Goal: Task Accomplishment & Management: Use online tool/utility

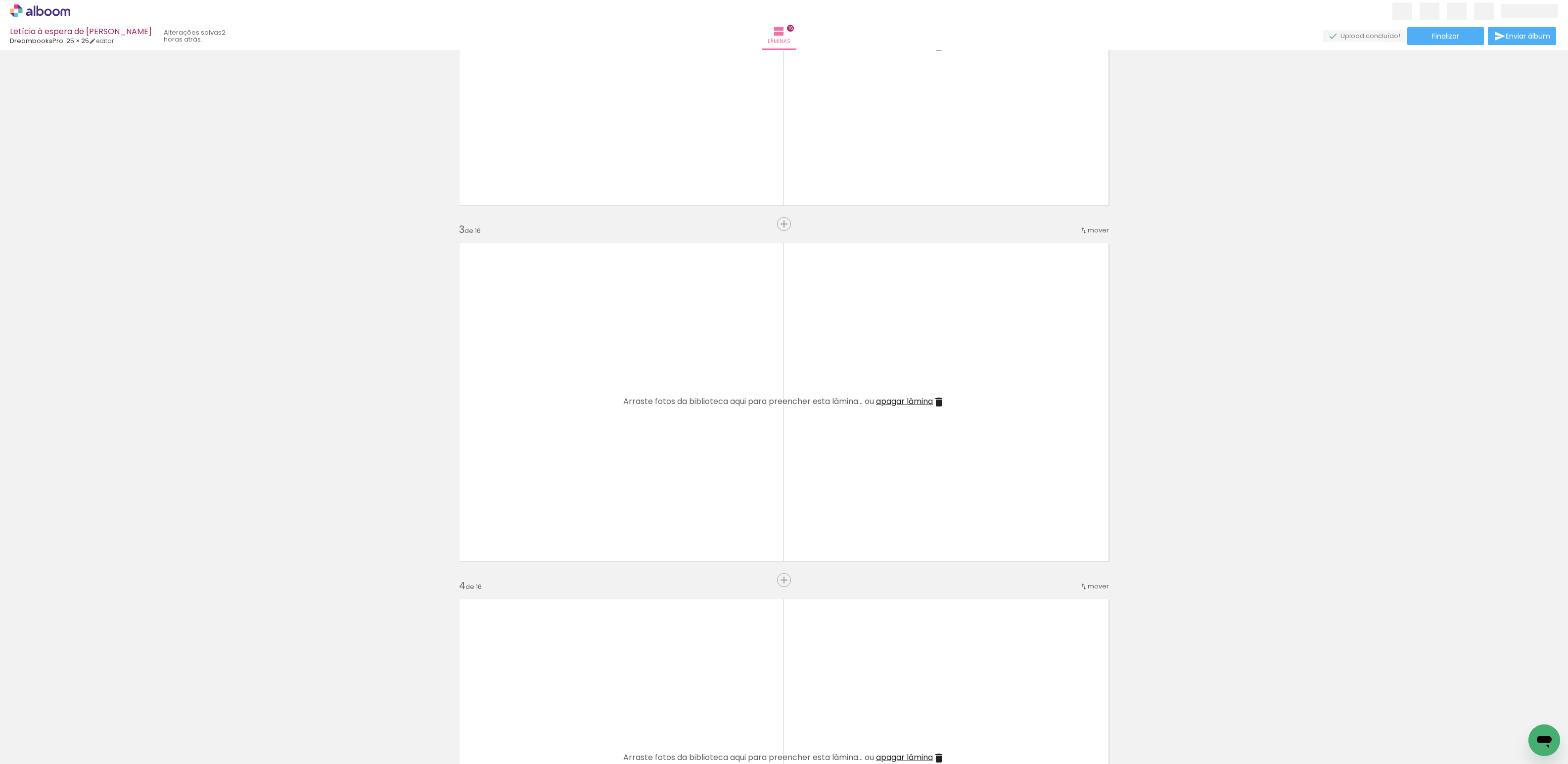
click at [52, 735] on iron-icon at bounding box center [50, 734] width 8 height 8
click at [108, 733] on div at bounding box center [99, 731] width 33 height 49
click at [1519, 726] on div at bounding box center [1528, 731] width 33 height 49
click at [32, 755] on span "Adicionar Fotos" at bounding box center [35, 751] width 30 height 11
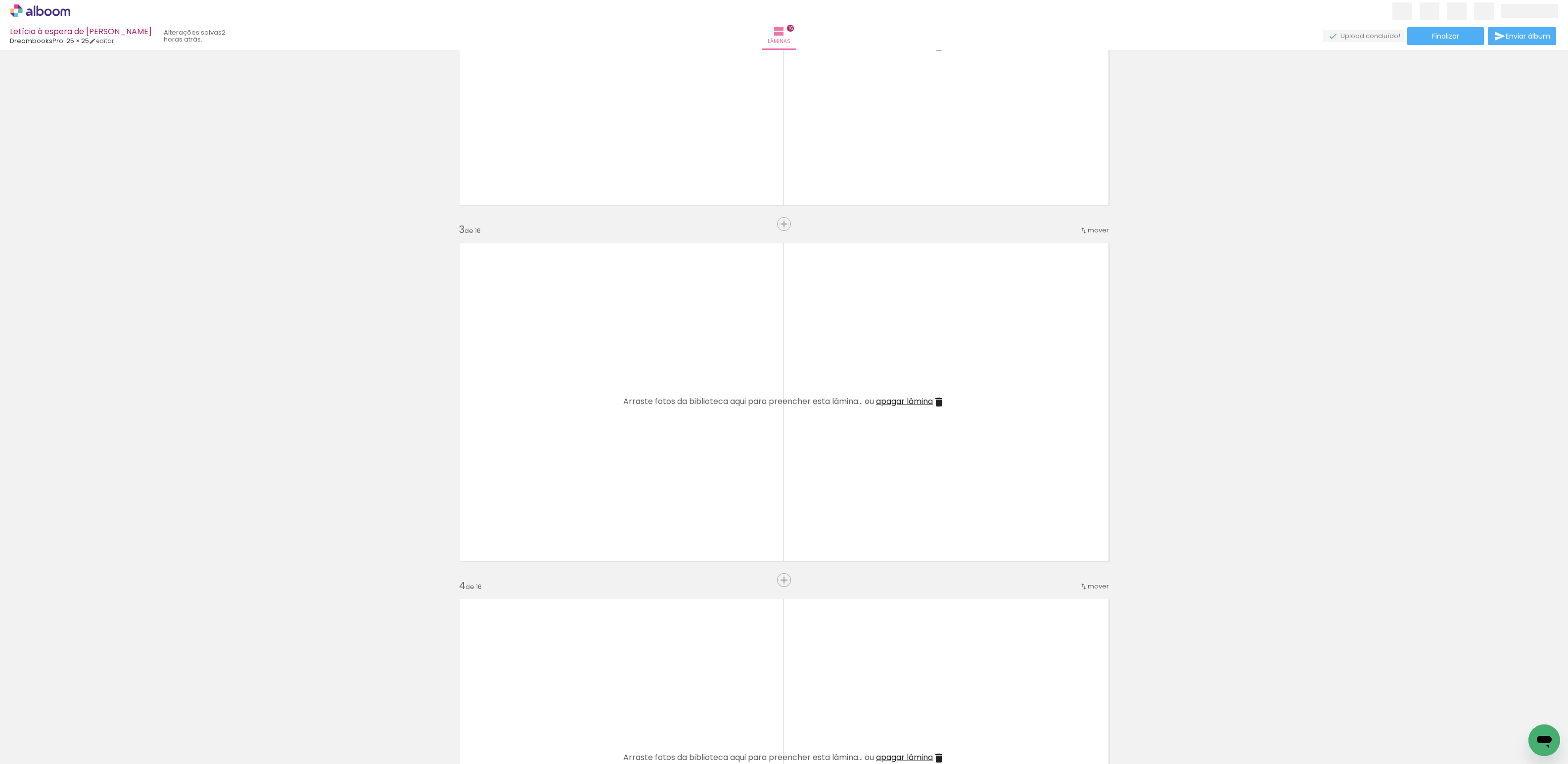
click at [0, 0] on input "file" at bounding box center [0, 0] width 0 height 0
click at [1512, 714] on div "Excluir" at bounding box center [1506, 711] width 12 height 12
click at [1511, 713] on iron-icon at bounding box center [1505, 711] width 10 height 10
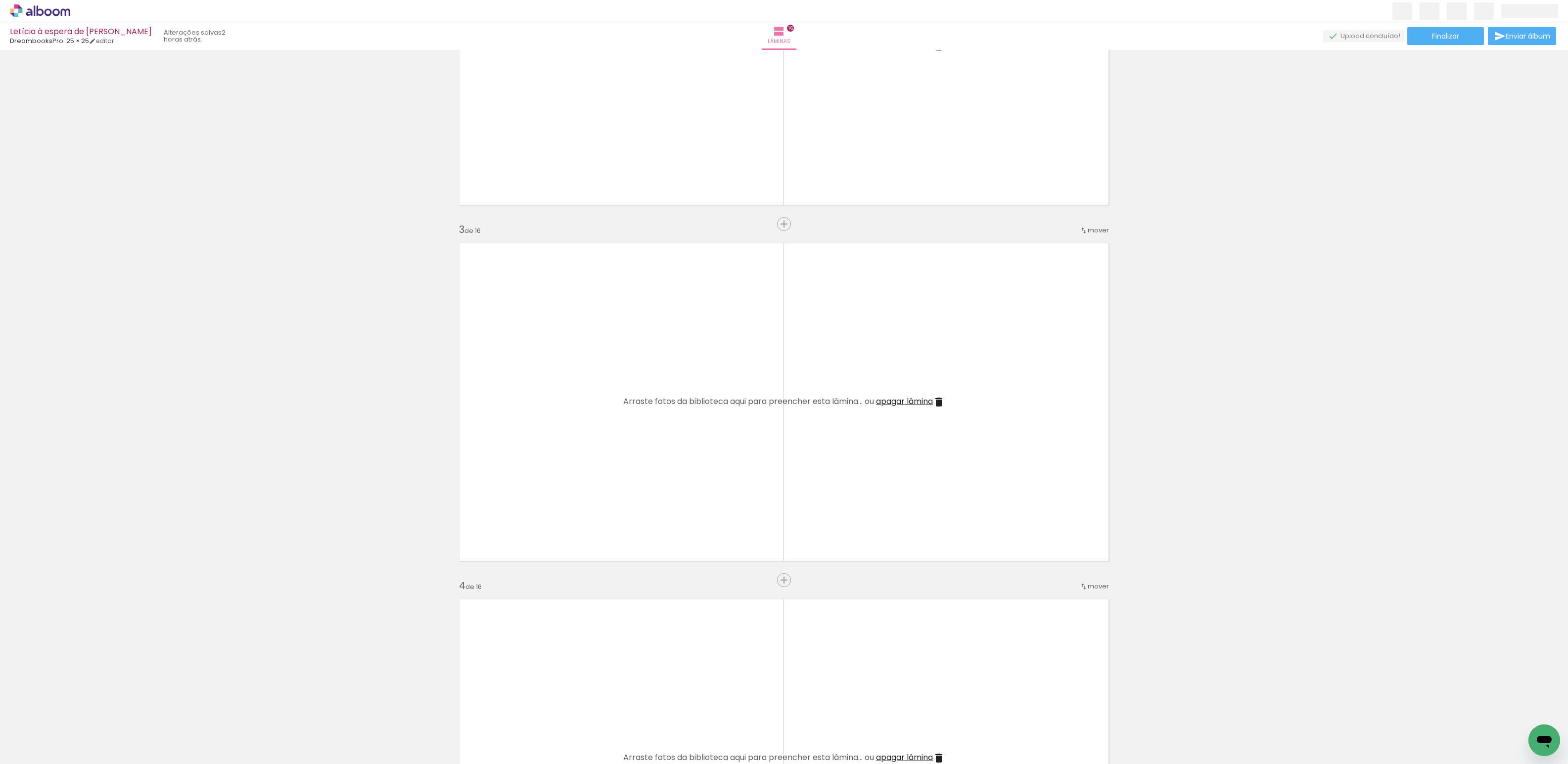
click at [1511, 713] on iron-icon at bounding box center [1505, 711] width 10 height 10
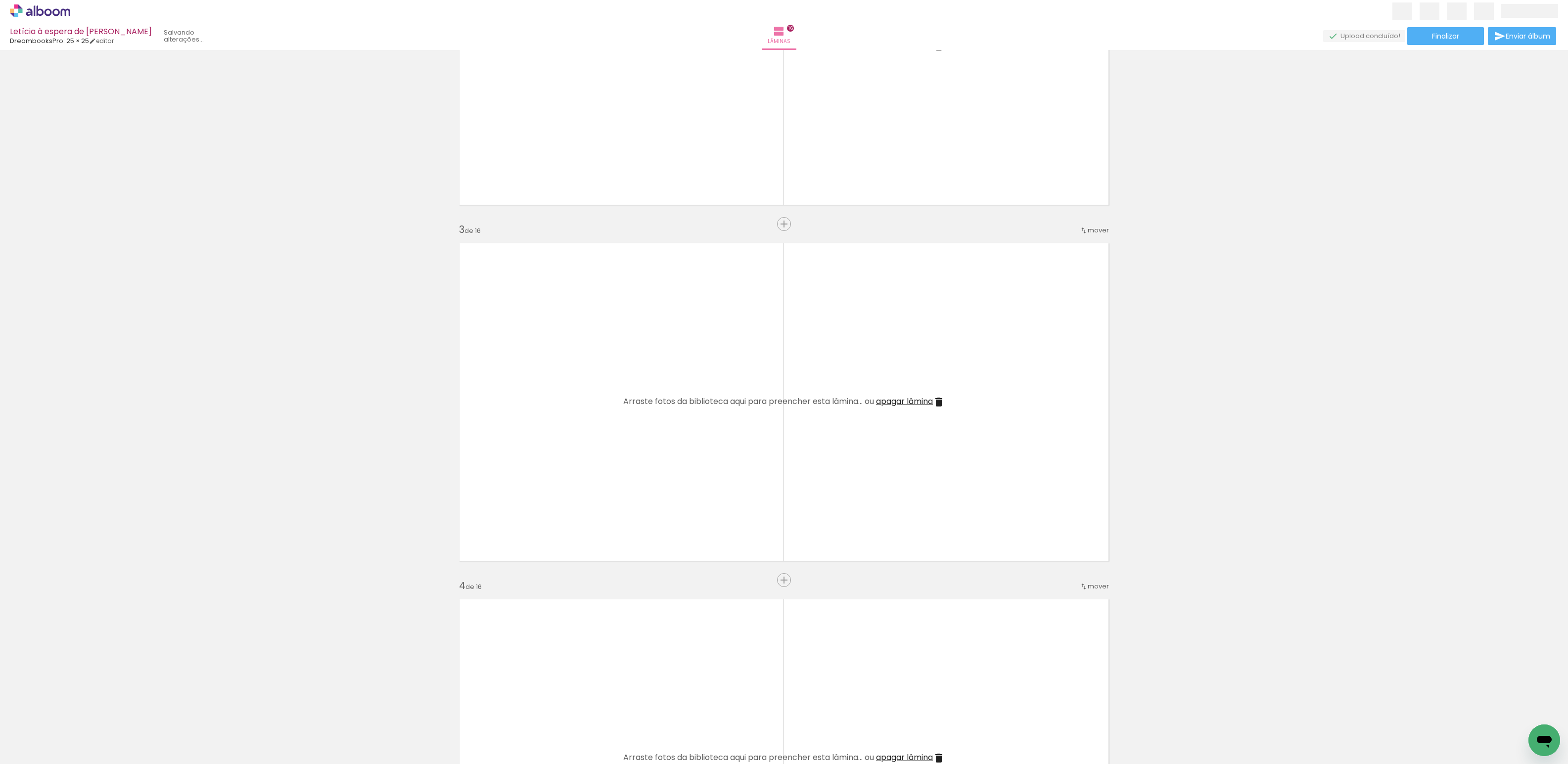
click at [1511, 713] on iron-icon at bounding box center [1505, 711] width 10 height 10
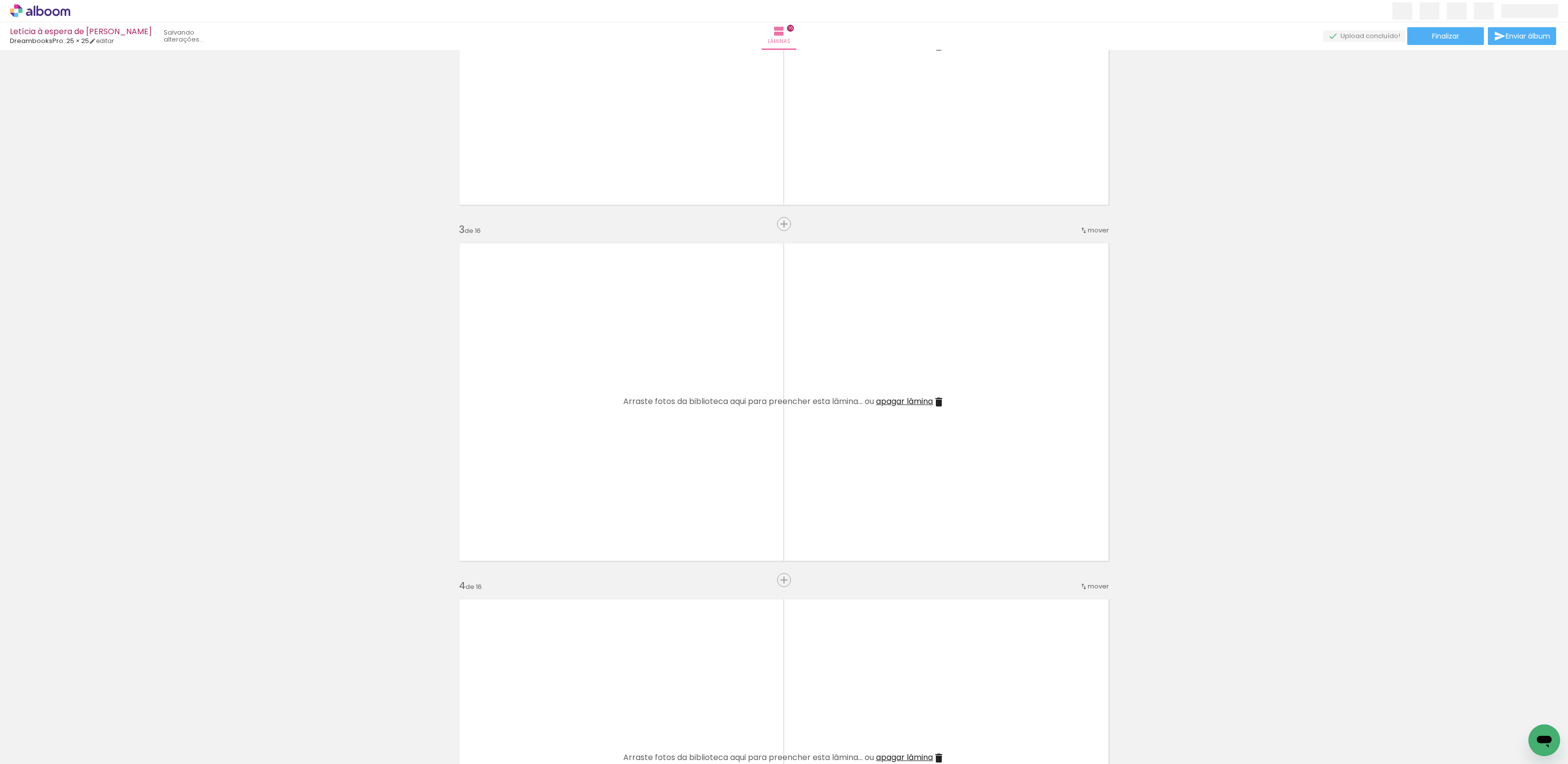
click at [1511, 713] on iron-icon at bounding box center [1505, 711] width 10 height 10
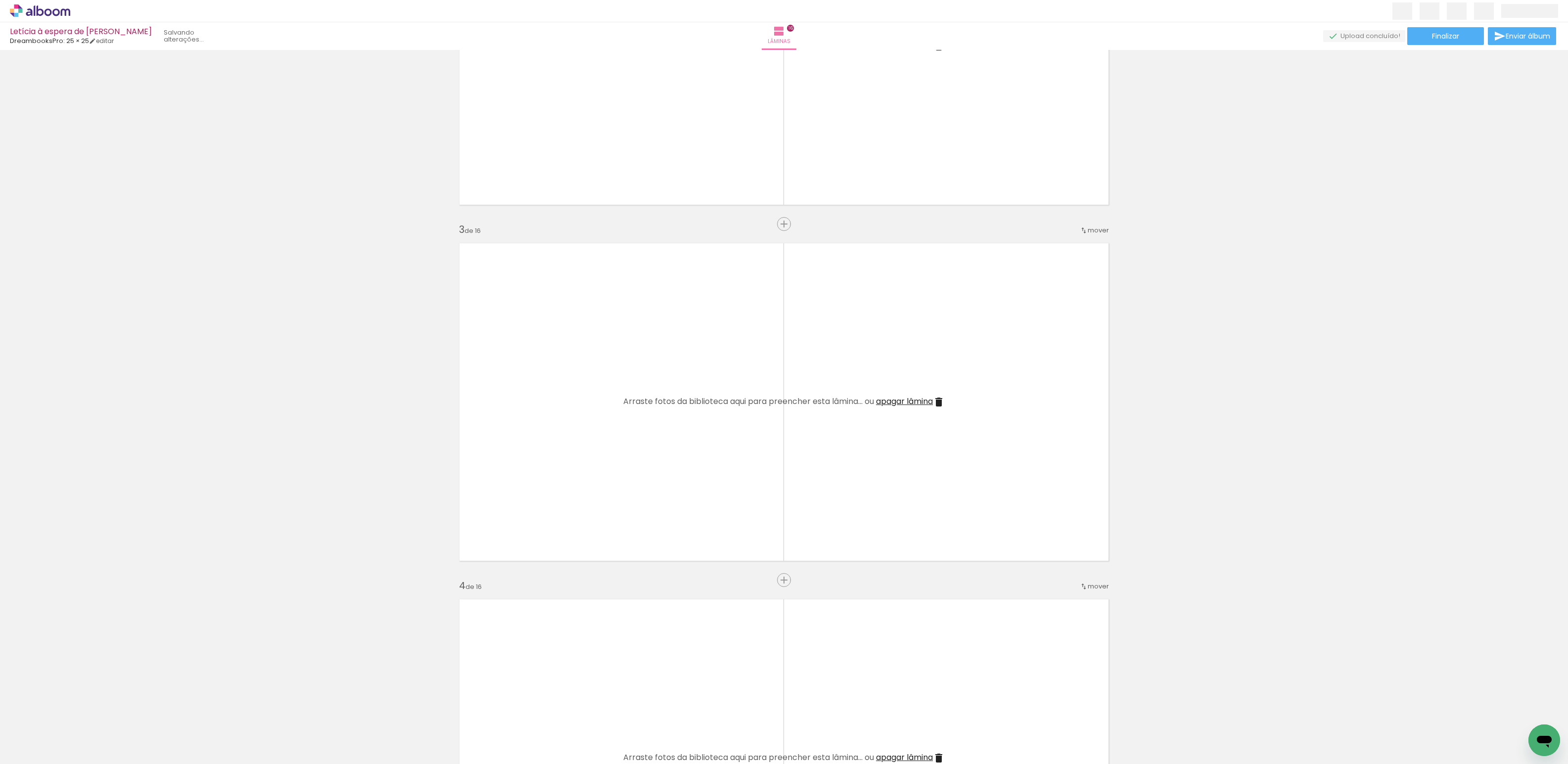
click at [1511, 713] on iron-icon at bounding box center [1505, 711] width 10 height 10
click at [1511, 713] on iron-icon at bounding box center [1510, 711] width 10 height 10
click at [1511, 713] on iron-icon at bounding box center [1505, 711] width 10 height 10
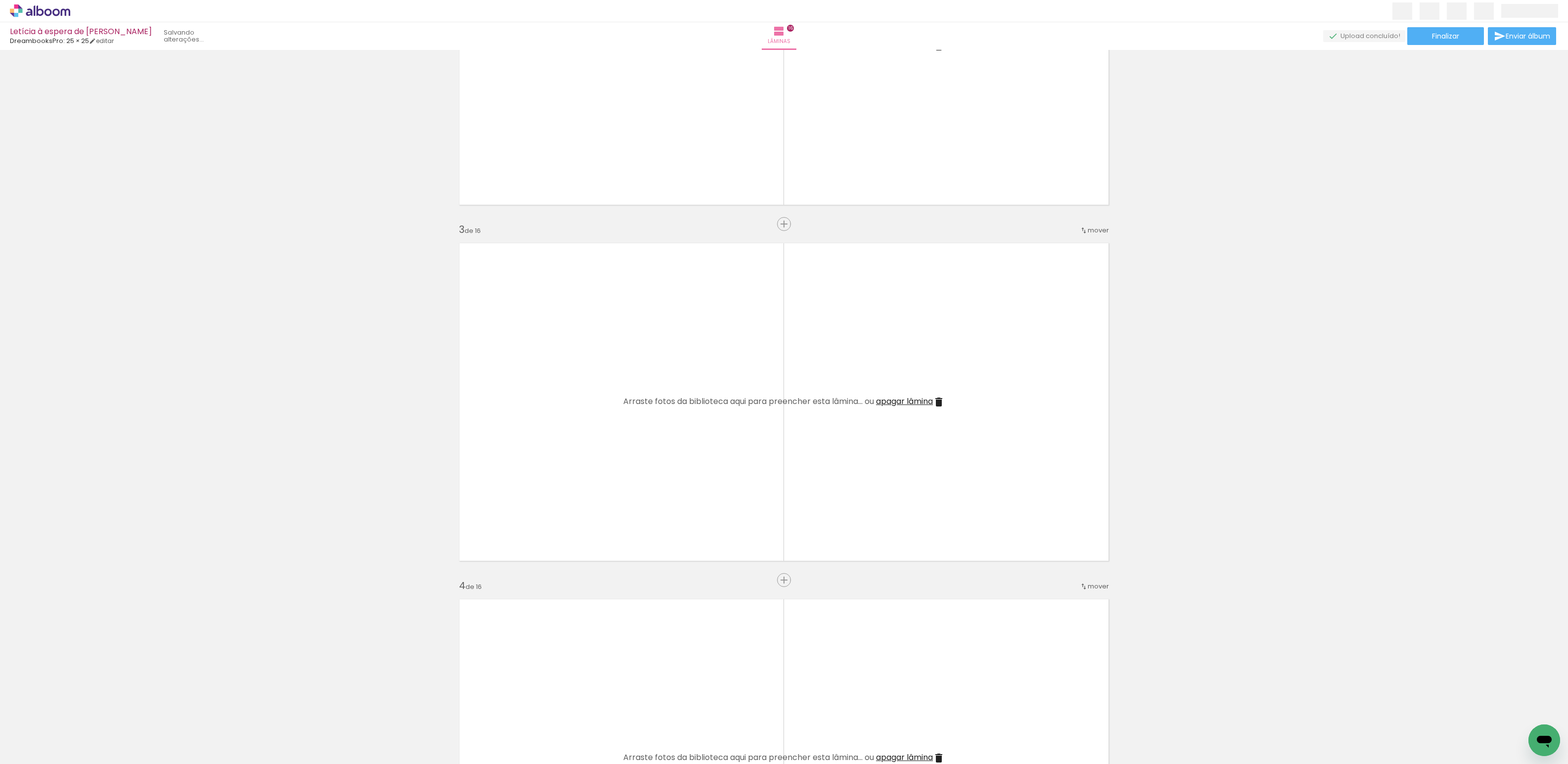
scroll to position [0, 12]
click at [1511, 713] on iron-icon at bounding box center [1505, 711] width 10 height 10
click at [1500, 713] on quentale-thumb at bounding box center [1472, 731] width 55 height 57
click at [1511, 713] on quentale-thumb at bounding box center [1483, 731] width 55 height 57
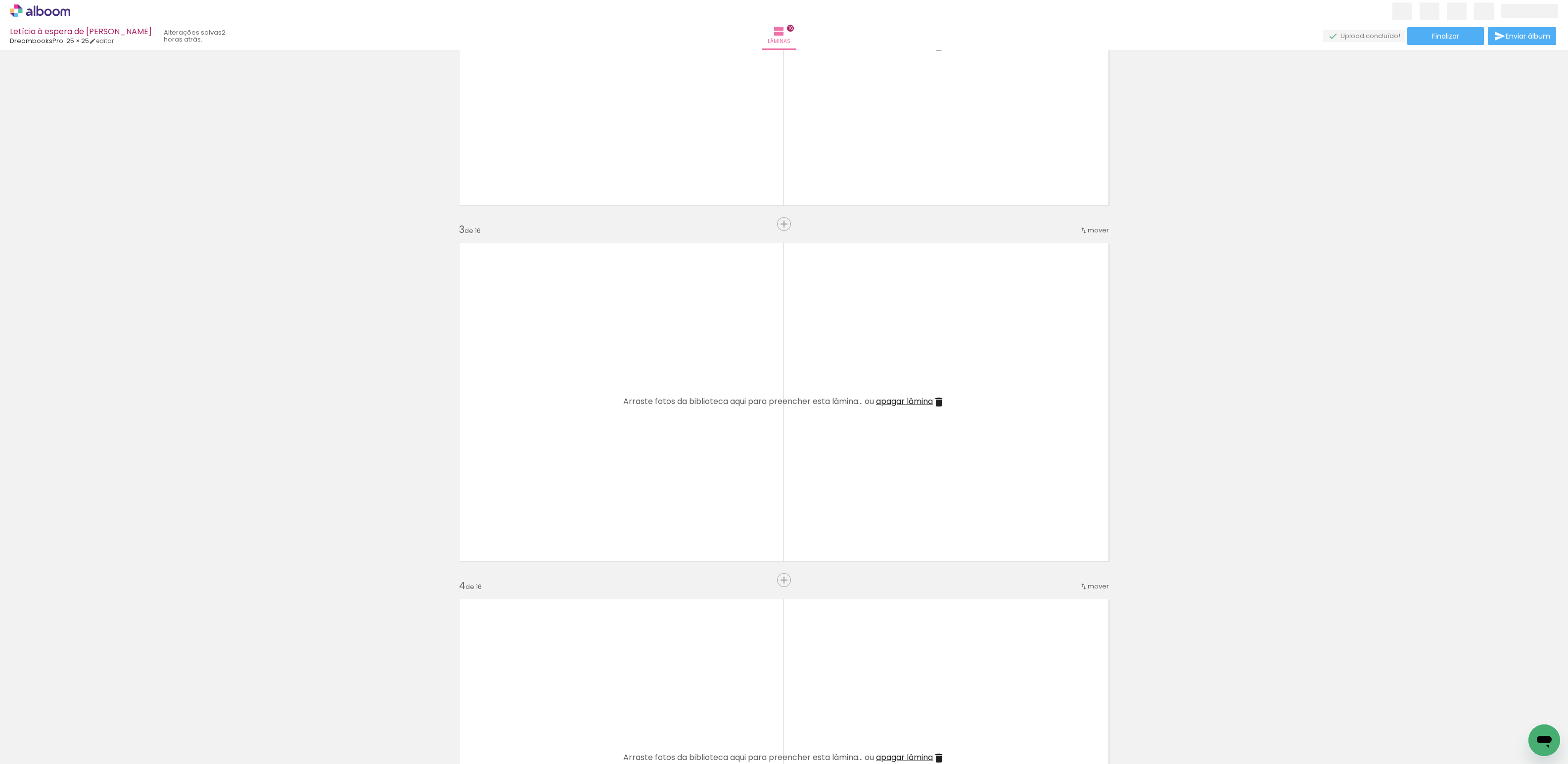
click at [83, 710] on iron-icon at bounding box center [77, 711] width 10 height 10
click at [83, 709] on iron-icon at bounding box center [77, 711] width 10 height 10
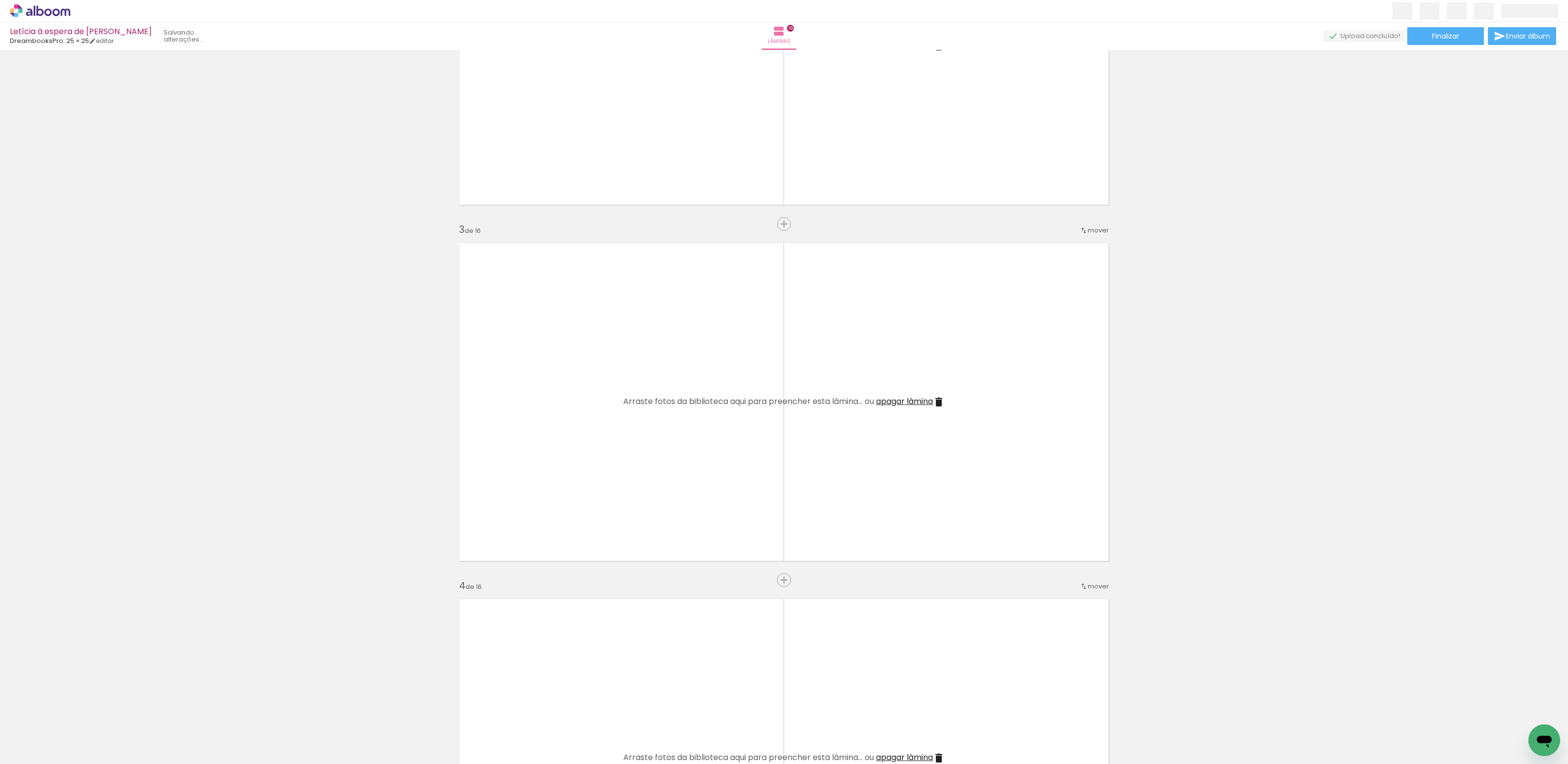
click at [83, 709] on iron-icon at bounding box center [77, 711] width 10 height 10
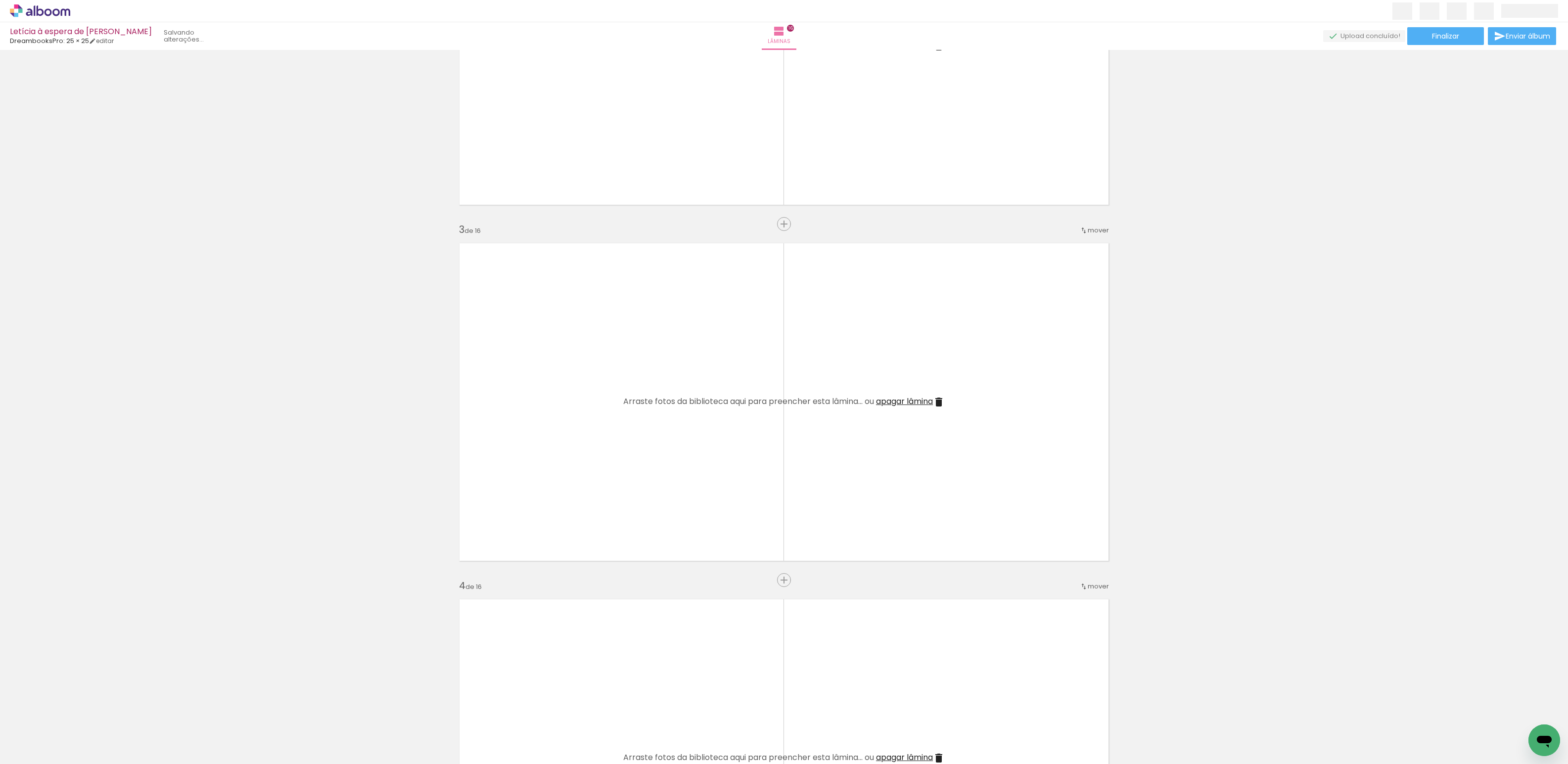
click at [83, 709] on iron-icon at bounding box center [77, 711] width 10 height 10
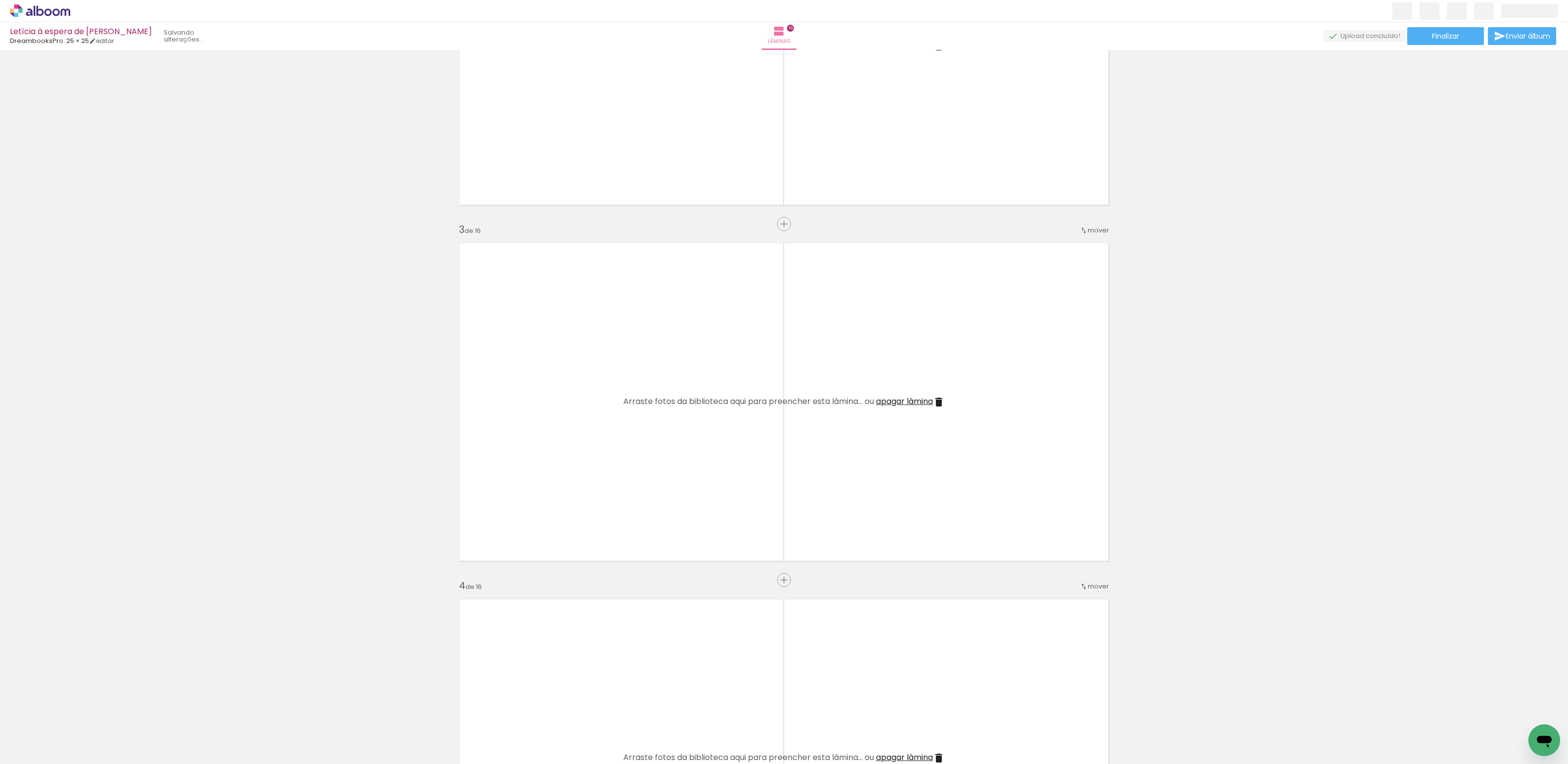
click at [83, 709] on iron-icon at bounding box center [77, 711] width 10 height 10
click at [82, 709] on iron-icon at bounding box center [77, 711] width 10 height 10
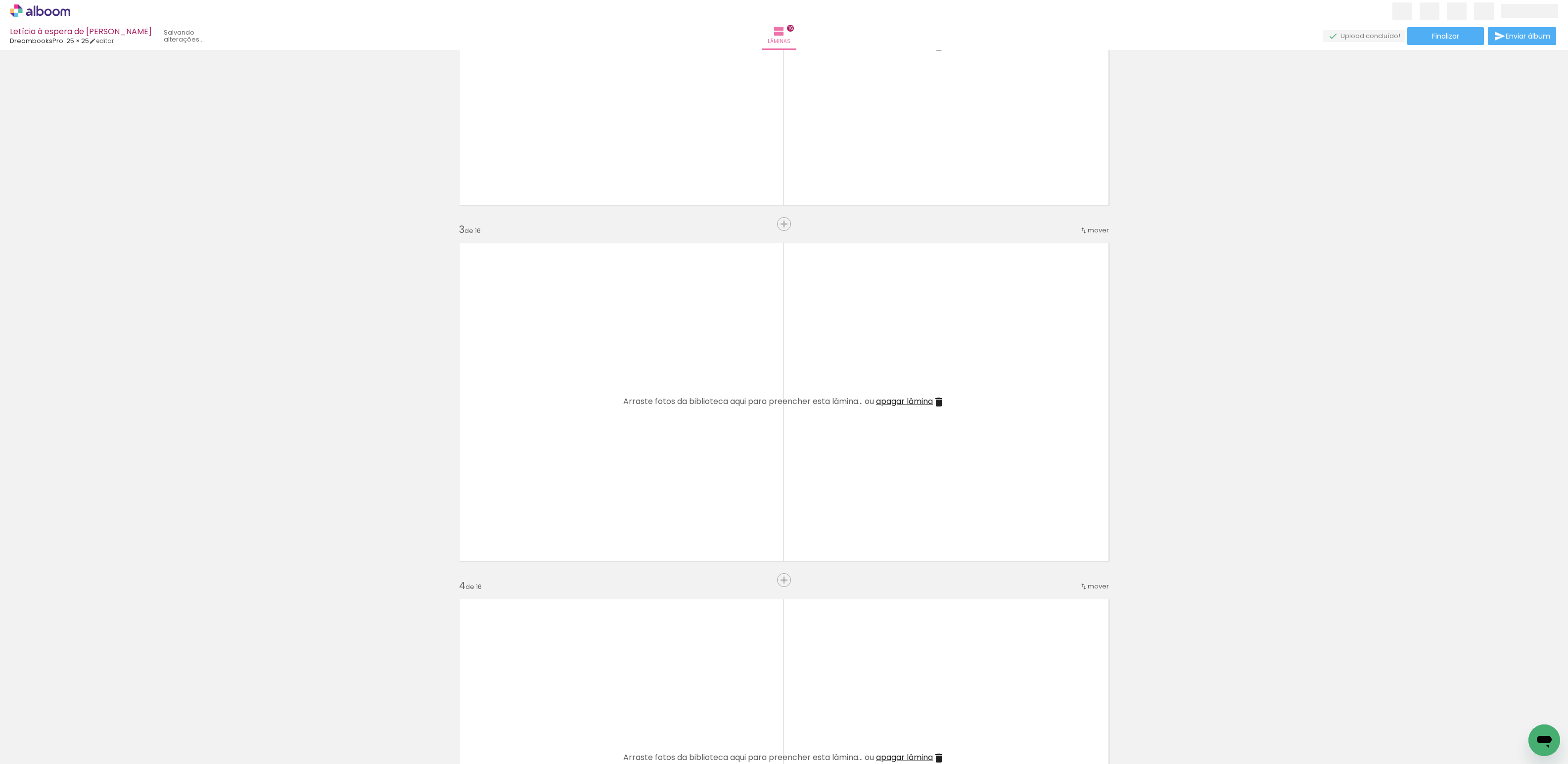
click at [82, 709] on iron-icon at bounding box center [77, 711] width 10 height 10
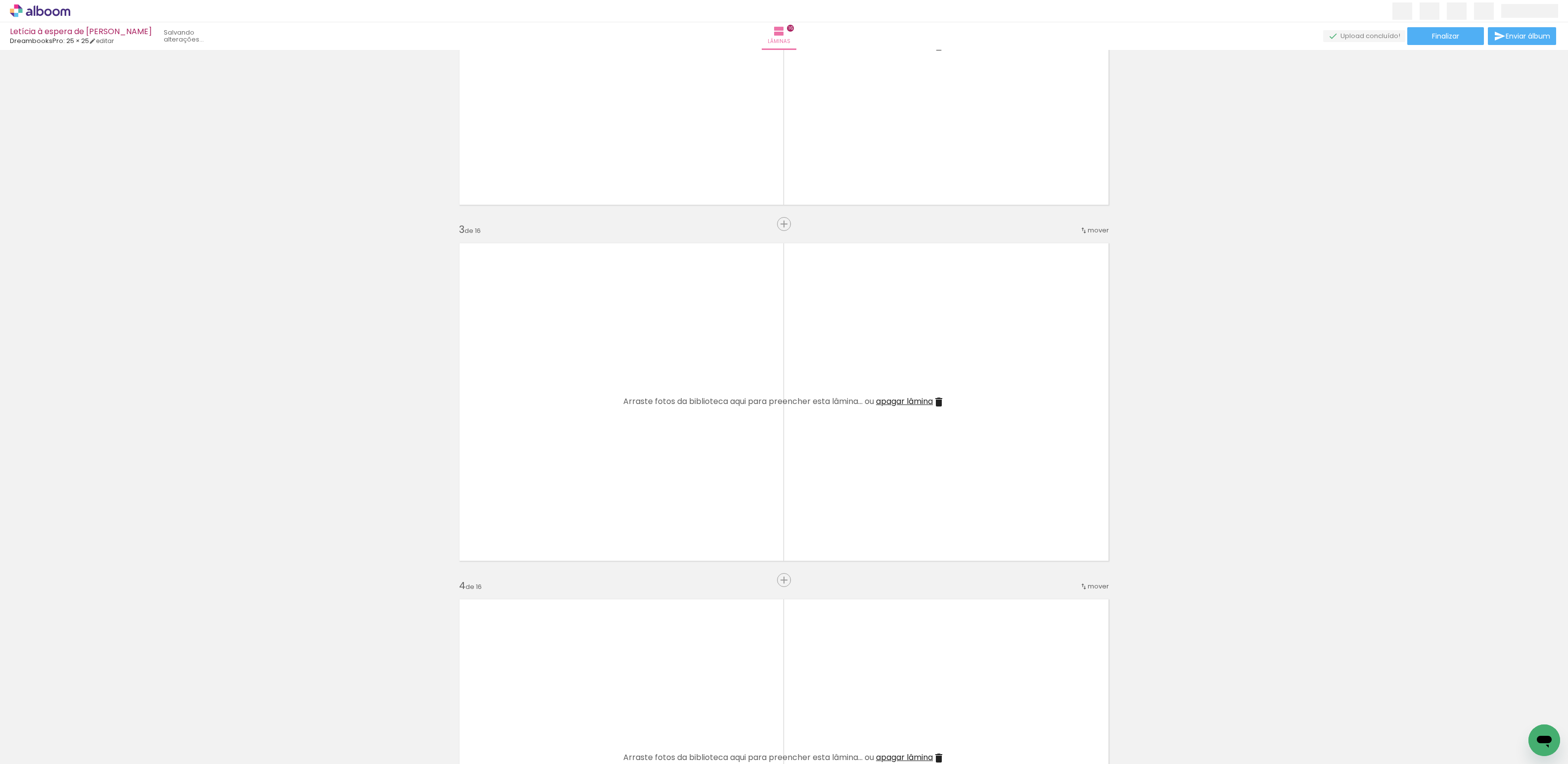
click at [82, 709] on iron-icon at bounding box center [77, 711] width 10 height 10
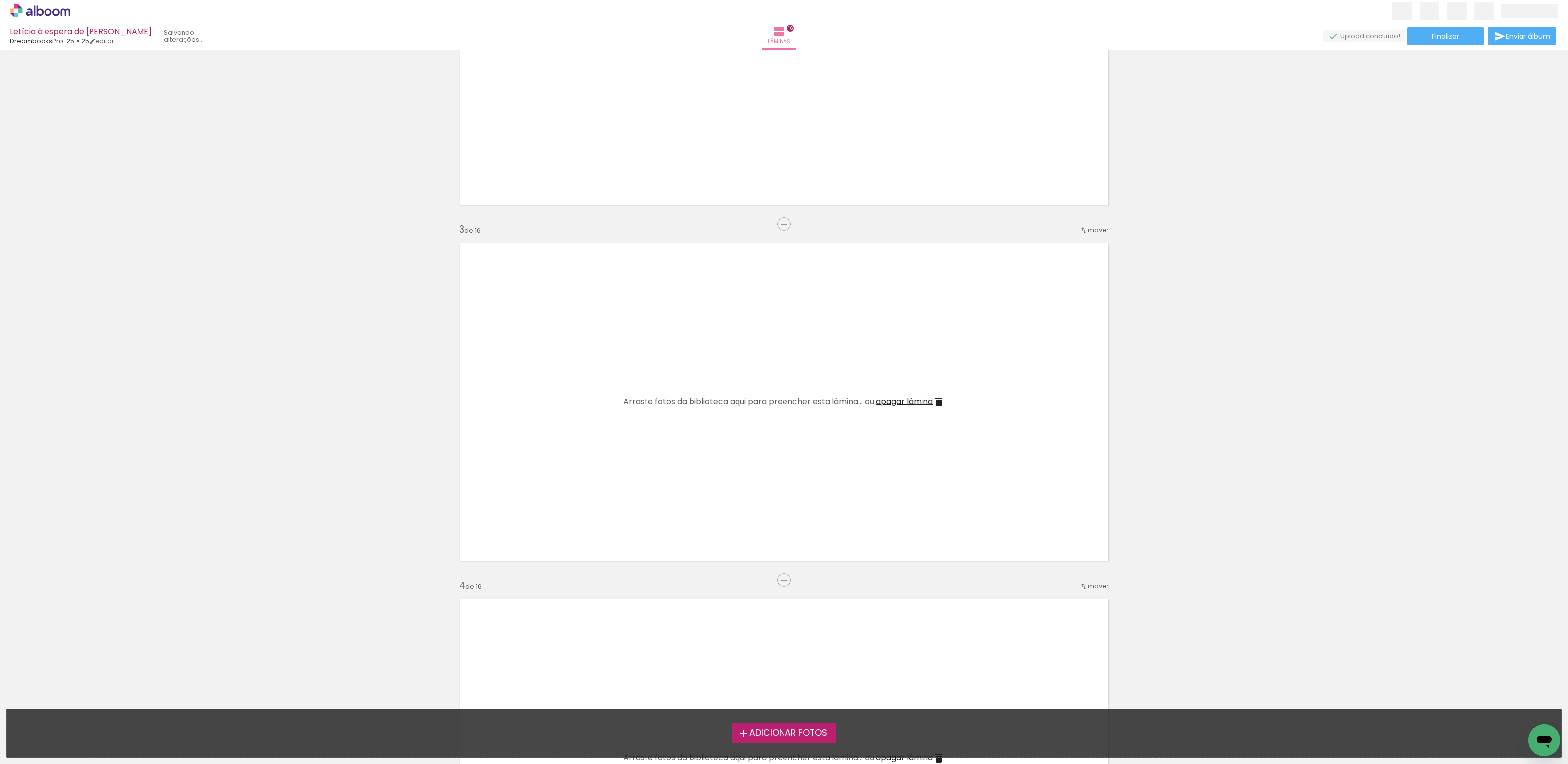
click at [82, 709] on div "Adicionar Fotos Solte suas fotos aqui..." at bounding box center [783, 733] width 1554 height 48
click at [784, 732] on span "Adicionar Fotos" at bounding box center [788, 734] width 78 height 9
click at [0, 0] on input "file" at bounding box center [0, 0] width 0 height 0
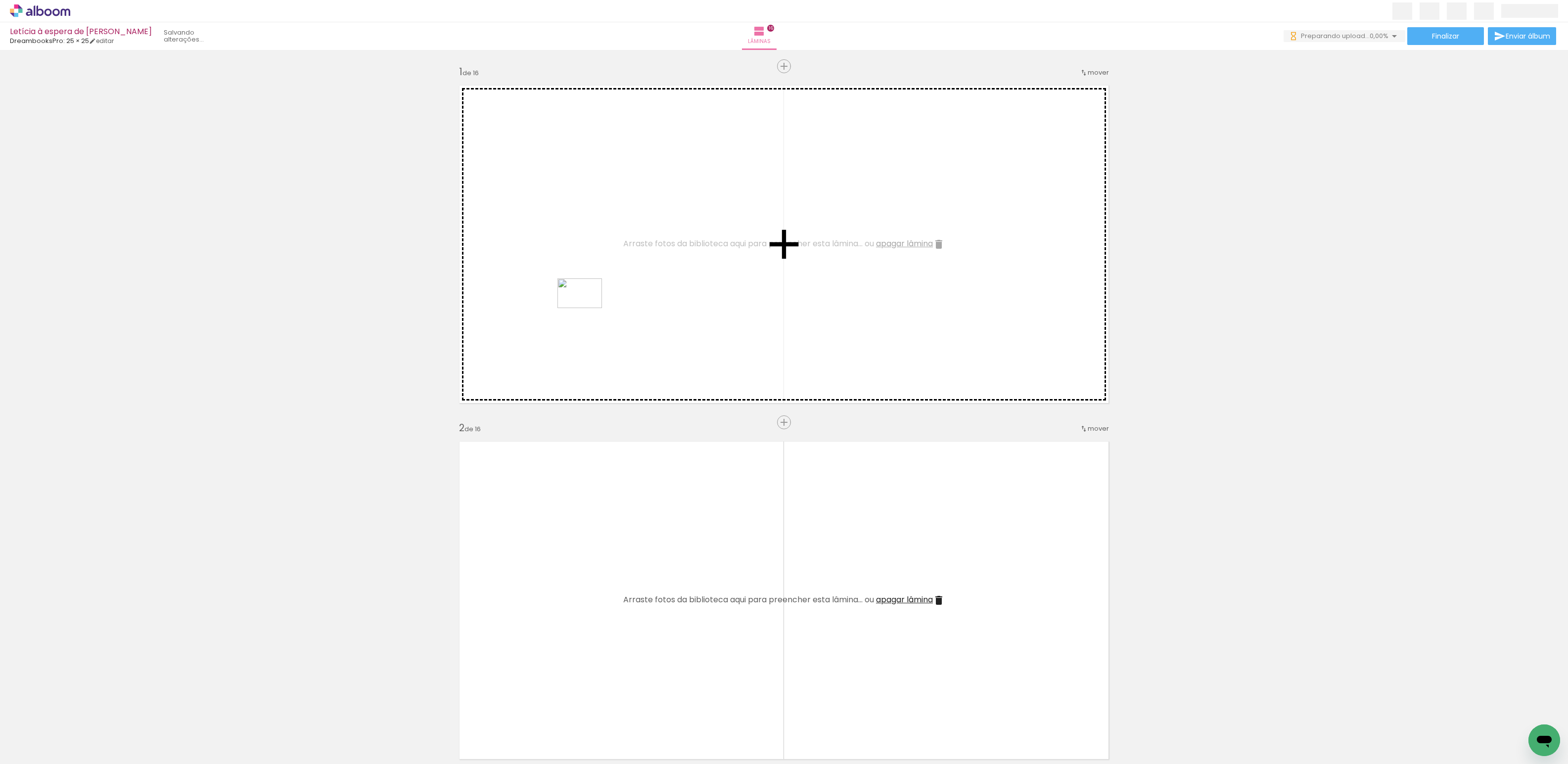
drag, startPoint x: 219, startPoint y: 732, endPoint x: 499, endPoint y: 495, distance: 366.8
click at [587, 307] on quentale-workspace at bounding box center [784, 382] width 1568 height 764
drag, startPoint x: 364, startPoint y: 706, endPoint x: 716, endPoint y: 430, distance: 447.3
click at [807, 315] on quentale-workspace at bounding box center [784, 382] width 1568 height 764
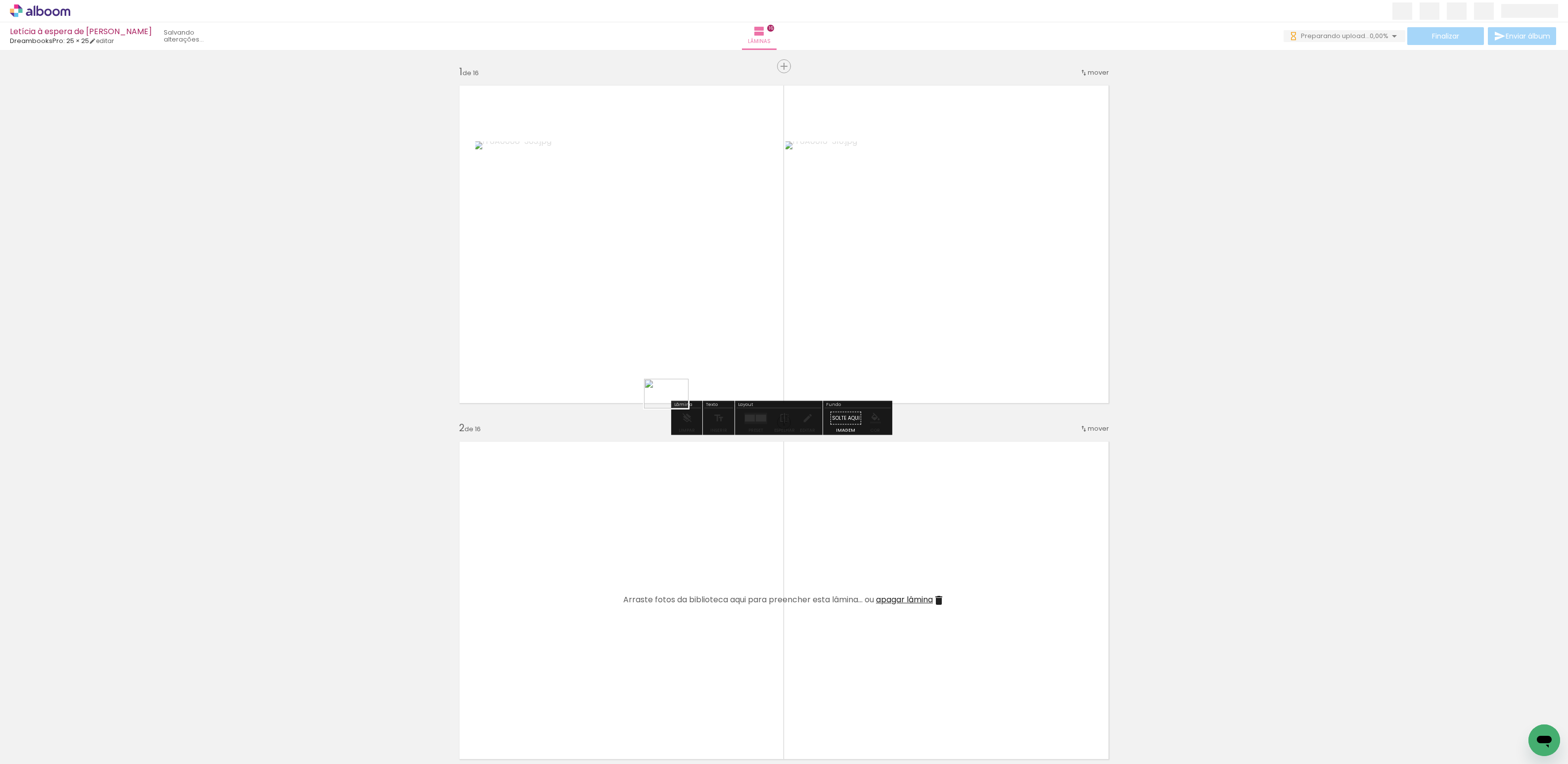
drag, startPoint x: 379, startPoint y: 729, endPoint x: 413, endPoint y: 572, distance: 160.6
click at [712, 363] on quentale-workspace at bounding box center [784, 382] width 1568 height 764
drag, startPoint x: 271, startPoint y: 730, endPoint x: 477, endPoint y: 721, distance: 206.2
click at [685, 522] on quentale-workspace at bounding box center [784, 382] width 1568 height 764
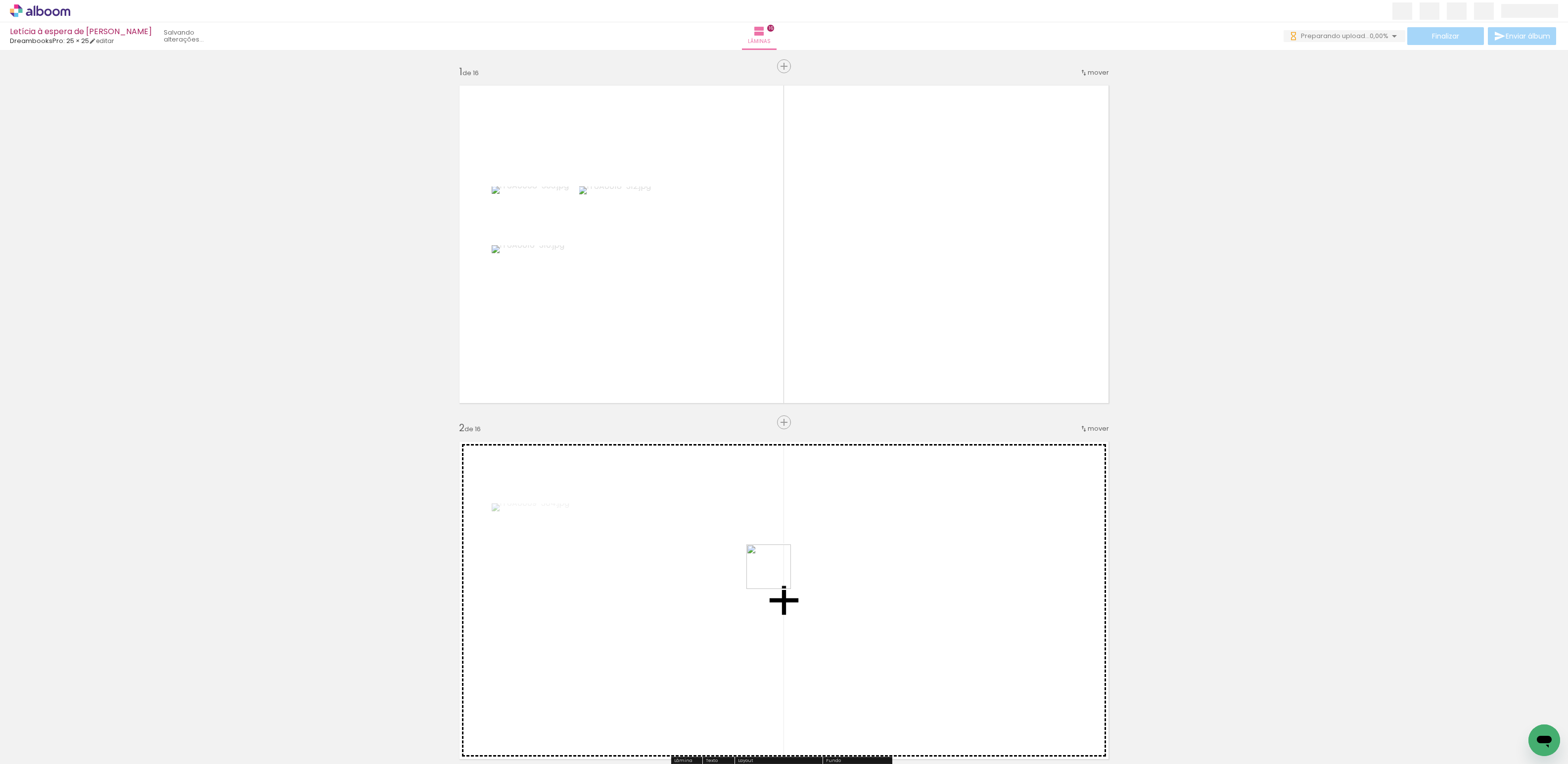
drag, startPoint x: 447, startPoint y: 735, endPoint x: 537, endPoint y: 704, distance: 95.2
click at [775, 565] on quentale-workspace at bounding box center [784, 382] width 1568 height 764
drag, startPoint x: 491, startPoint y: 733, endPoint x: 880, endPoint y: 582, distance: 417.3
click at [880, 582] on quentale-workspace at bounding box center [784, 382] width 1568 height 764
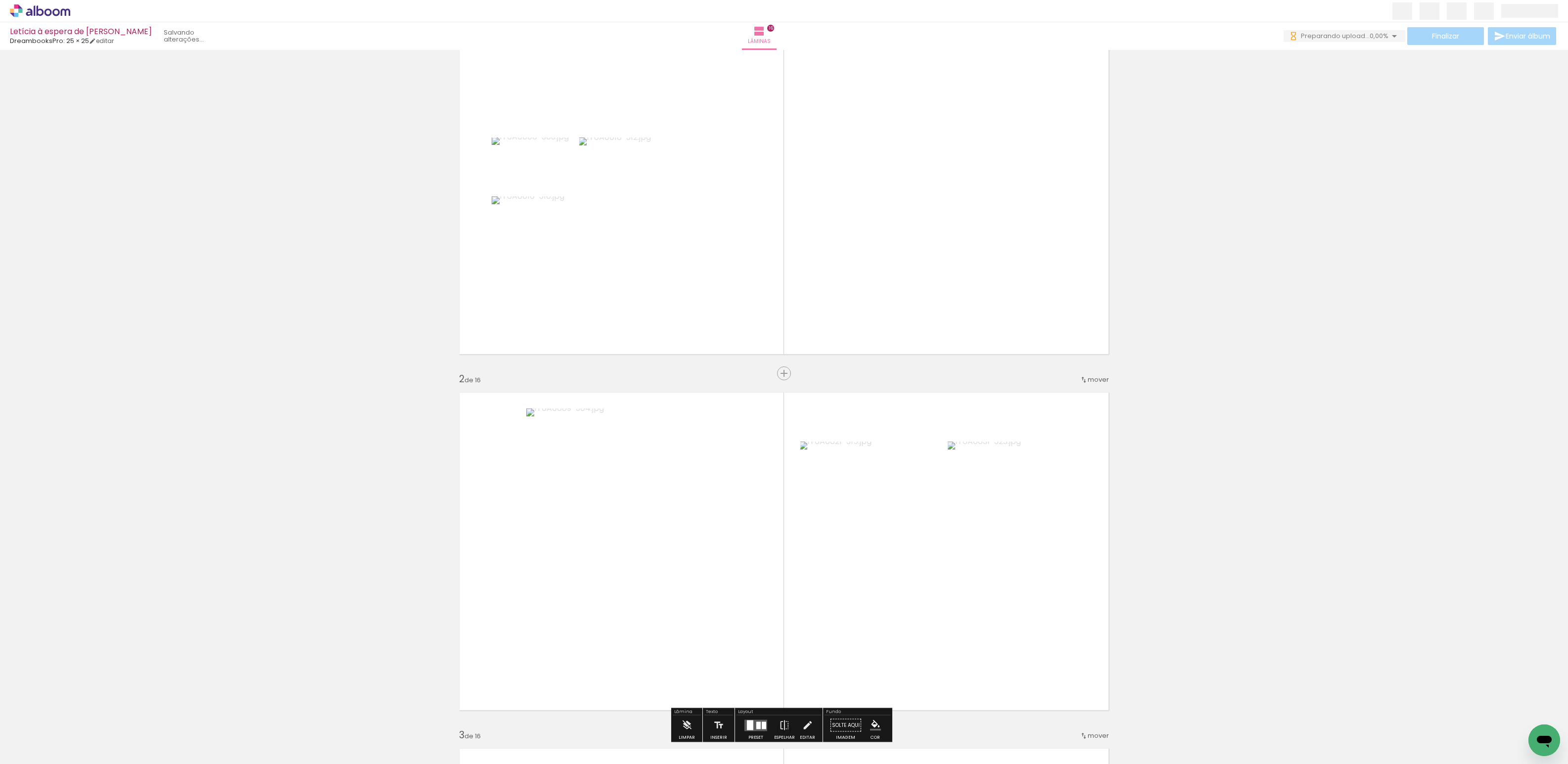
scroll to position [211, 0]
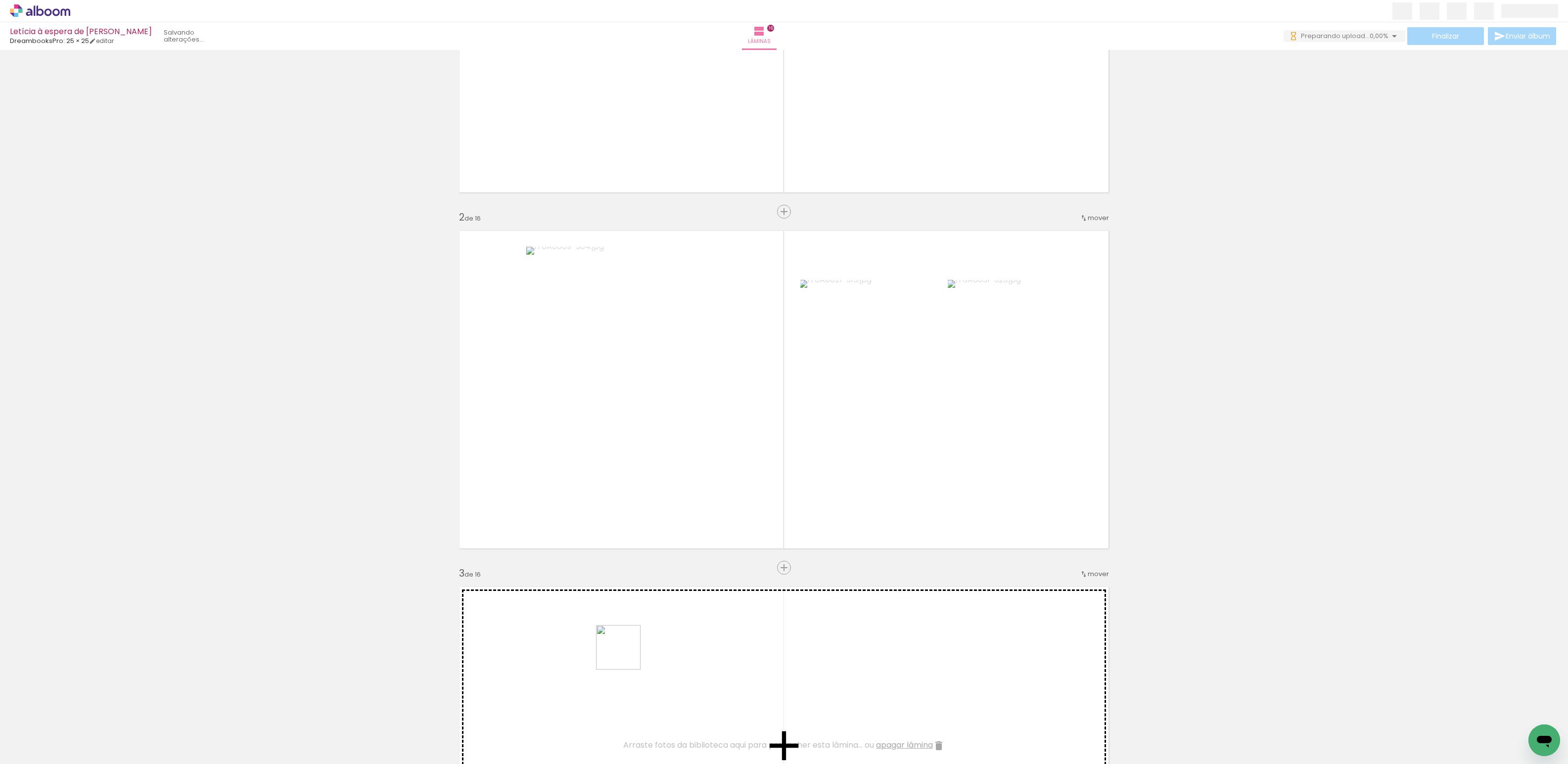
drag, startPoint x: 548, startPoint y: 731, endPoint x: 609, endPoint y: 715, distance: 63.1
click at [625, 653] on quentale-workspace at bounding box center [784, 382] width 1568 height 764
drag, startPoint x: 610, startPoint y: 727, endPoint x: 822, endPoint y: 648, distance: 226.2
click at [822, 648] on quentale-workspace at bounding box center [784, 382] width 1568 height 764
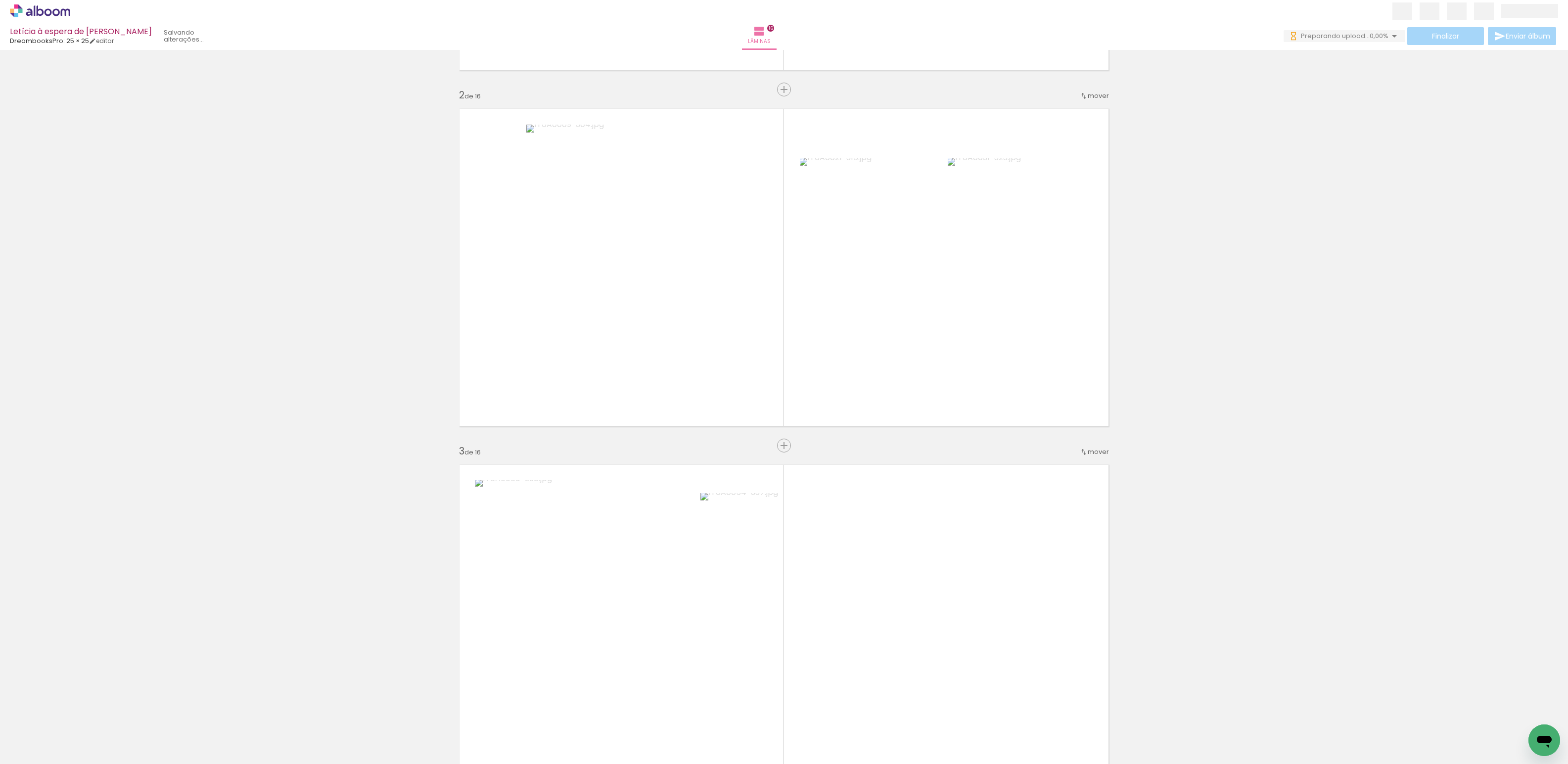
scroll to position [345, 0]
drag, startPoint x: 944, startPoint y: 729, endPoint x: 1325, endPoint y: 543, distance: 424.0
click at [779, 641] on quentale-workspace at bounding box center [784, 382] width 1568 height 764
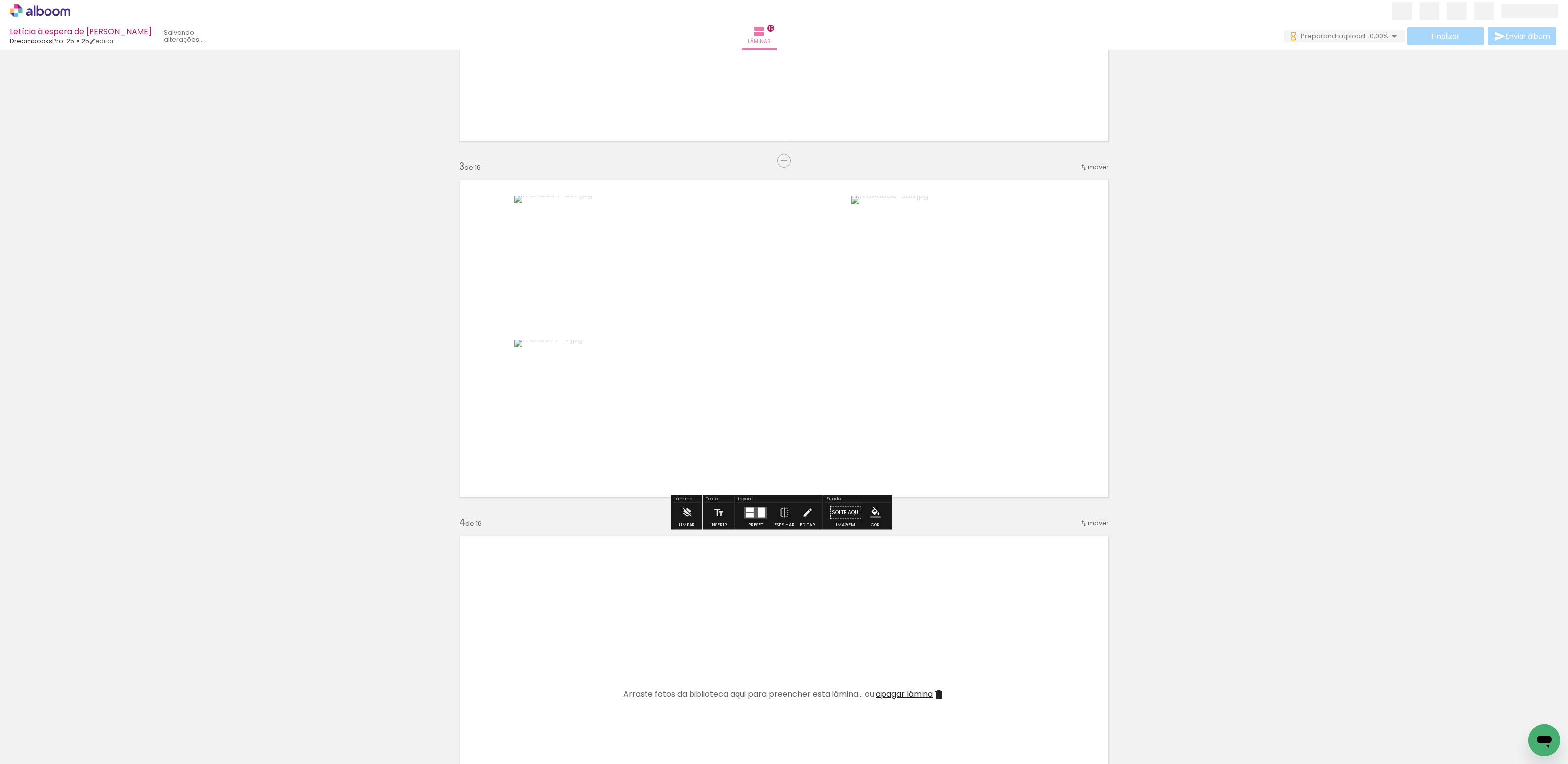
scroll to position [643, 0]
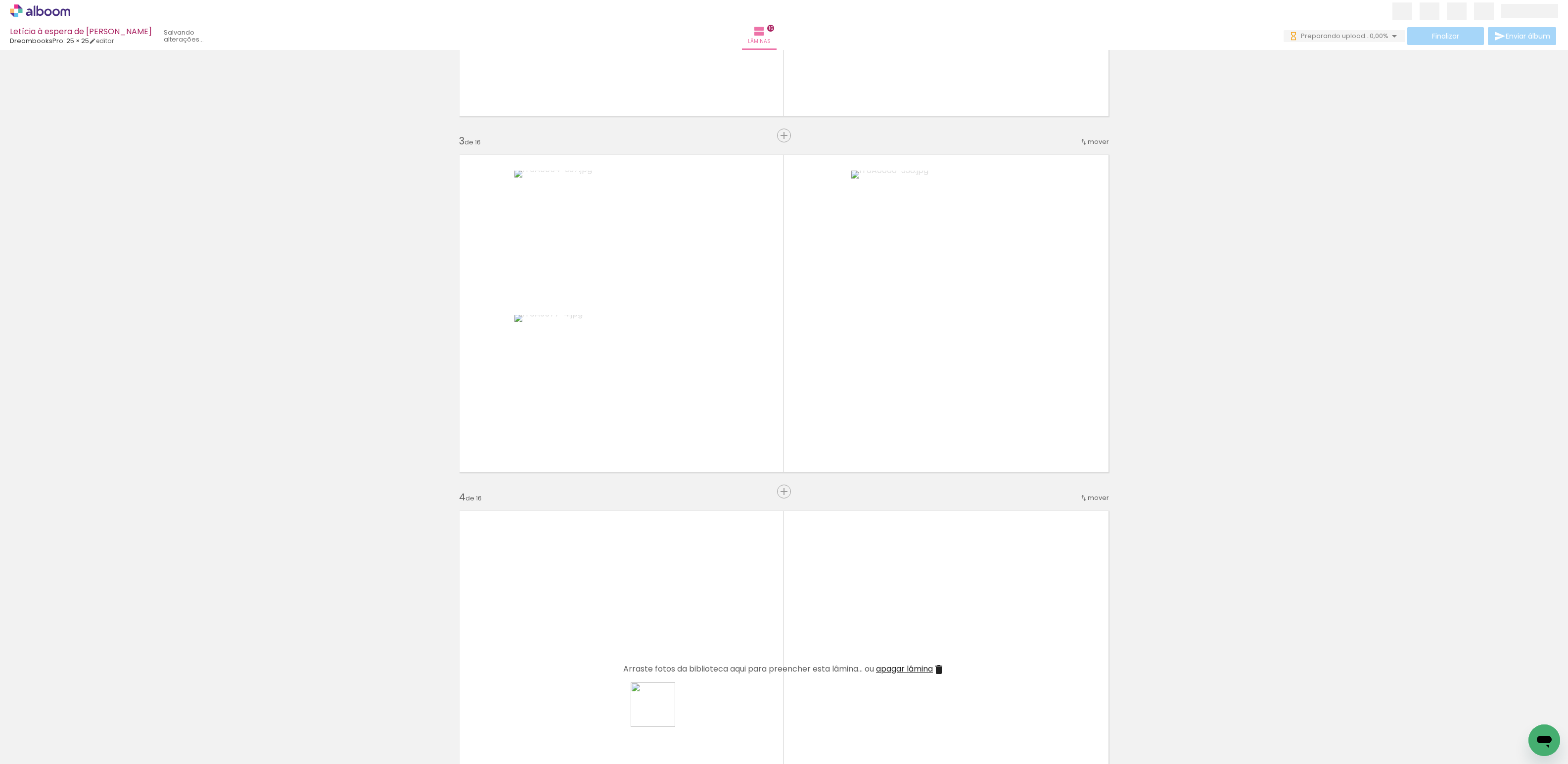
drag, startPoint x: 664, startPoint y: 735, endPoint x: 642, endPoint y: 650, distance: 87.8
click at [642, 650] on quentale-workspace at bounding box center [784, 382] width 1568 height 764
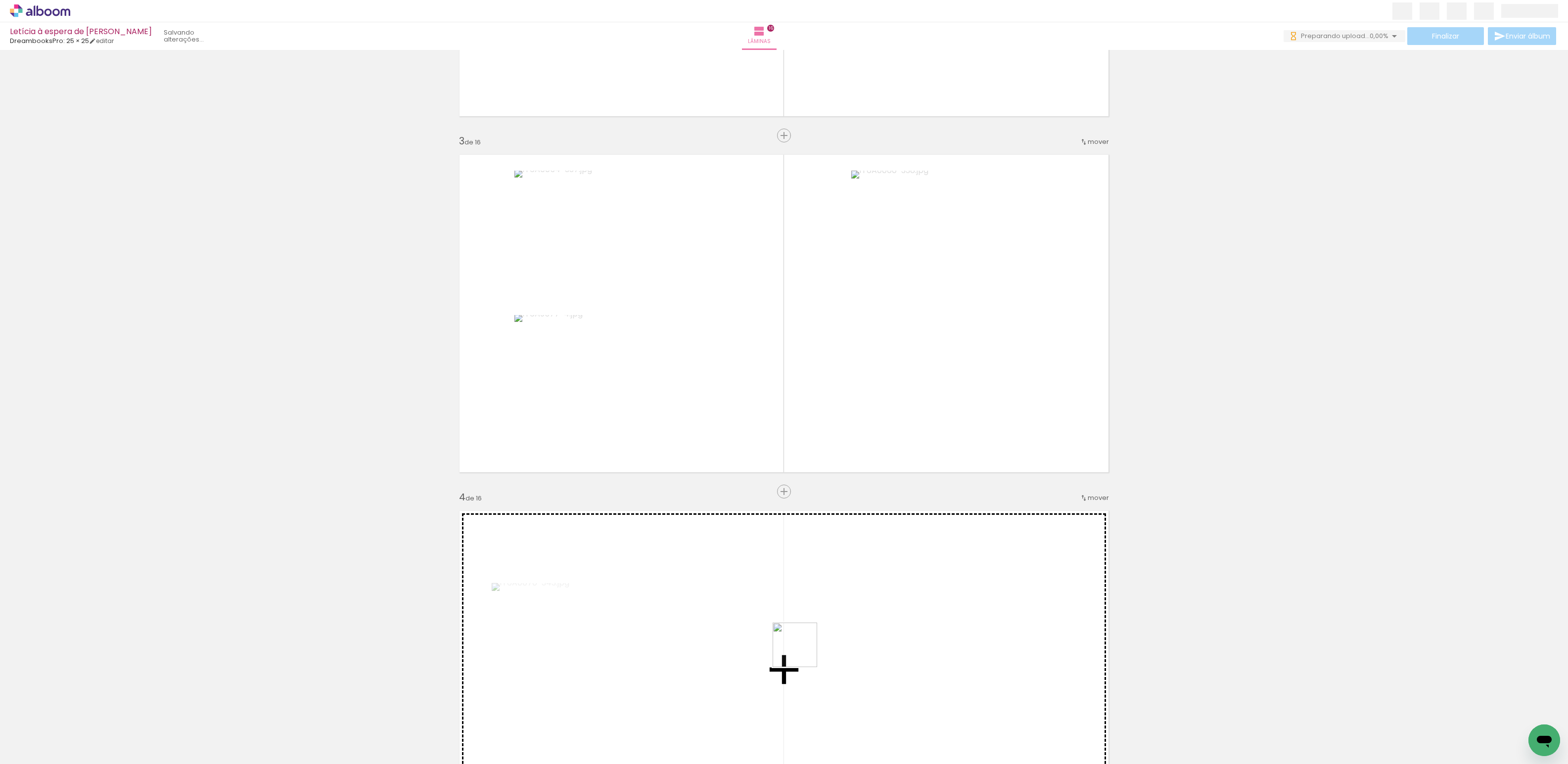
drag, startPoint x: 717, startPoint y: 732, endPoint x: 802, endPoint y: 653, distance: 116.0
click at [802, 653] on quentale-workspace at bounding box center [784, 382] width 1568 height 764
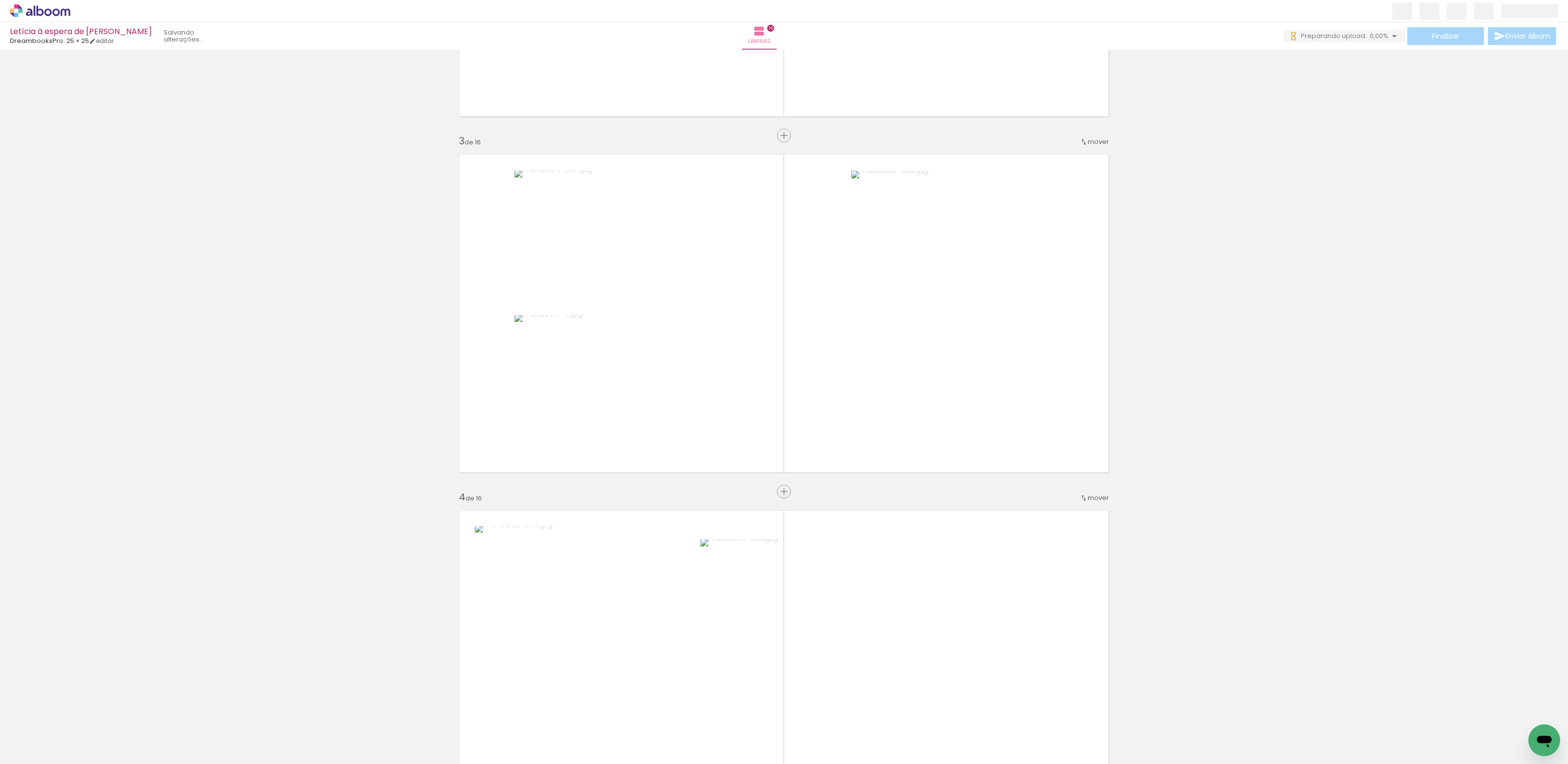
drag, startPoint x: 778, startPoint y: 735, endPoint x: 819, endPoint y: 715, distance: 45.6
click at [662, 623] on quentale-workspace at bounding box center [784, 382] width 1568 height 764
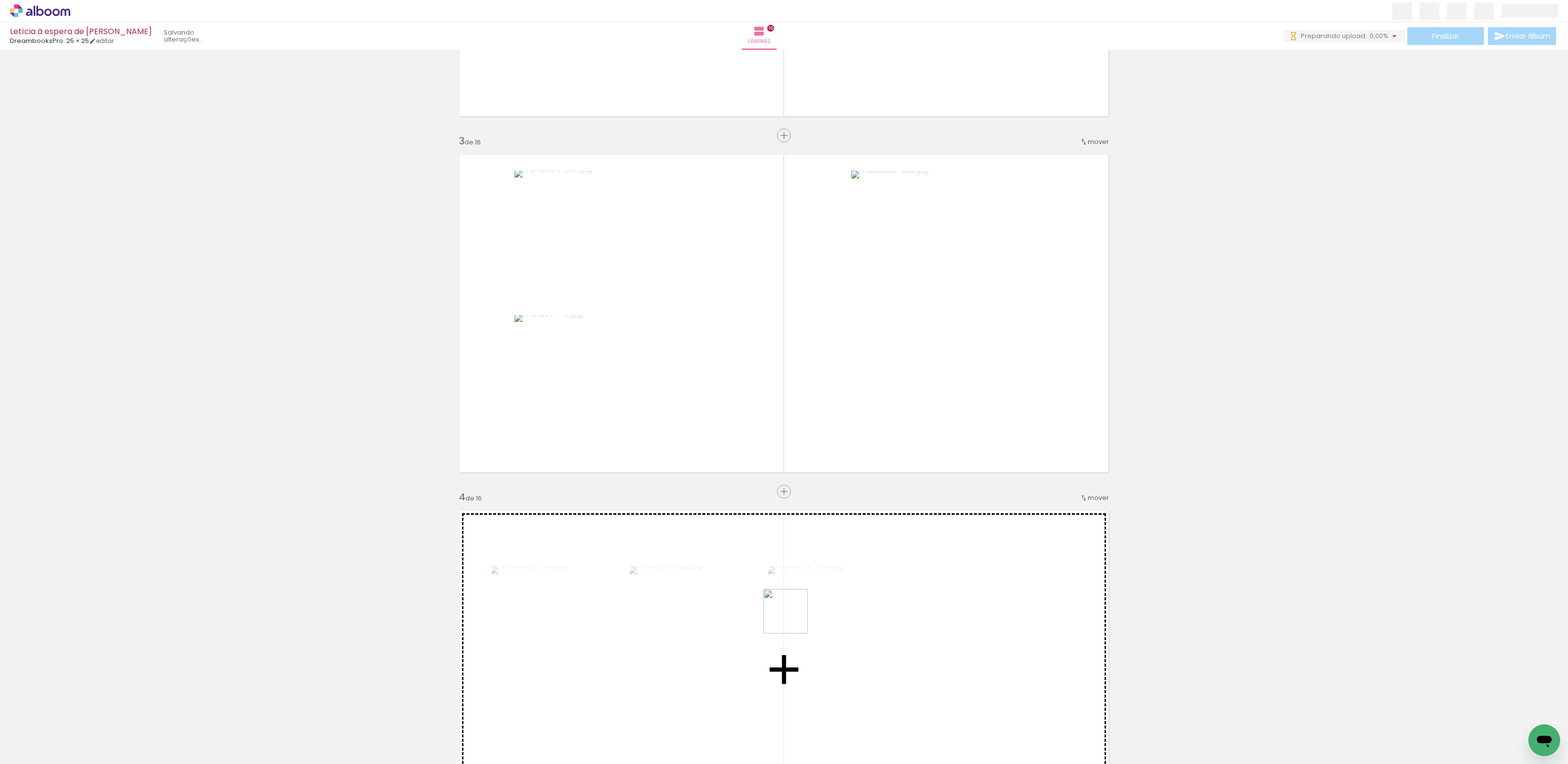
drag, startPoint x: 818, startPoint y: 689, endPoint x: 840, endPoint y: 624, distance: 68.6
click at [789, 611] on quentale-workspace at bounding box center [784, 382] width 1568 height 764
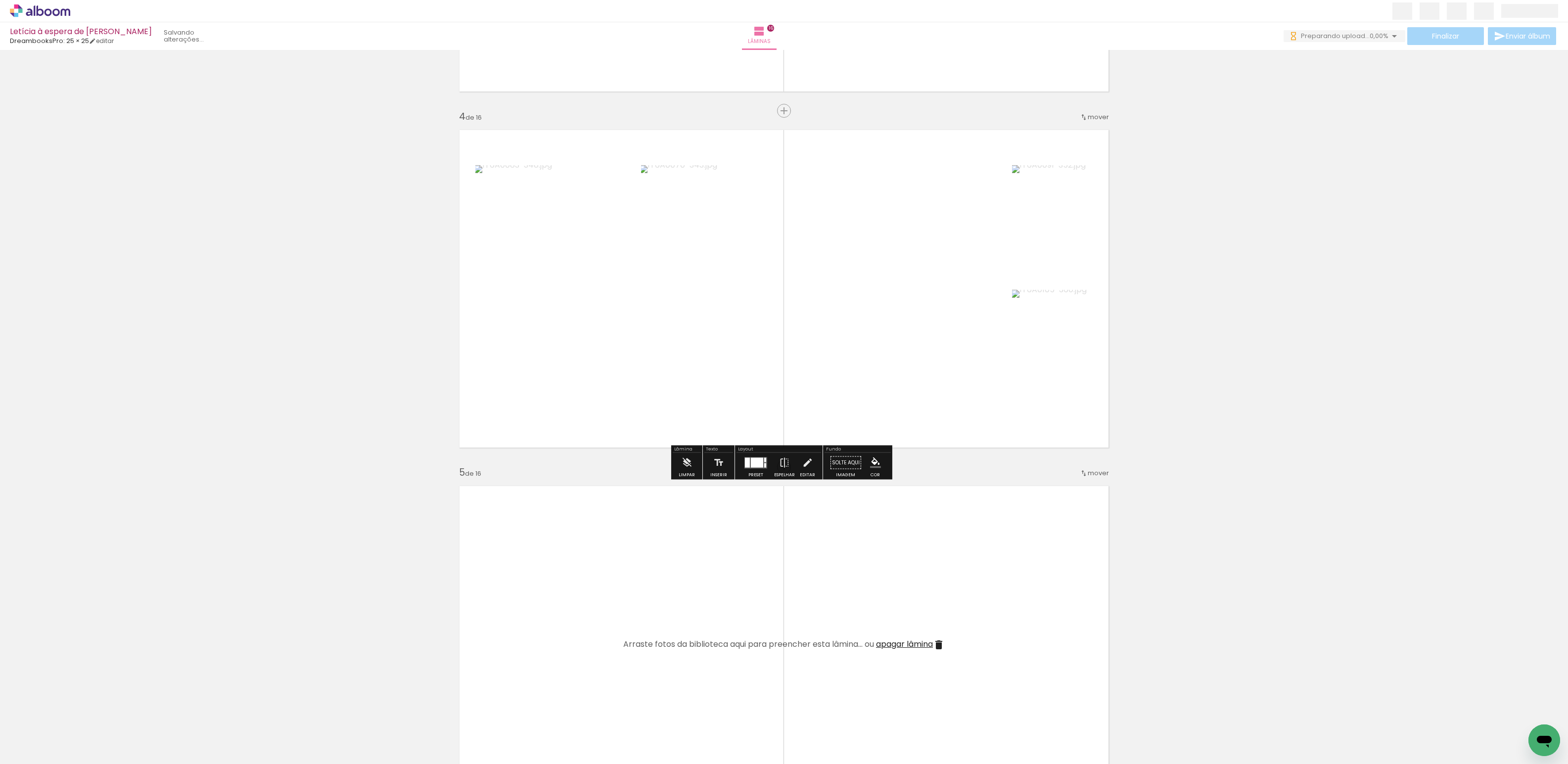
scroll to position [1071, 0]
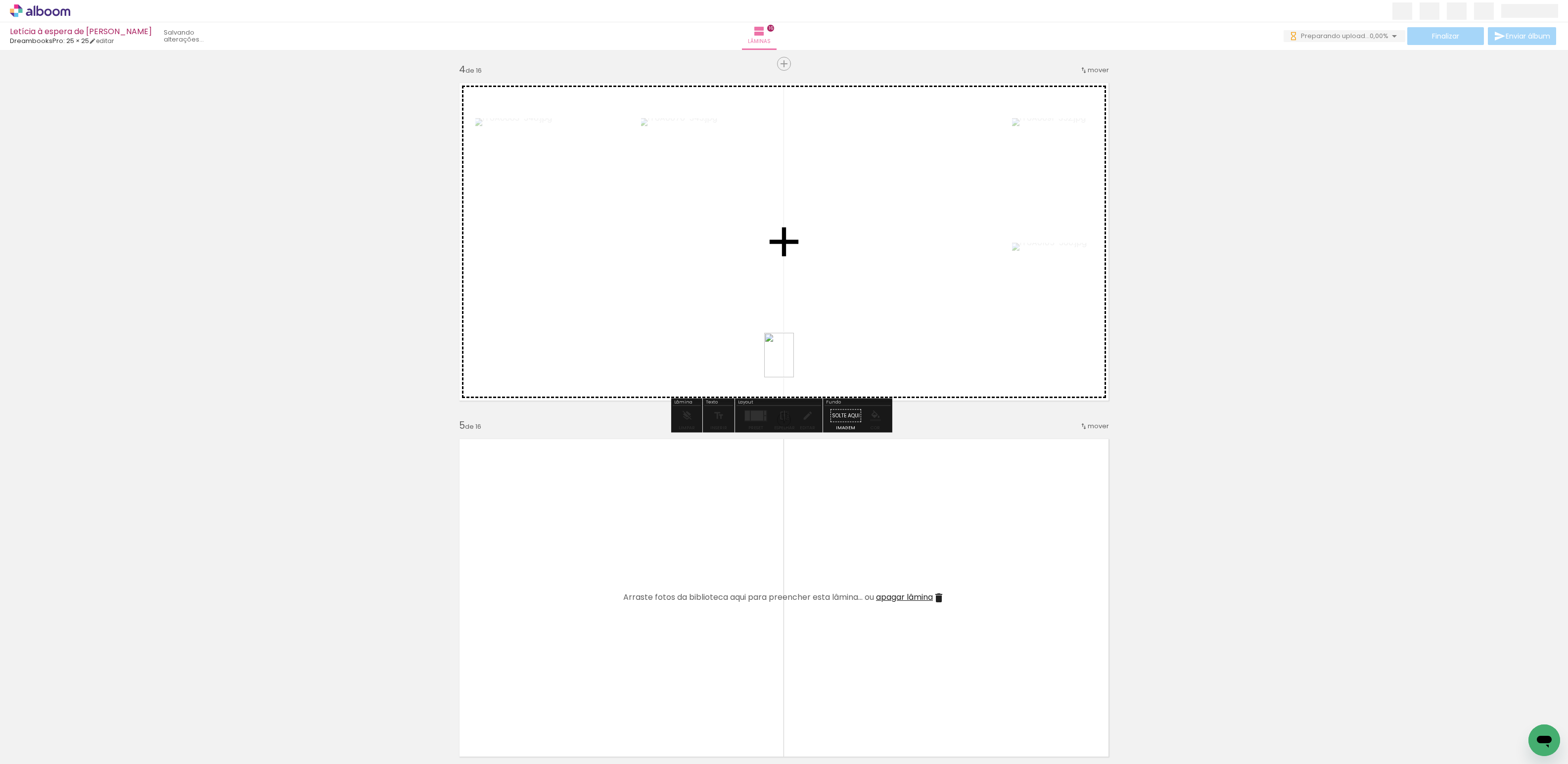
drag, startPoint x: 882, startPoint y: 703, endPoint x: 794, endPoint y: 363, distance: 351.2
click at [794, 363] on quentale-workspace at bounding box center [784, 382] width 1568 height 764
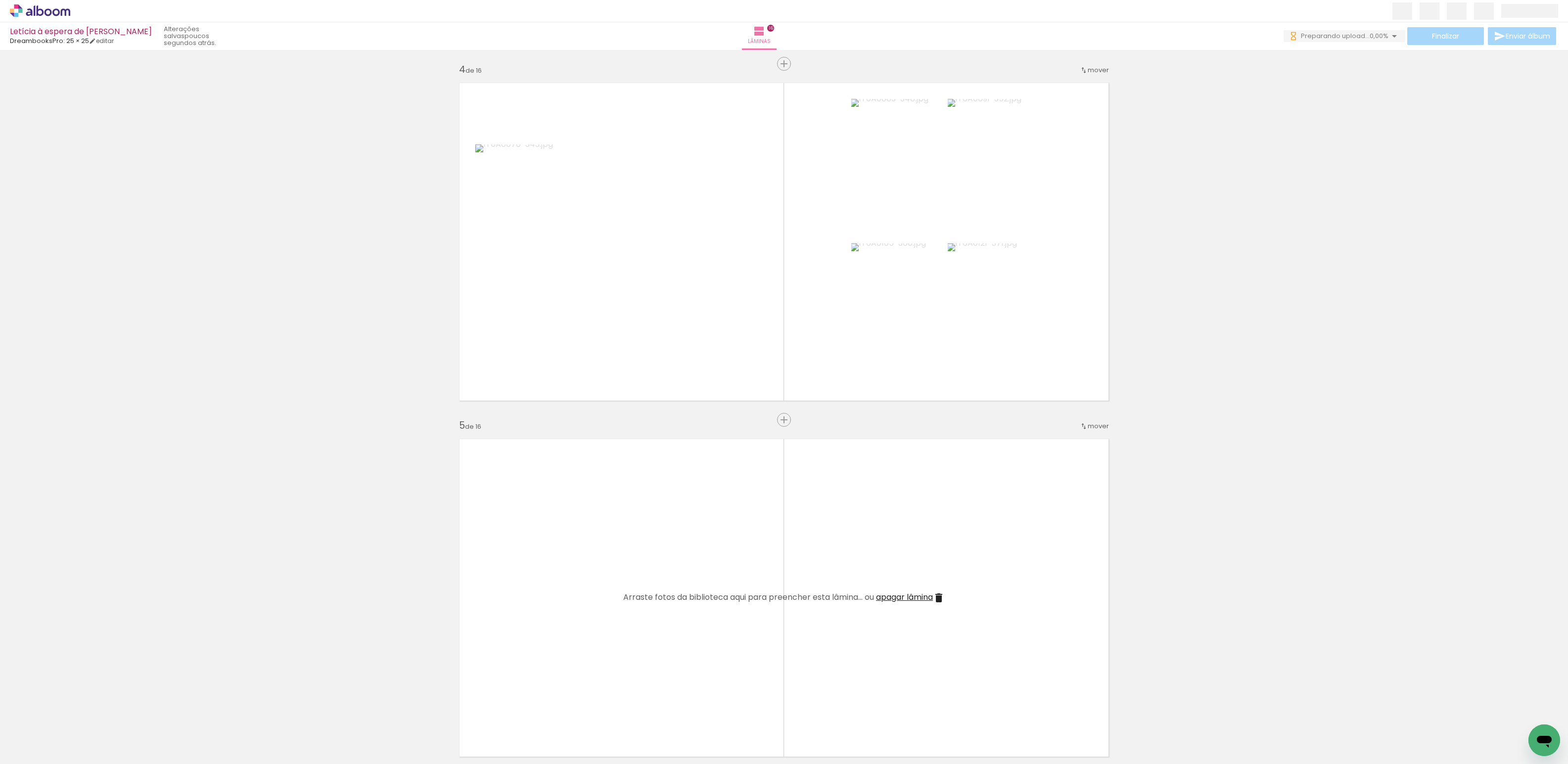
drag, startPoint x: 991, startPoint y: 740, endPoint x: 927, endPoint y: 700, distance: 75.5
click at [676, 648] on quentale-workspace at bounding box center [784, 382] width 1568 height 764
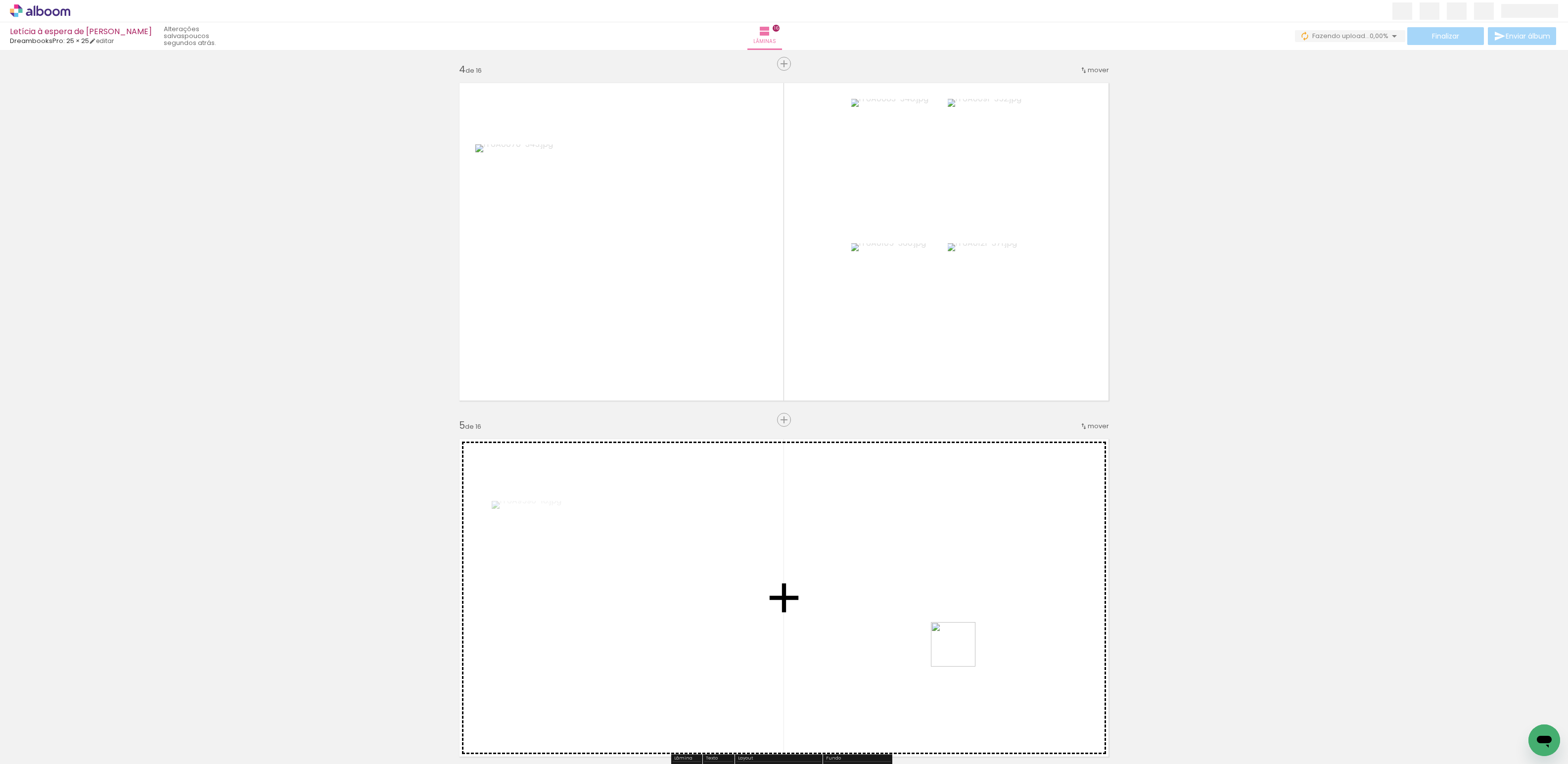
drag, startPoint x: 1038, startPoint y: 735, endPoint x: 1113, endPoint y: 688, distance: 88.5
click at [796, 588] on quentale-workspace at bounding box center [784, 382] width 1568 height 764
drag, startPoint x: 1107, startPoint y: 730, endPoint x: 1255, endPoint y: 594, distance: 201.0
click at [939, 593] on quentale-workspace at bounding box center [784, 382] width 1568 height 764
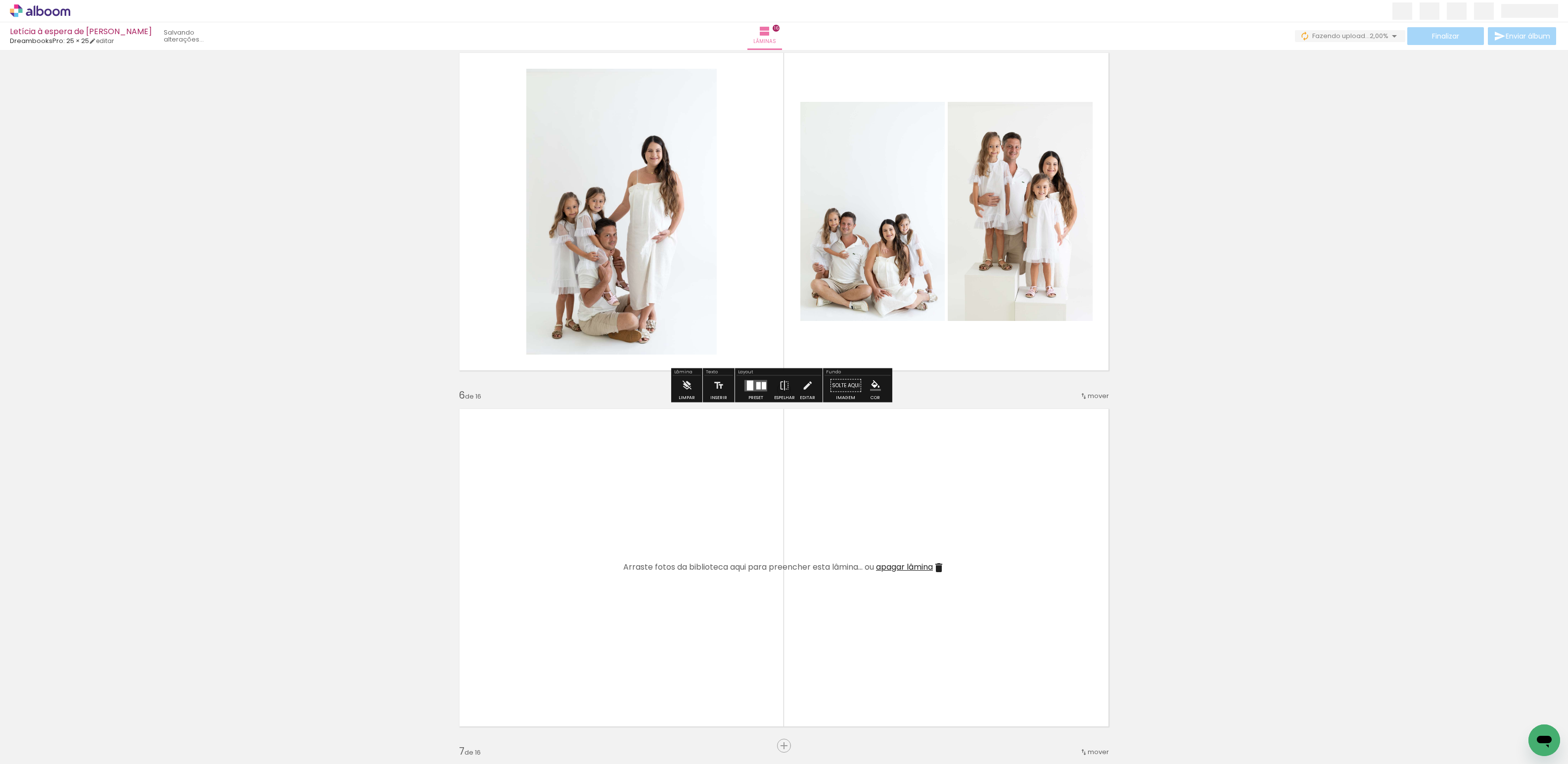
scroll to position [1485, 0]
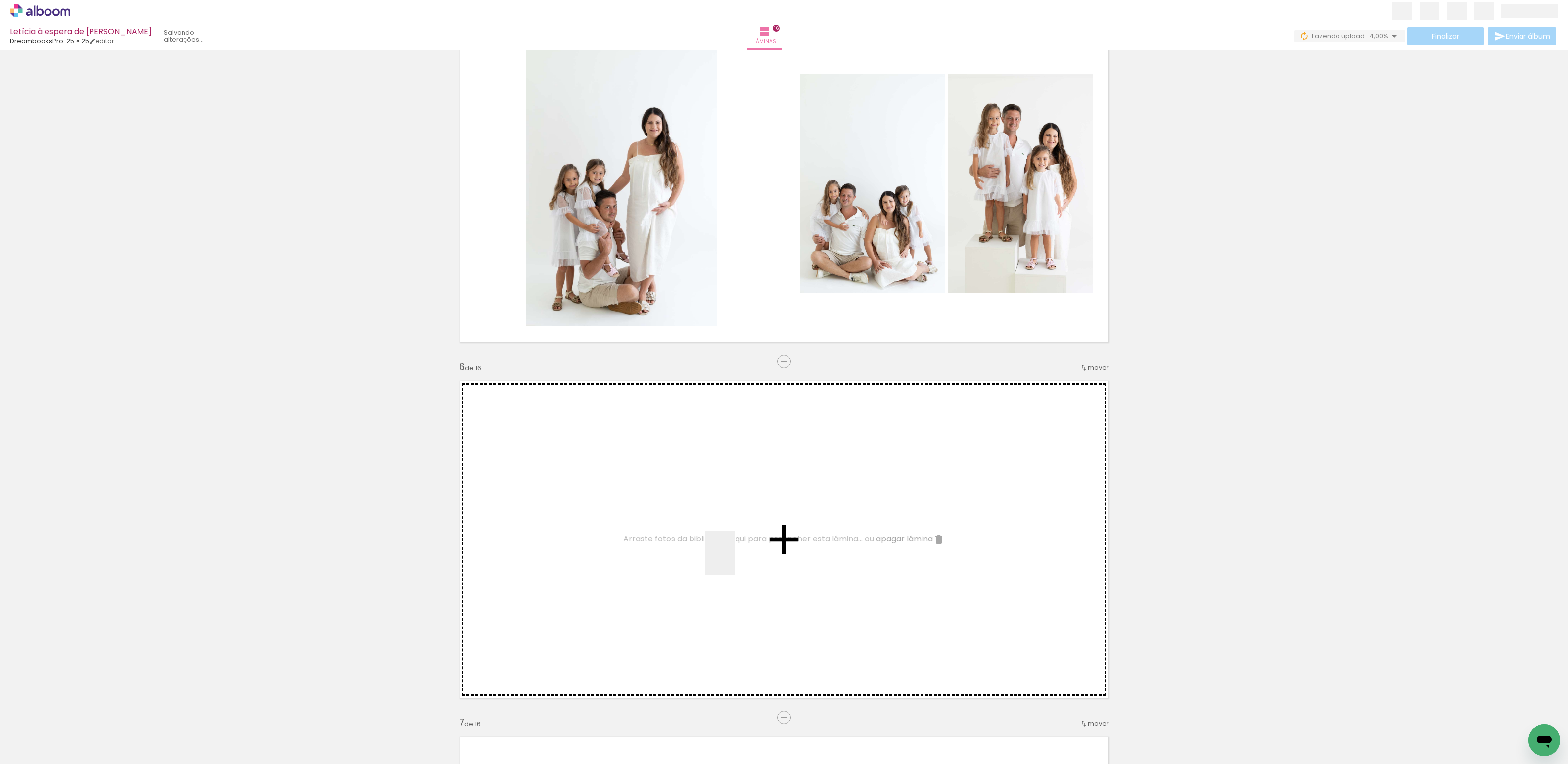
drag, startPoint x: 1158, startPoint y: 737, endPoint x: 1082, endPoint y: 693, distance: 87.8
click at [724, 561] on quentale-workspace at bounding box center [784, 382] width 1568 height 764
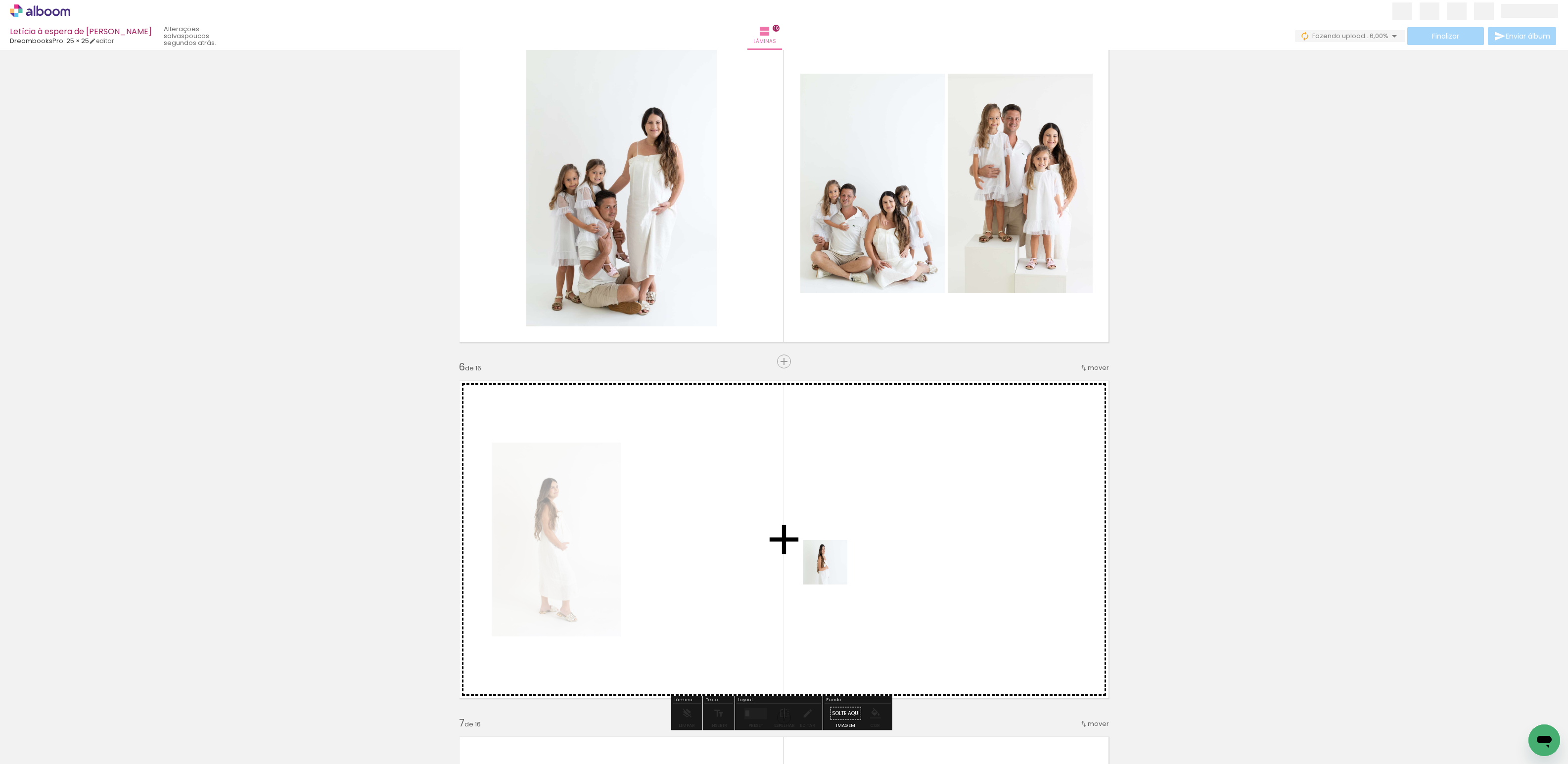
drag, startPoint x: 1219, startPoint y: 732, endPoint x: 1067, endPoint y: 671, distance: 163.8
click at [789, 548] on quentale-workspace at bounding box center [784, 382] width 1568 height 764
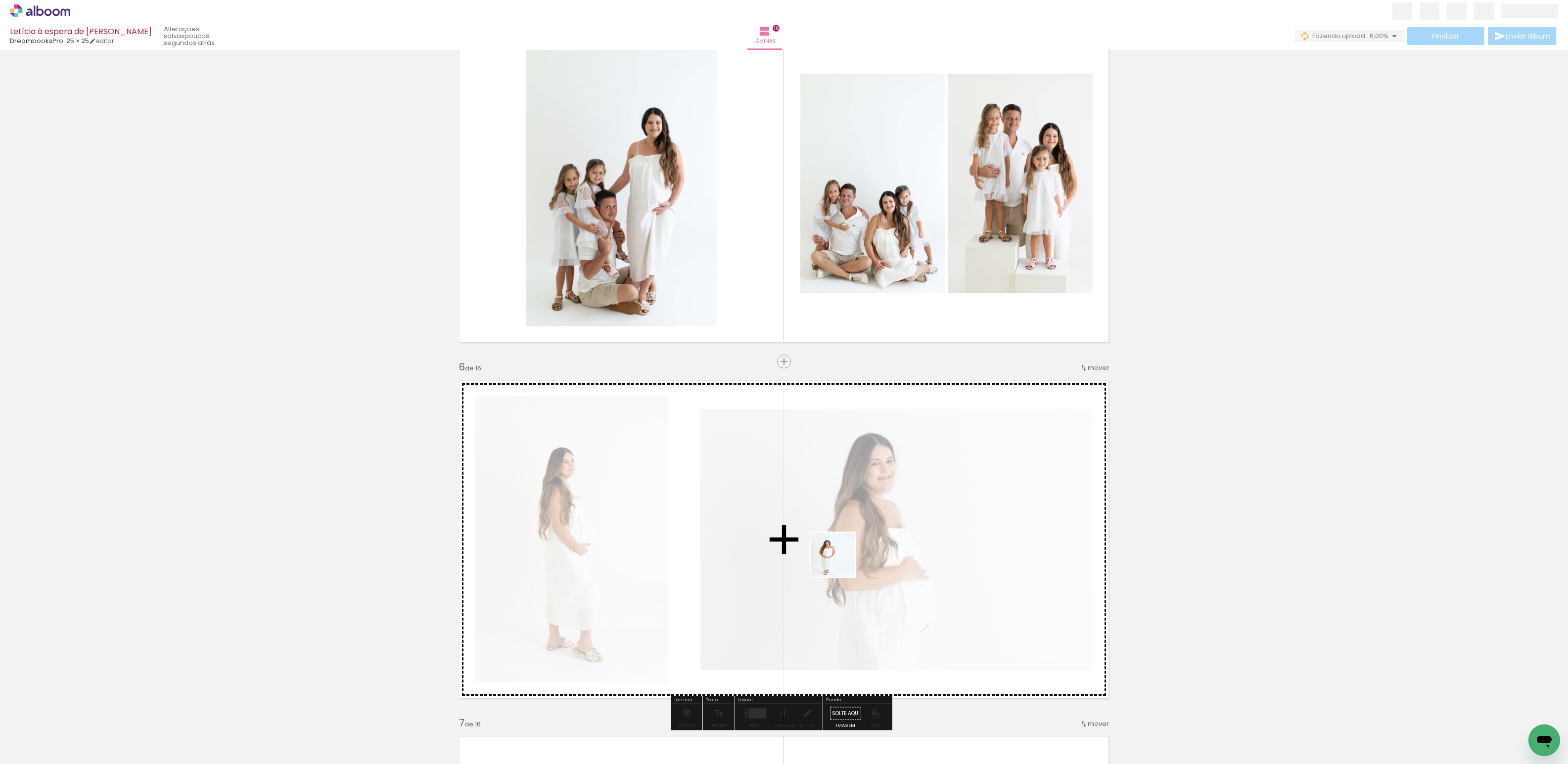
drag, startPoint x: 1267, startPoint y: 736, endPoint x: 1197, endPoint y: 625, distance: 131.2
click at [819, 560] on quentale-workspace at bounding box center [784, 382] width 1568 height 764
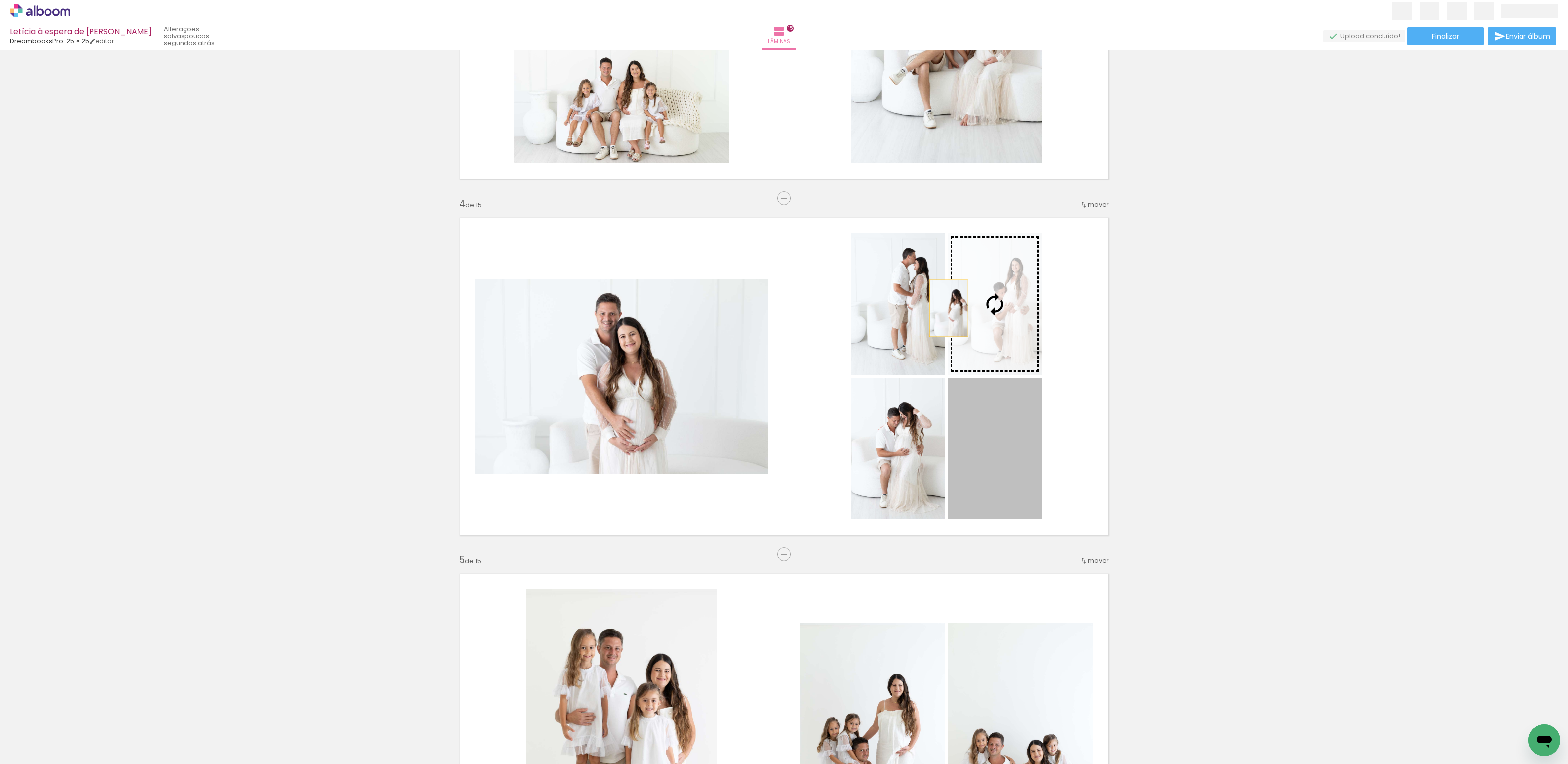
scroll to position [0, 1286]
drag, startPoint x: 1011, startPoint y: 449, endPoint x: 945, endPoint y: 308, distance: 155.7
click at [0, 0] on slot at bounding box center [0, 0] width 0 height 0
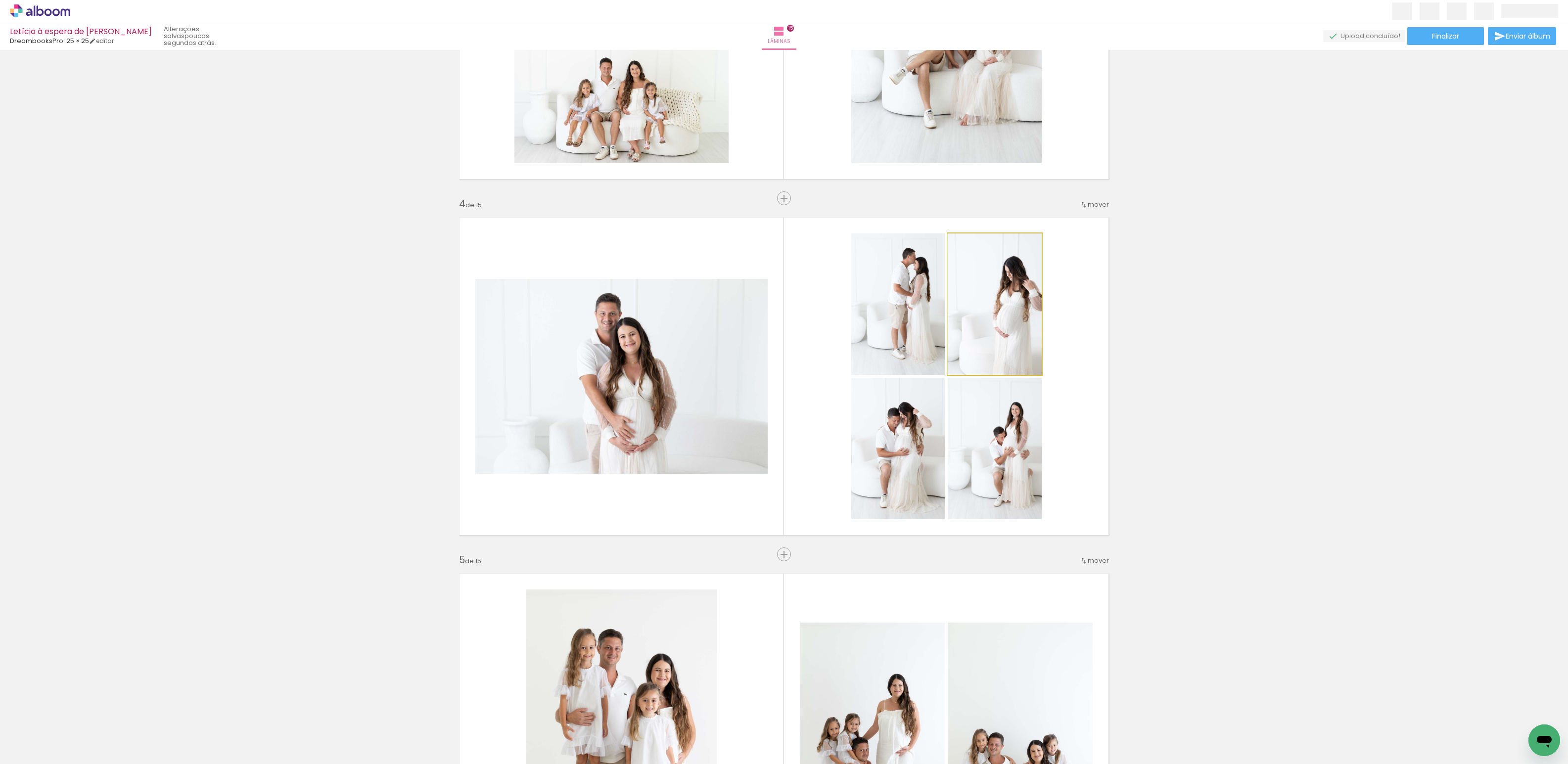
drag, startPoint x: 988, startPoint y: 329, endPoint x: 900, endPoint y: 325, distance: 88.1
click at [0, 0] on slot at bounding box center [0, 0] width 0 height 0
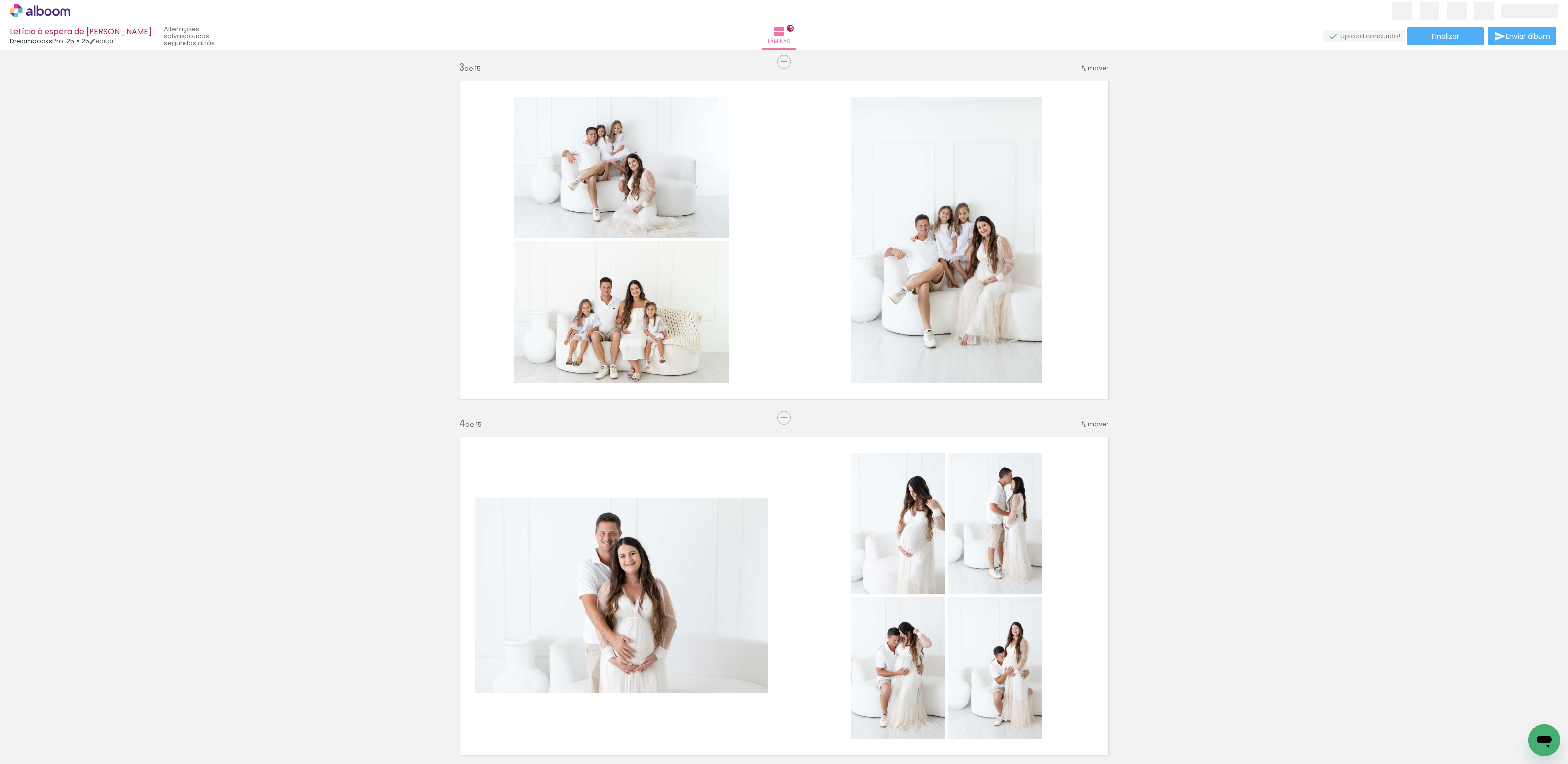
scroll to position [713, 0]
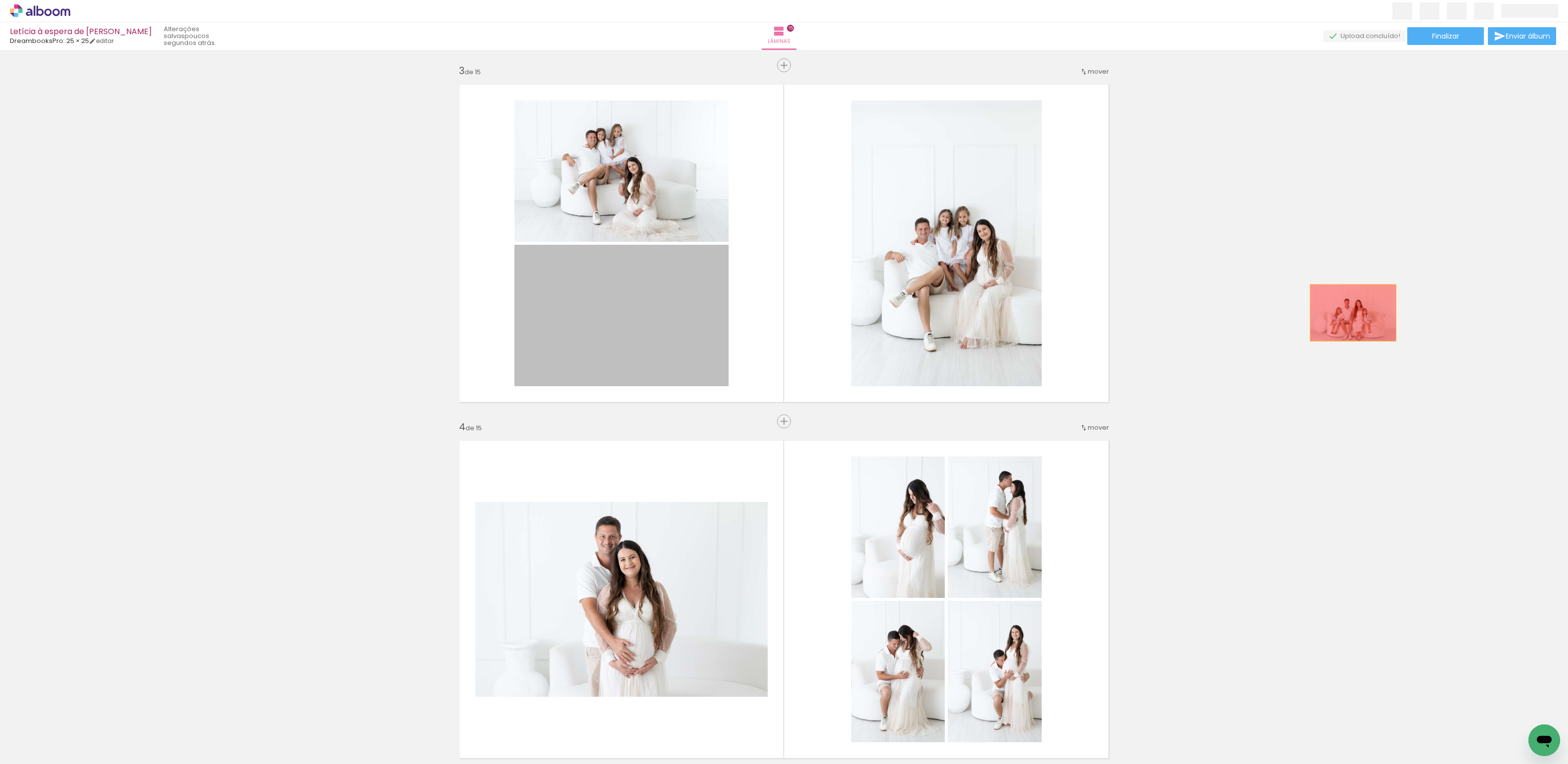
drag, startPoint x: 673, startPoint y: 347, endPoint x: 1349, endPoint y: 313, distance: 676.9
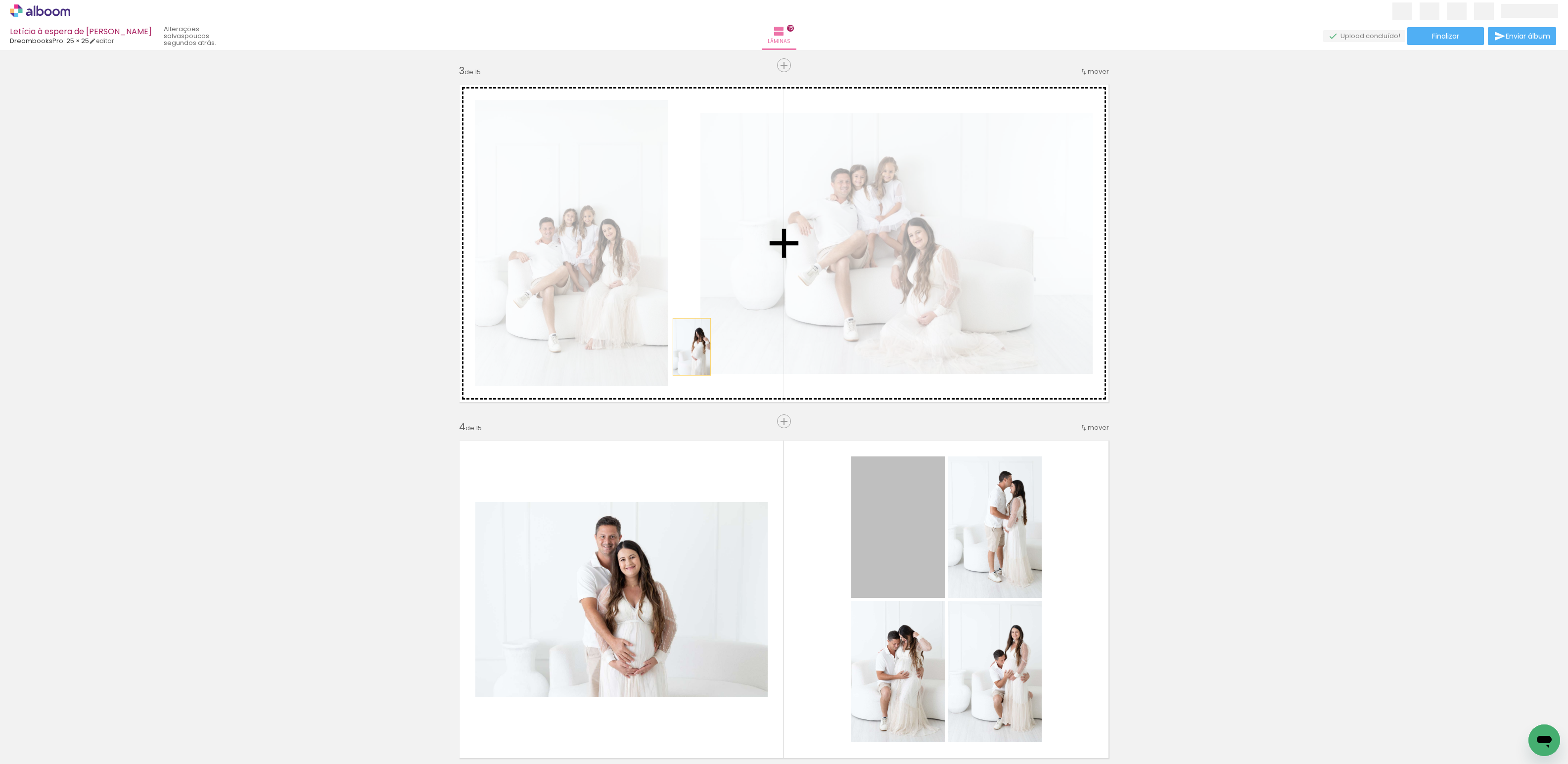
drag, startPoint x: 912, startPoint y: 541, endPoint x: 688, endPoint y: 347, distance: 296.3
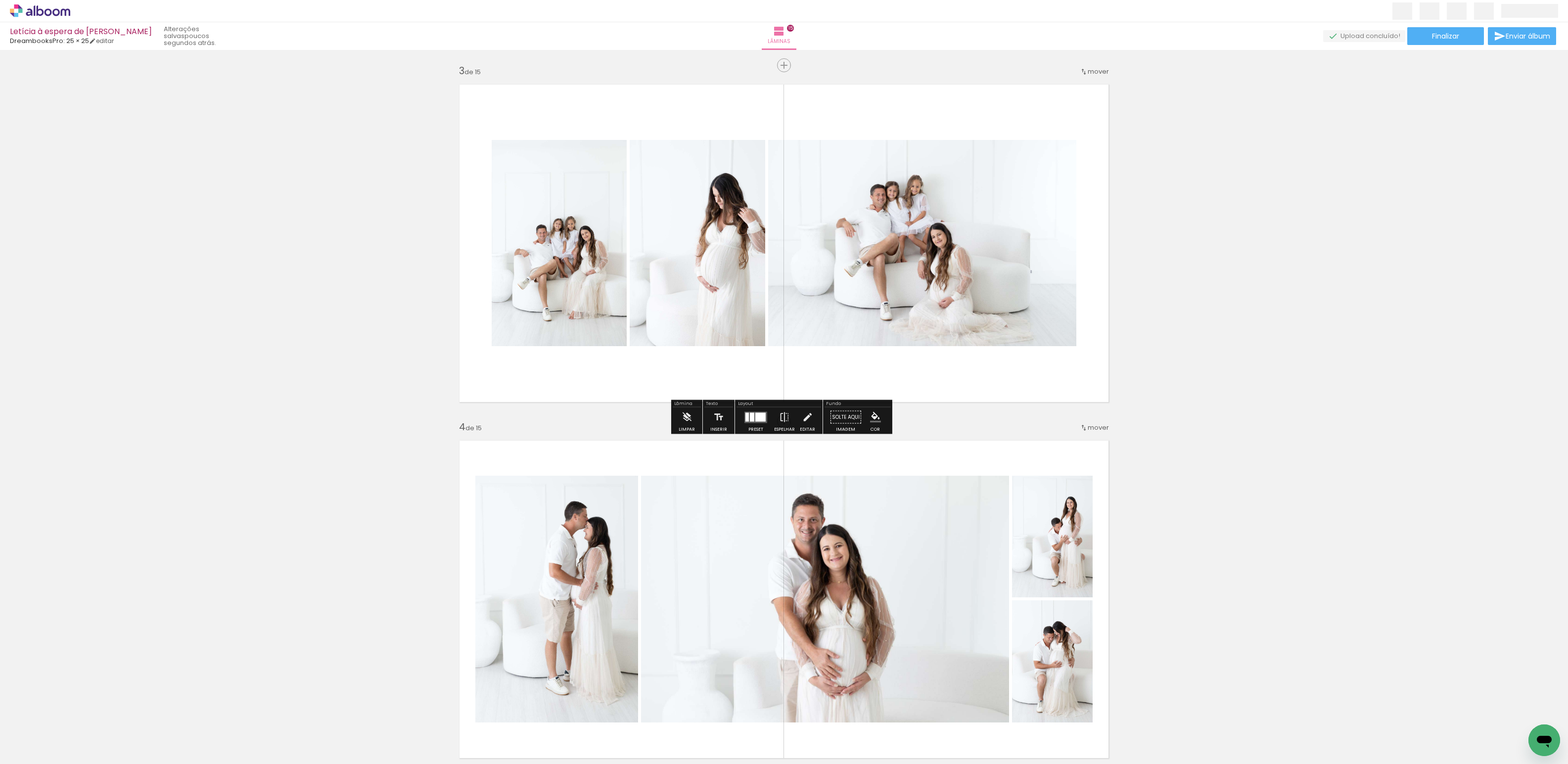
click at [759, 424] on div at bounding box center [756, 418] width 27 height 20
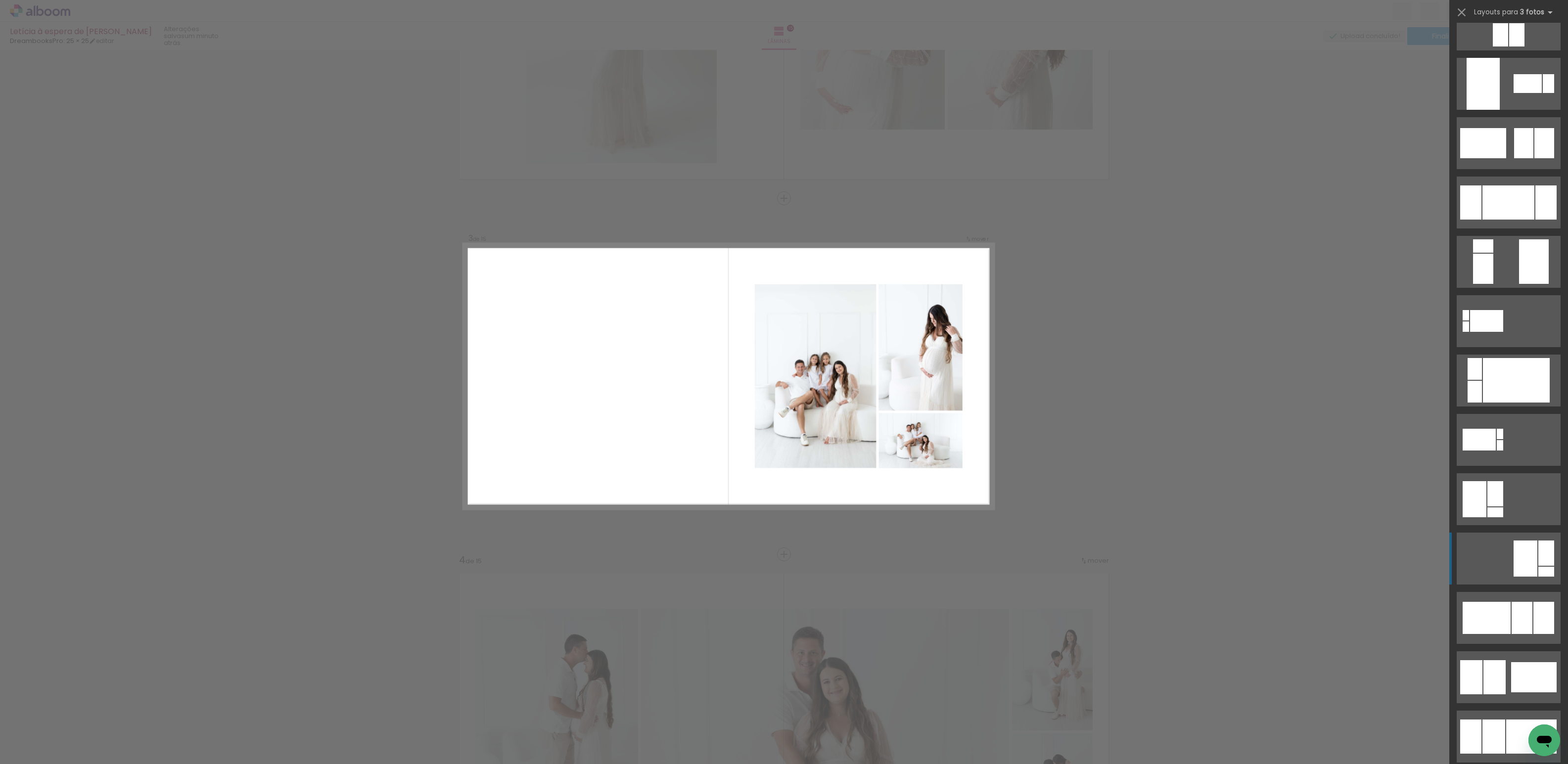
scroll to position [189, 0]
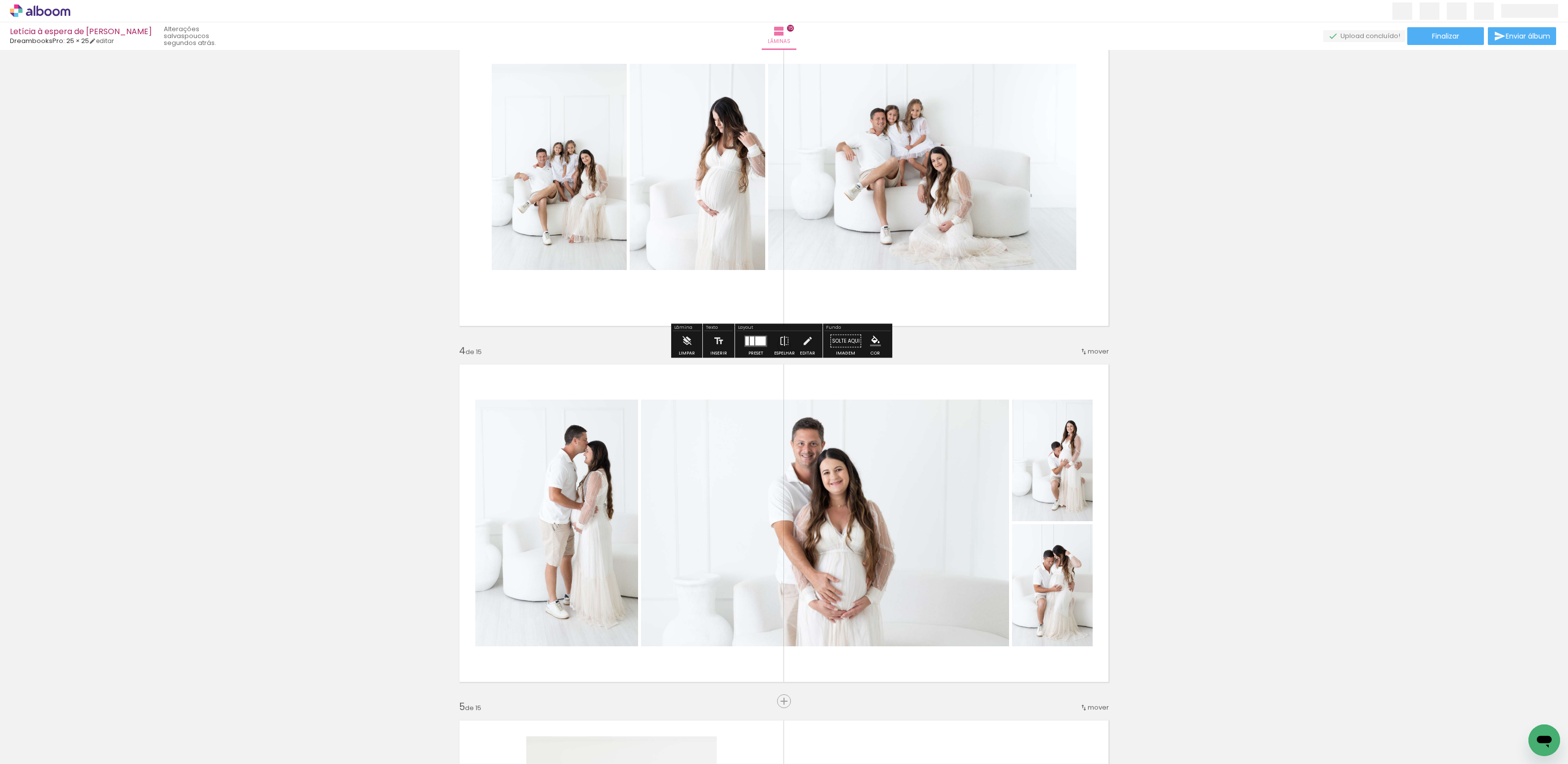
scroll to position [788, 0]
click at [755, 345] on div at bounding box center [760, 342] width 10 height 9
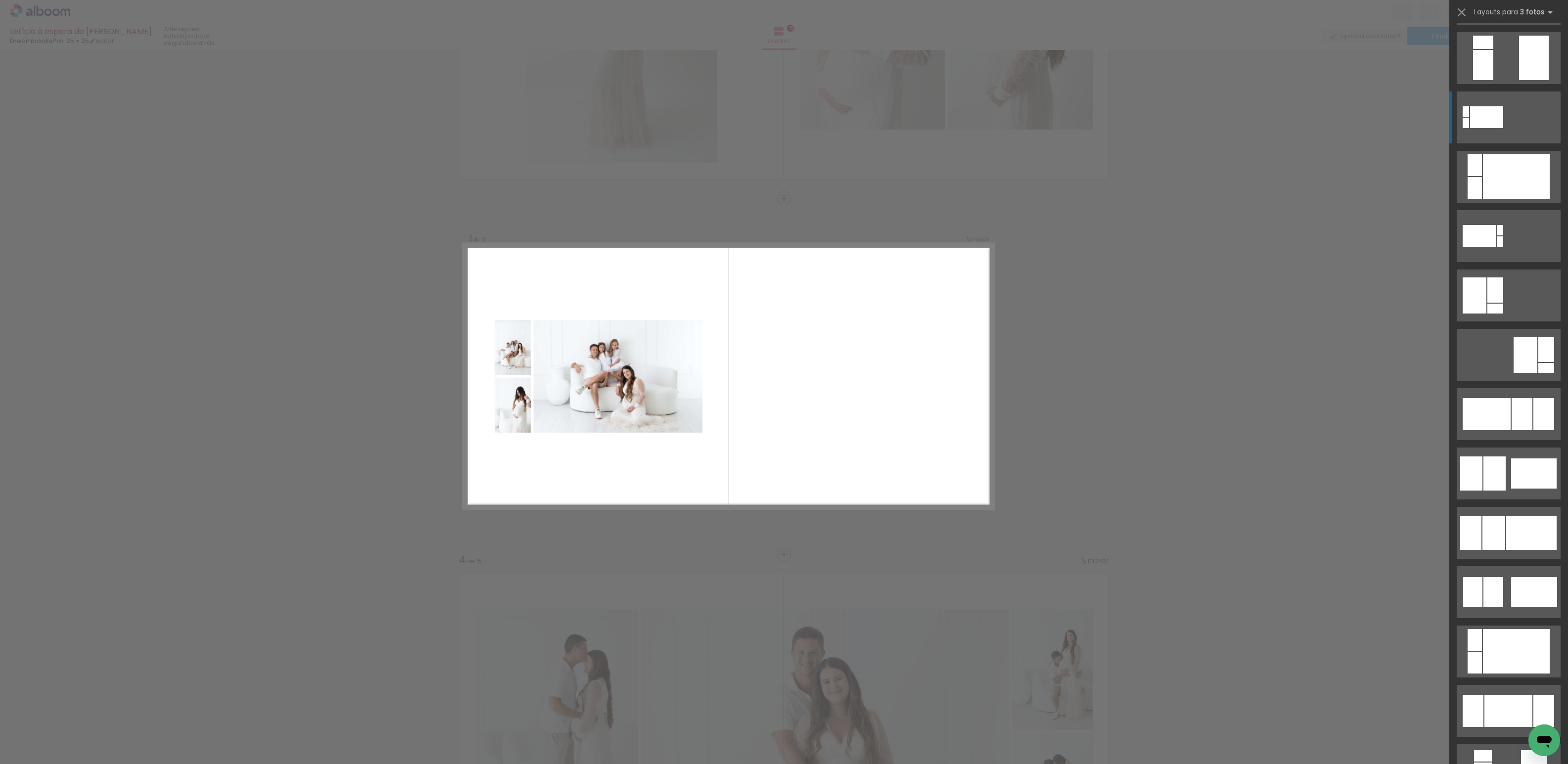
scroll to position [370, 0]
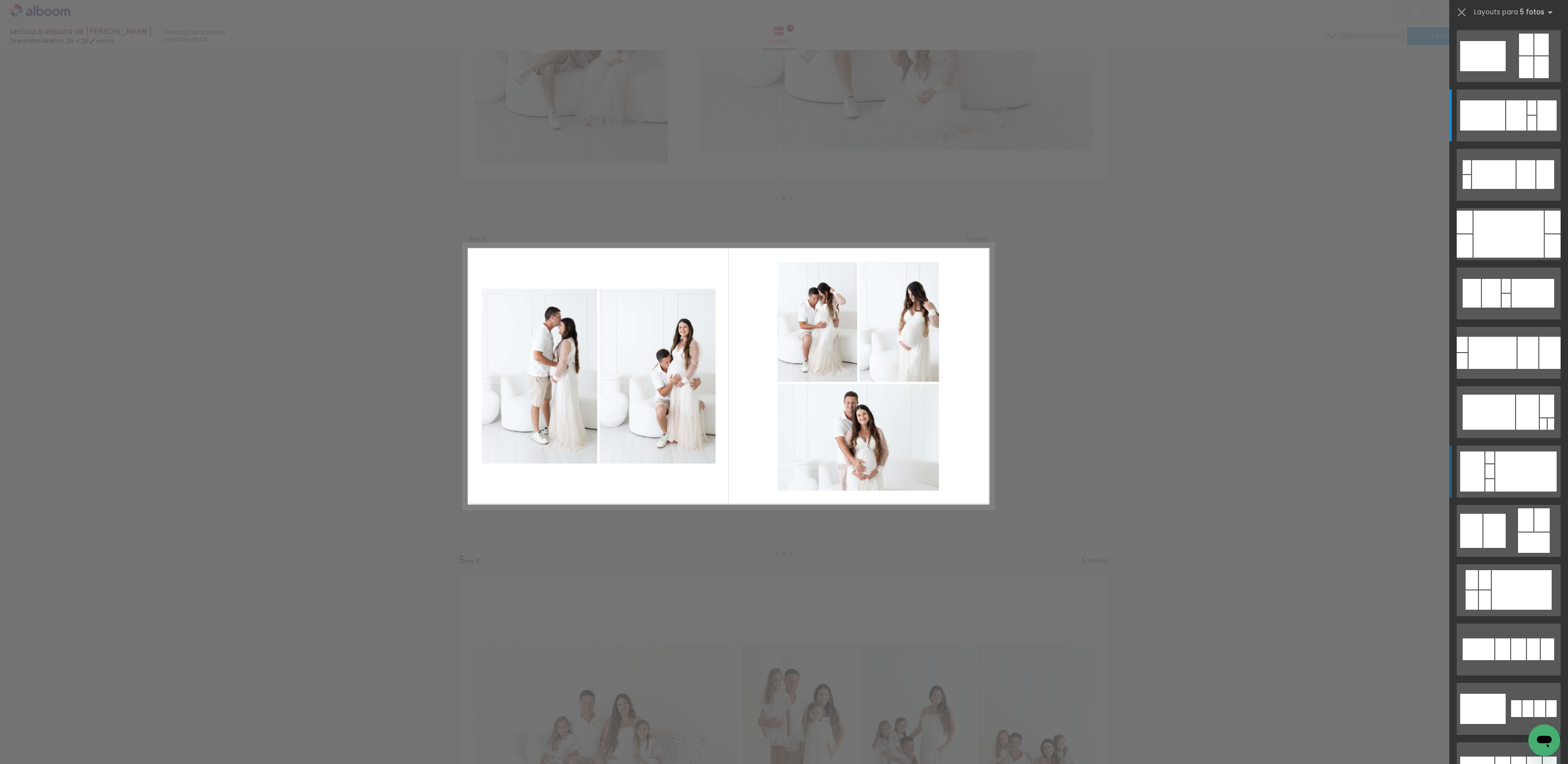
scroll to position [0, 374]
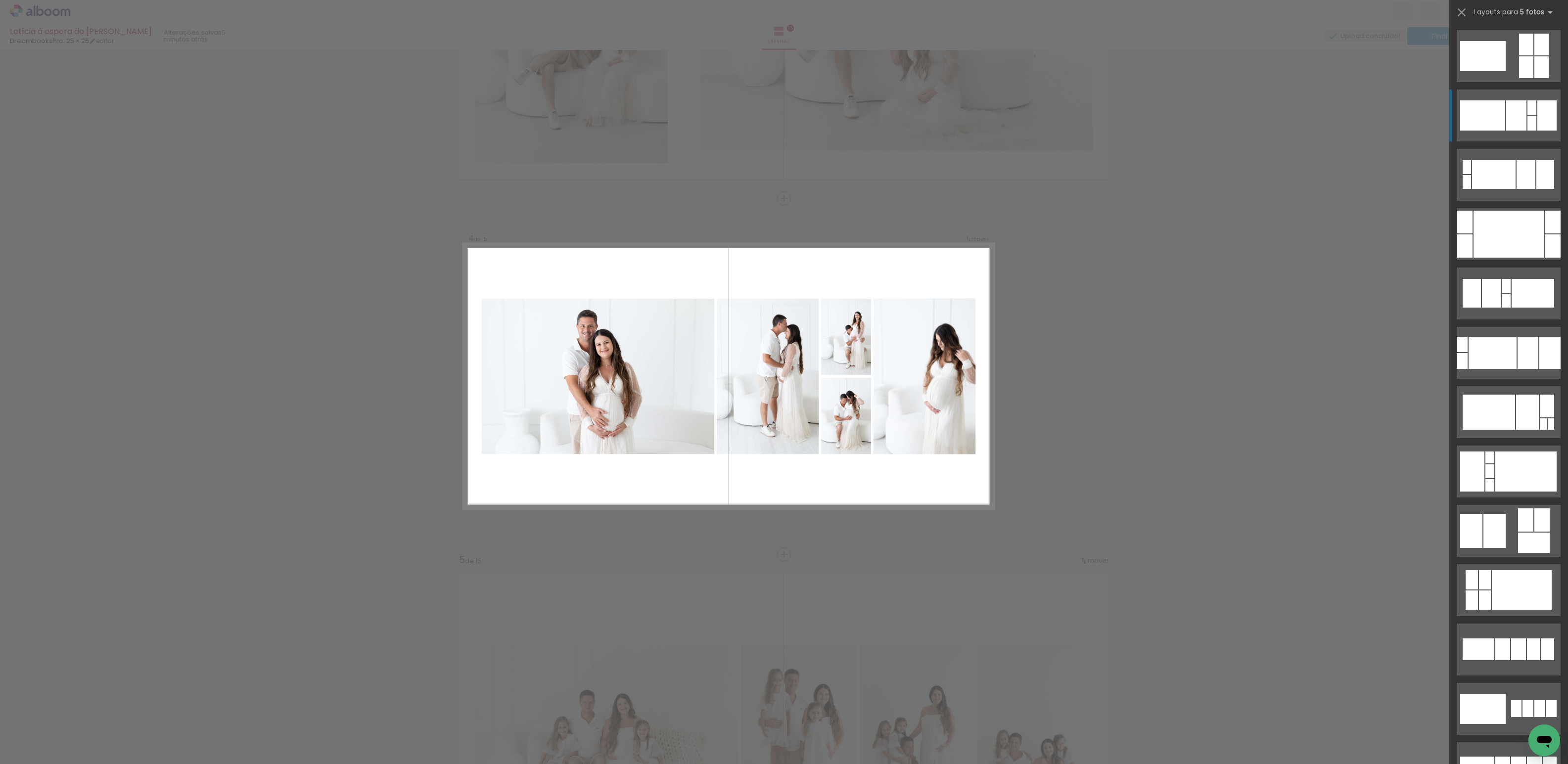
click at [1491, 117] on div at bounding box center [1483, 116] width 45 height 30
click at [1523, 115] on quentale-layouter at bounding box center [1508, 115] width 104 height 52
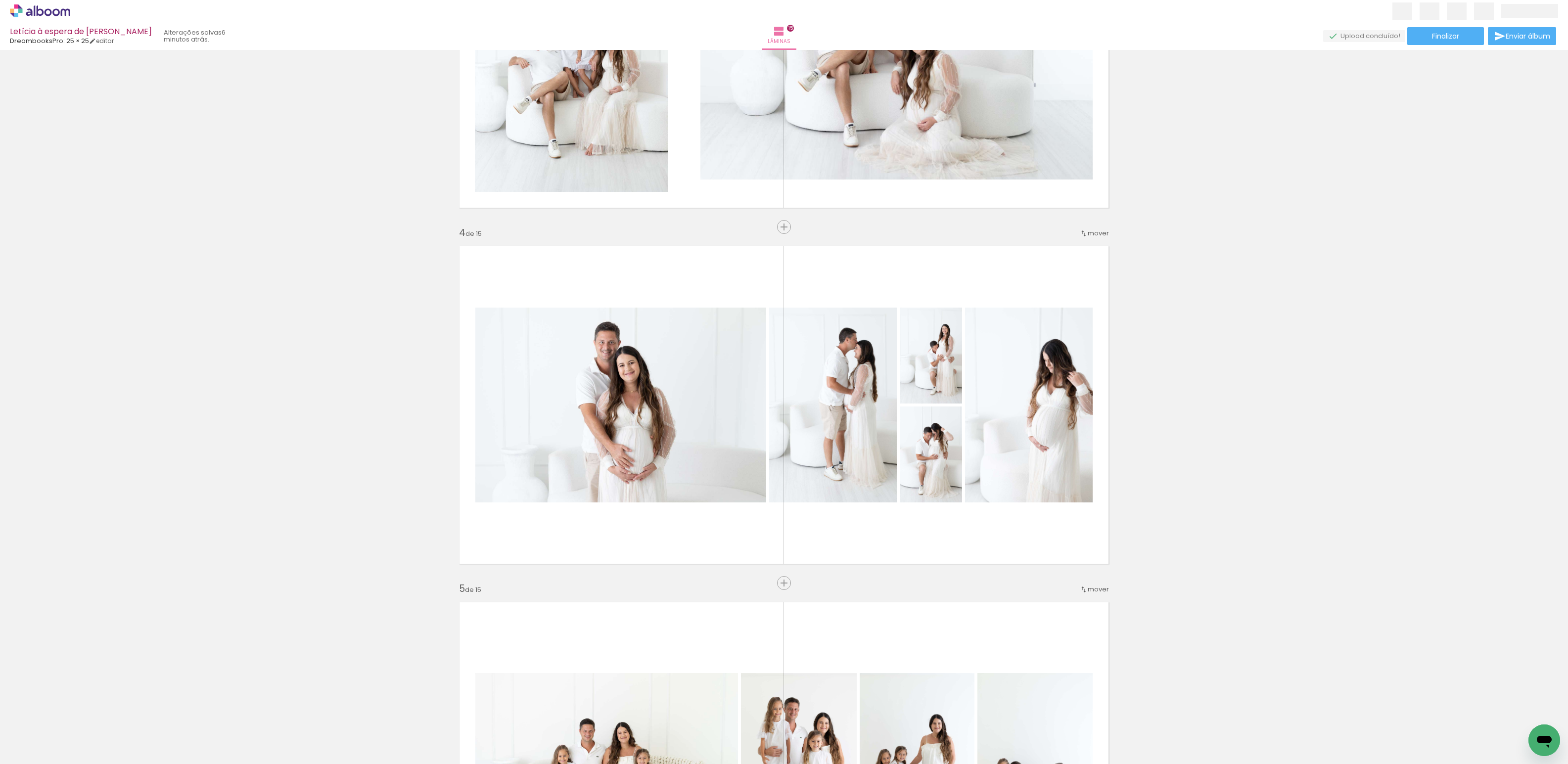
scroll to position [917, 0]
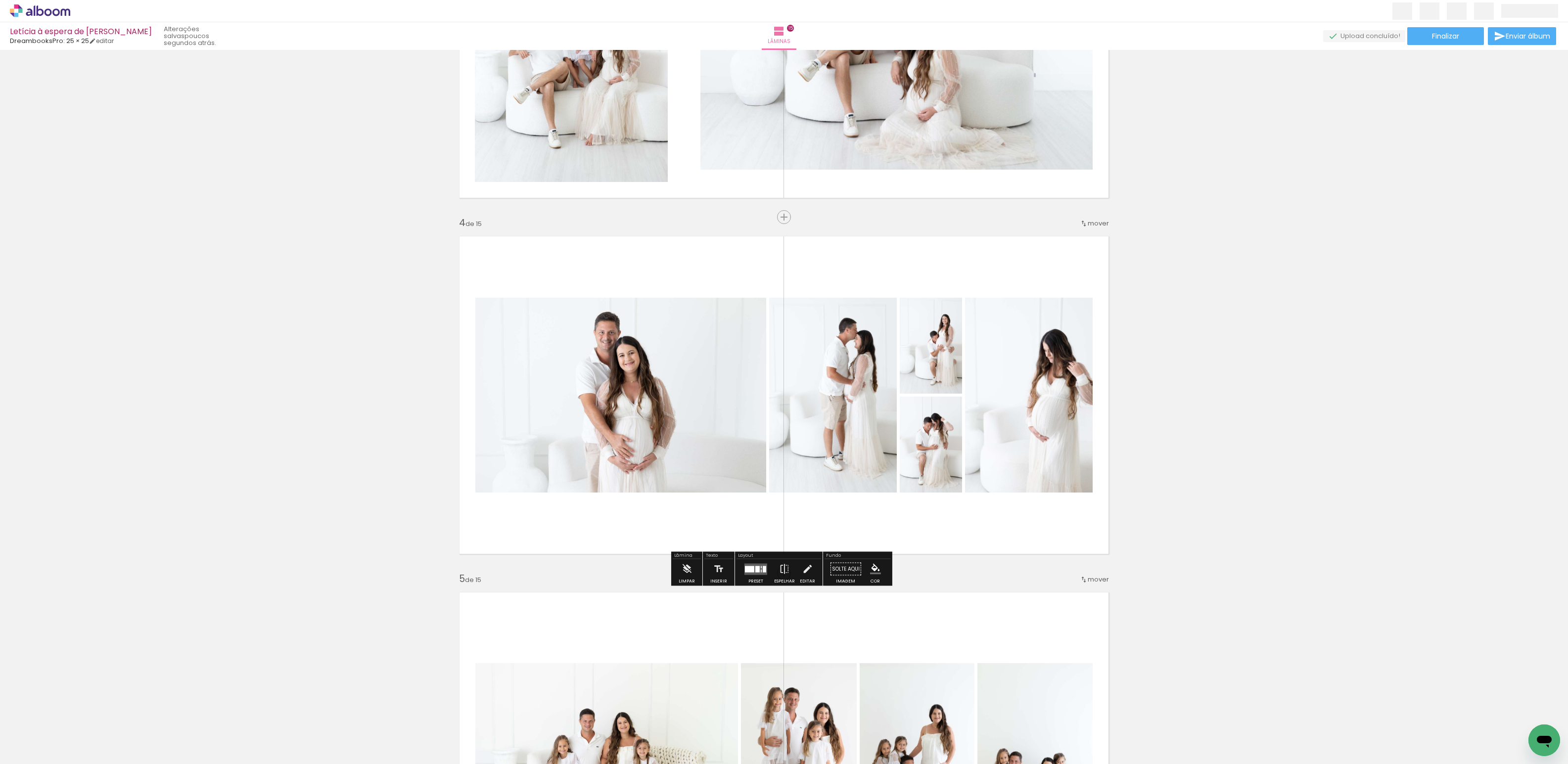
click at [748, 575] on div at bounding box center [756, 569] width 27 height 20
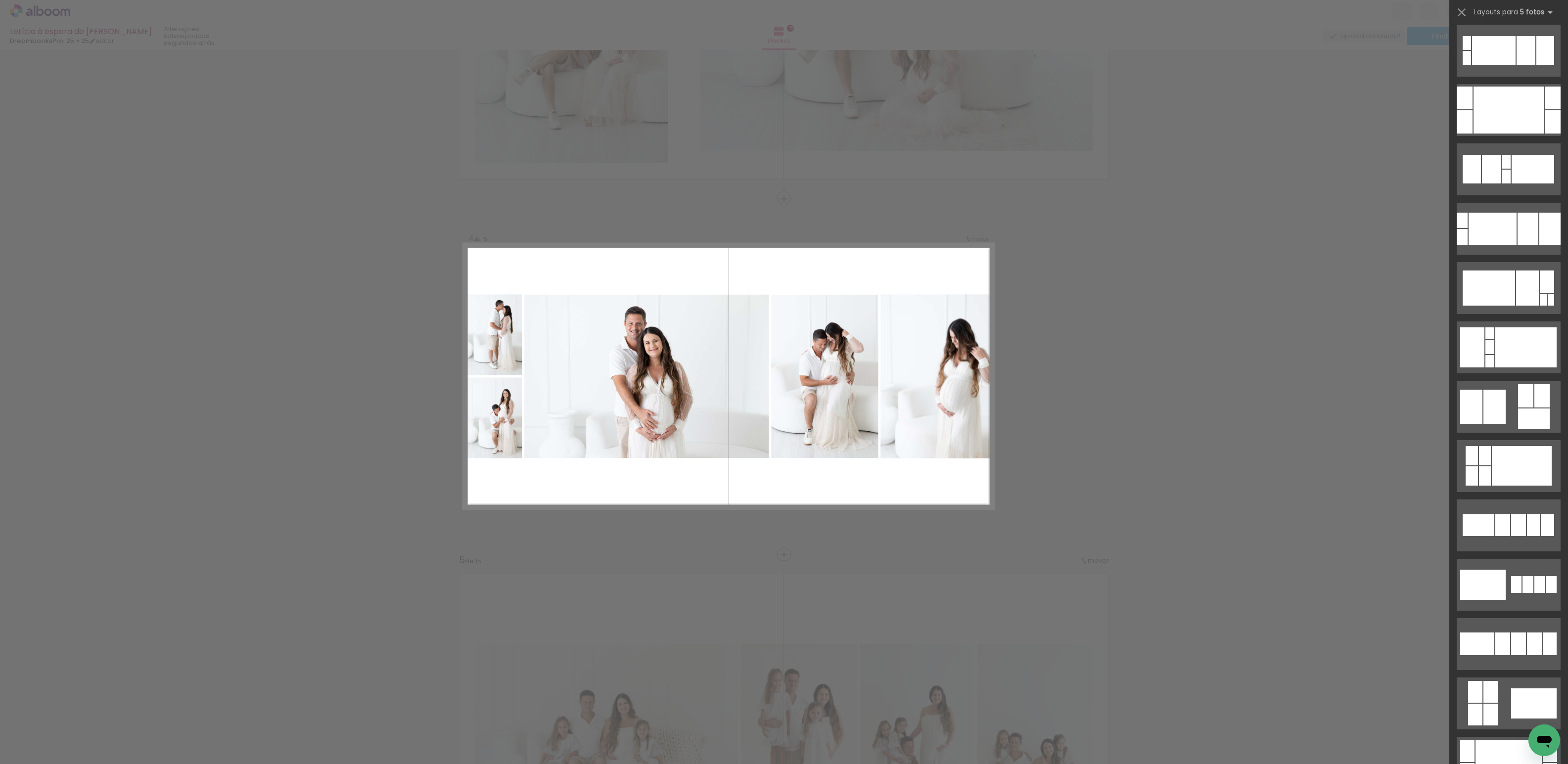
scroll to position [156, 0]
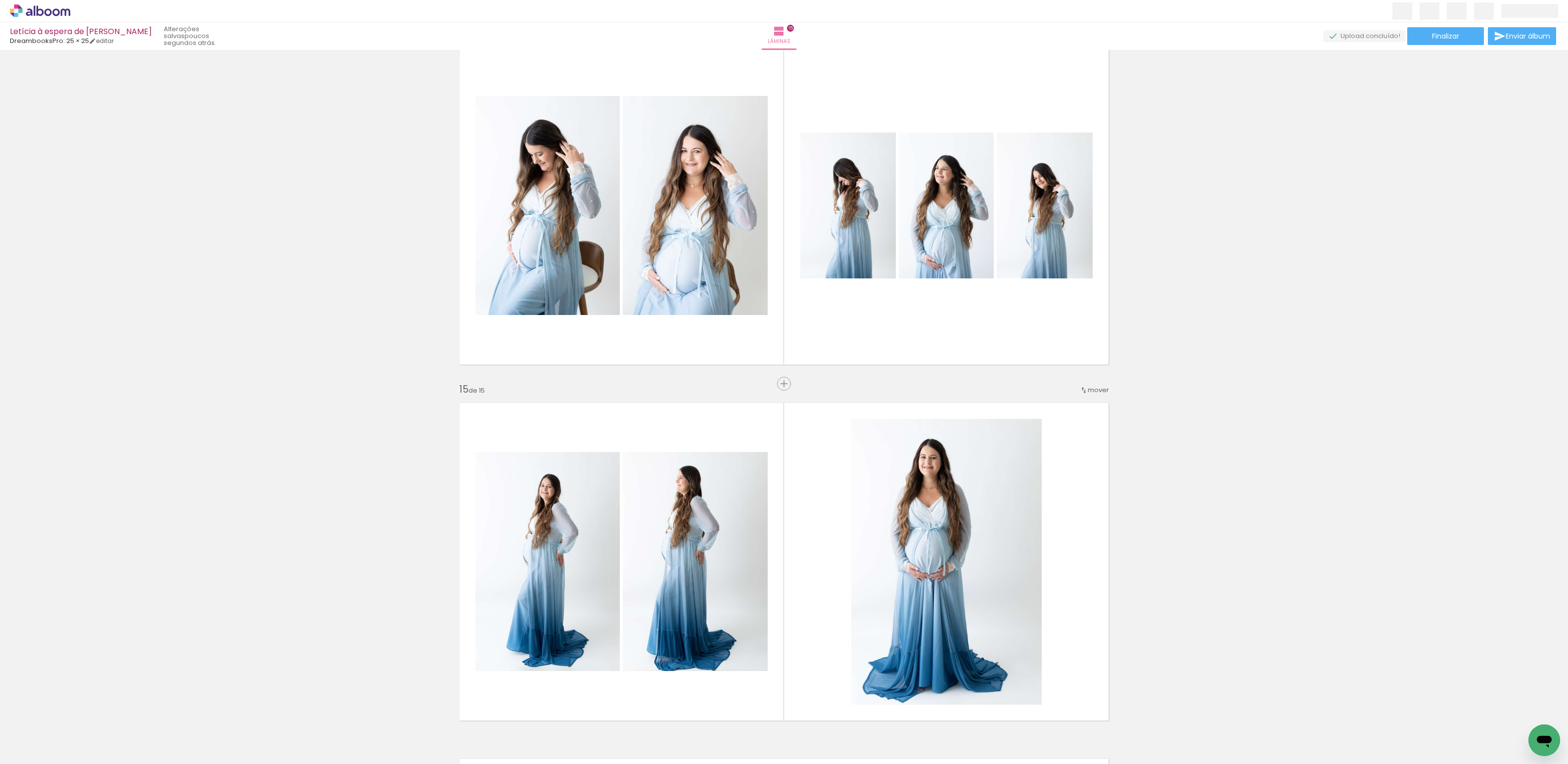
scroll to position [4621, 0]
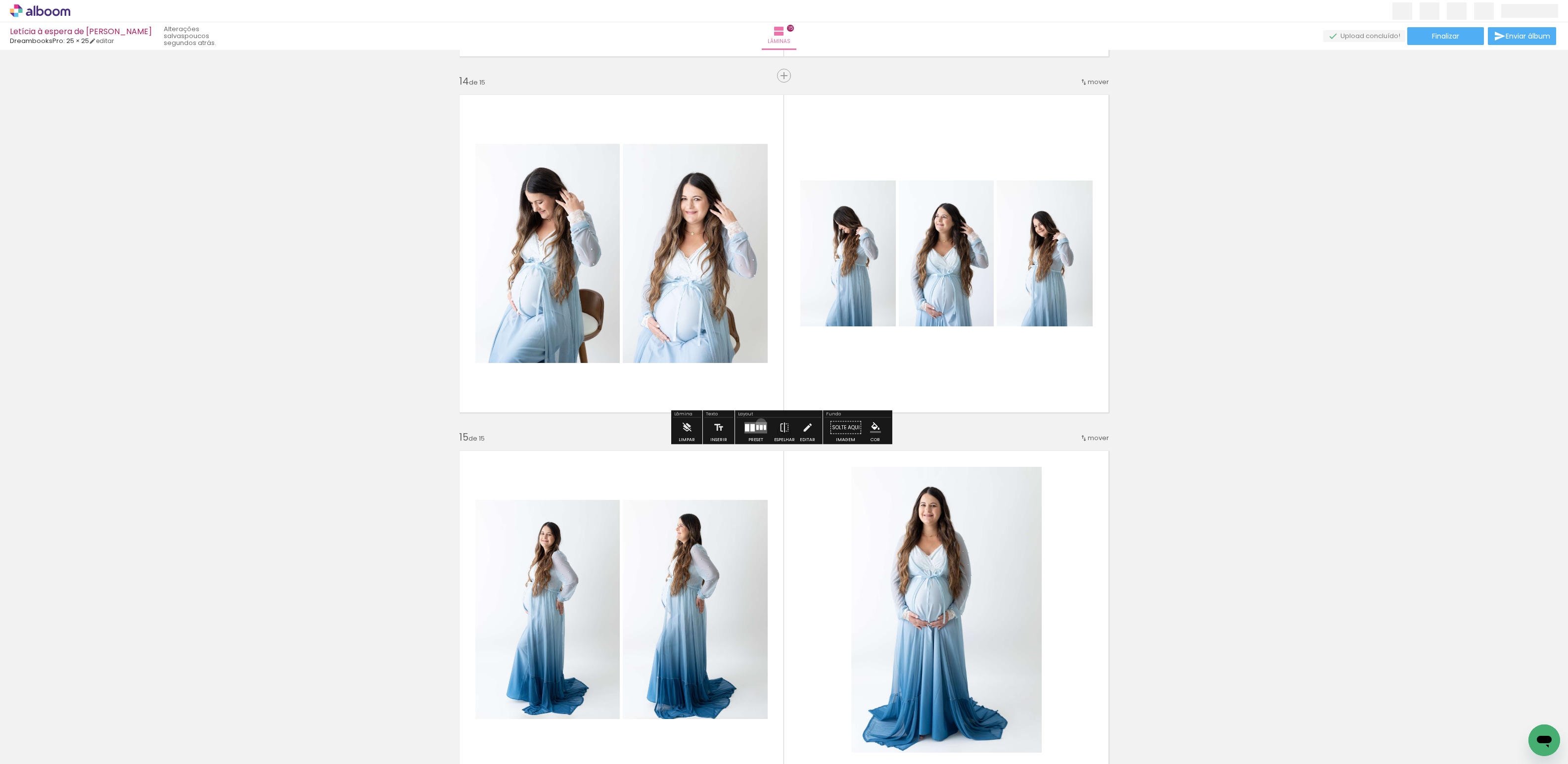
drag, startPoint x: 759, startPoint y: 424, endPoint x: 751, endPoint y: 433, distance: 12.0
click at [759, 424] on quentale-layouter at bounding box center [755, 427] width 23 height 12
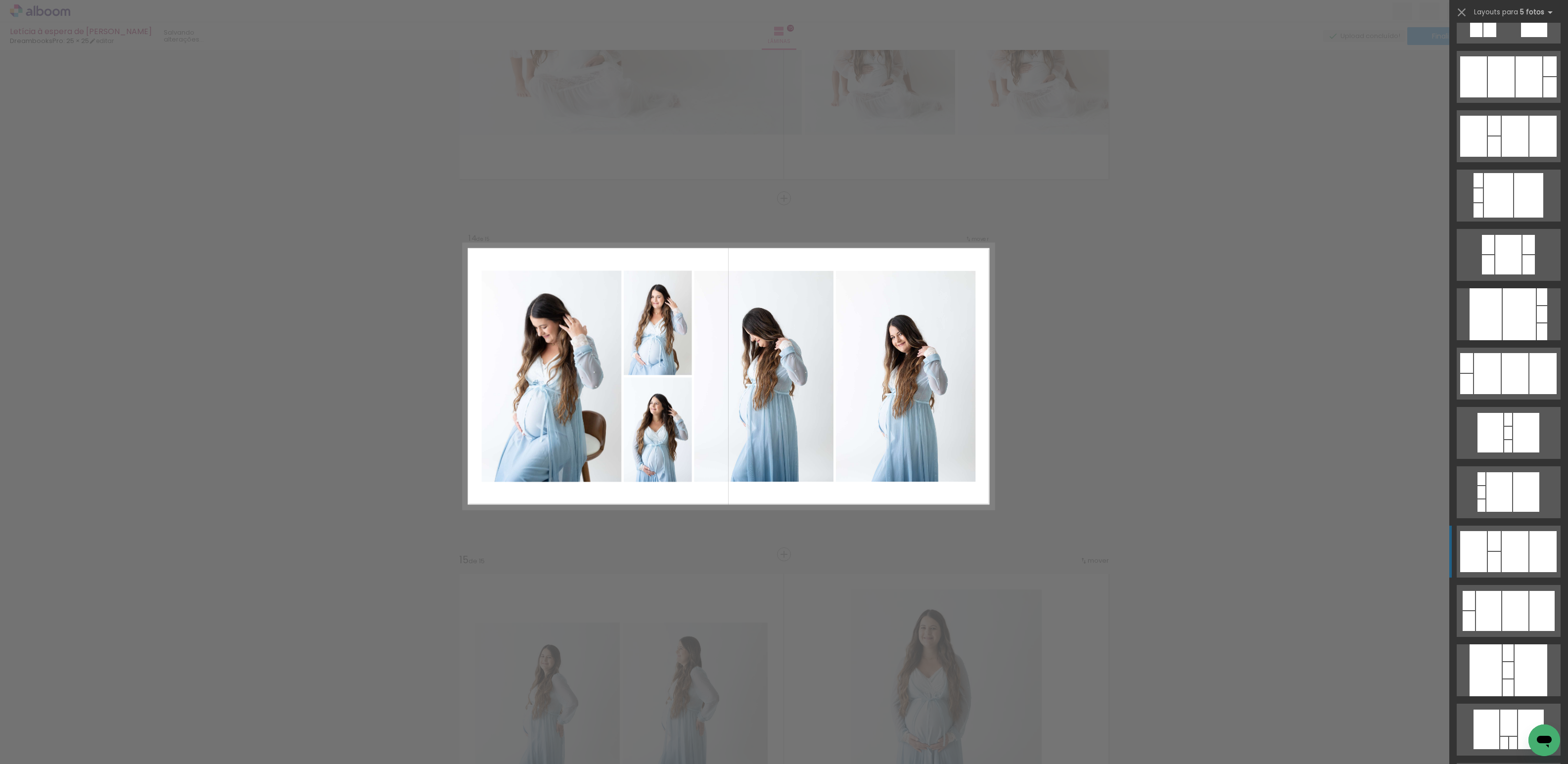
scroll to position [1776, 0]
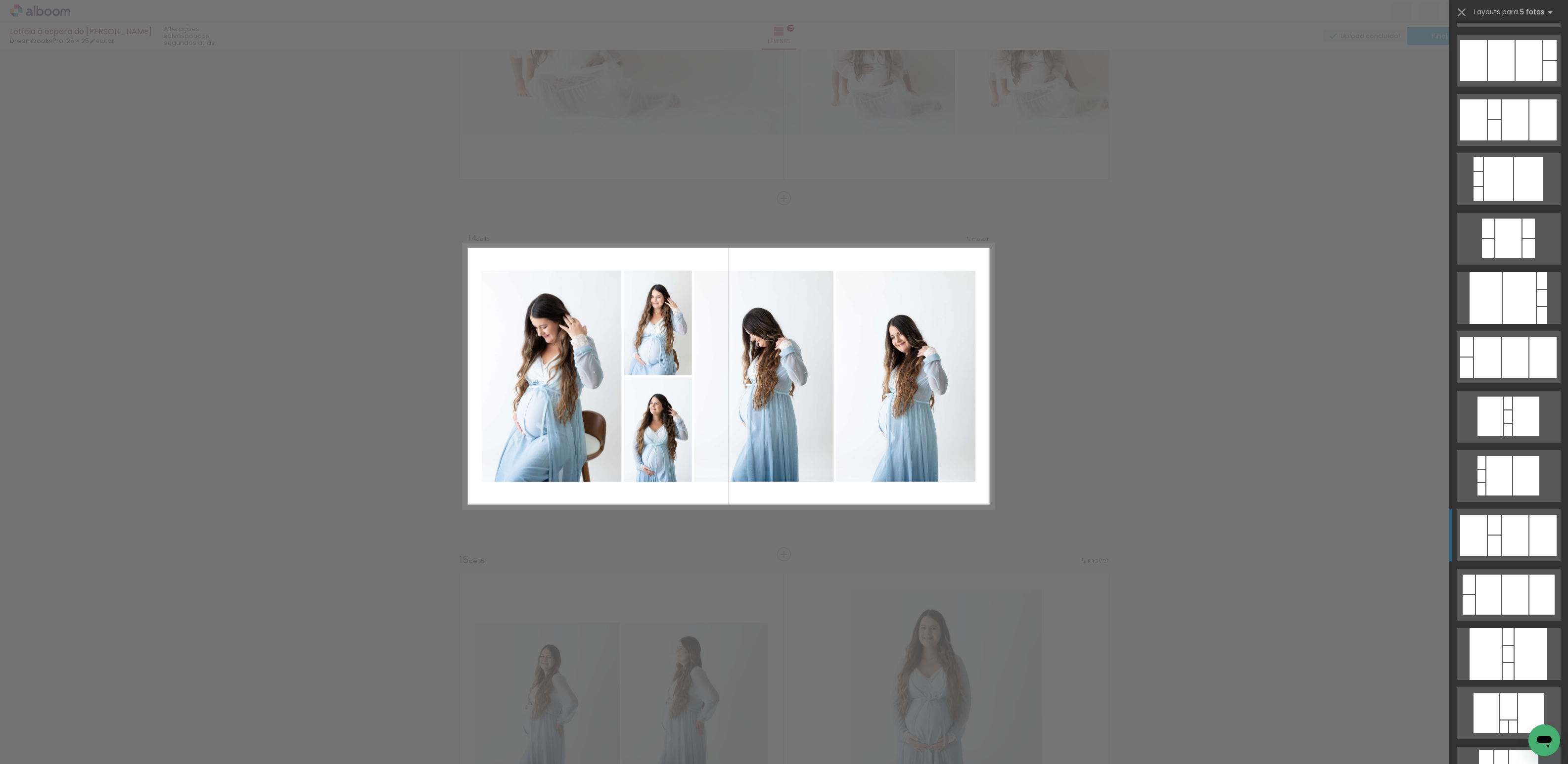
click at [1513, 538] on div at bounding box center [1515, 535] width 27 height 41
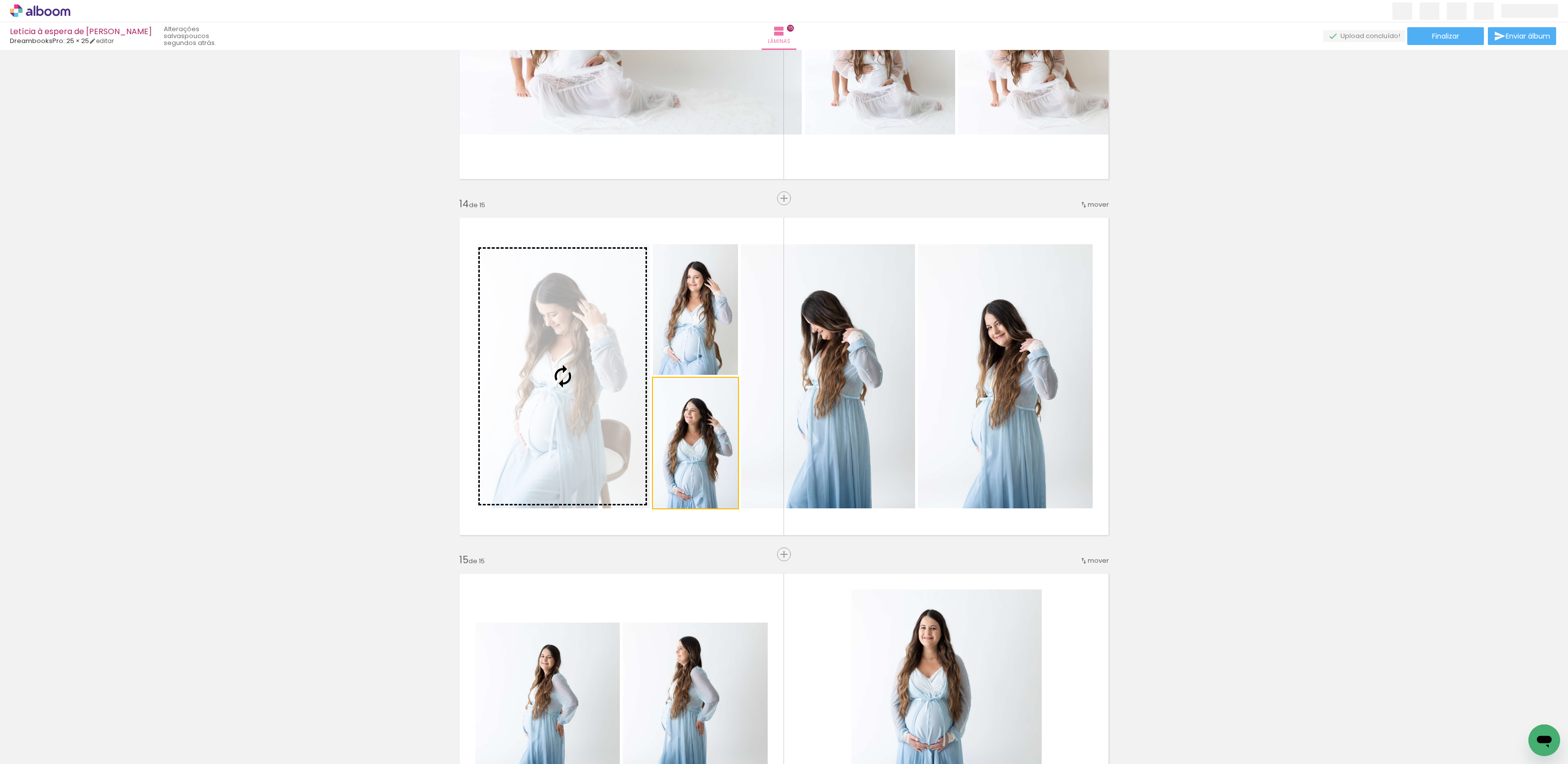
drag, startPoint x: 707, startPoint y: 453, endPoint x: 558, endPoint y: 382, distance: 165.1
click at [0, 0] on slot at bounding box center [0, 0] width 0 height 0
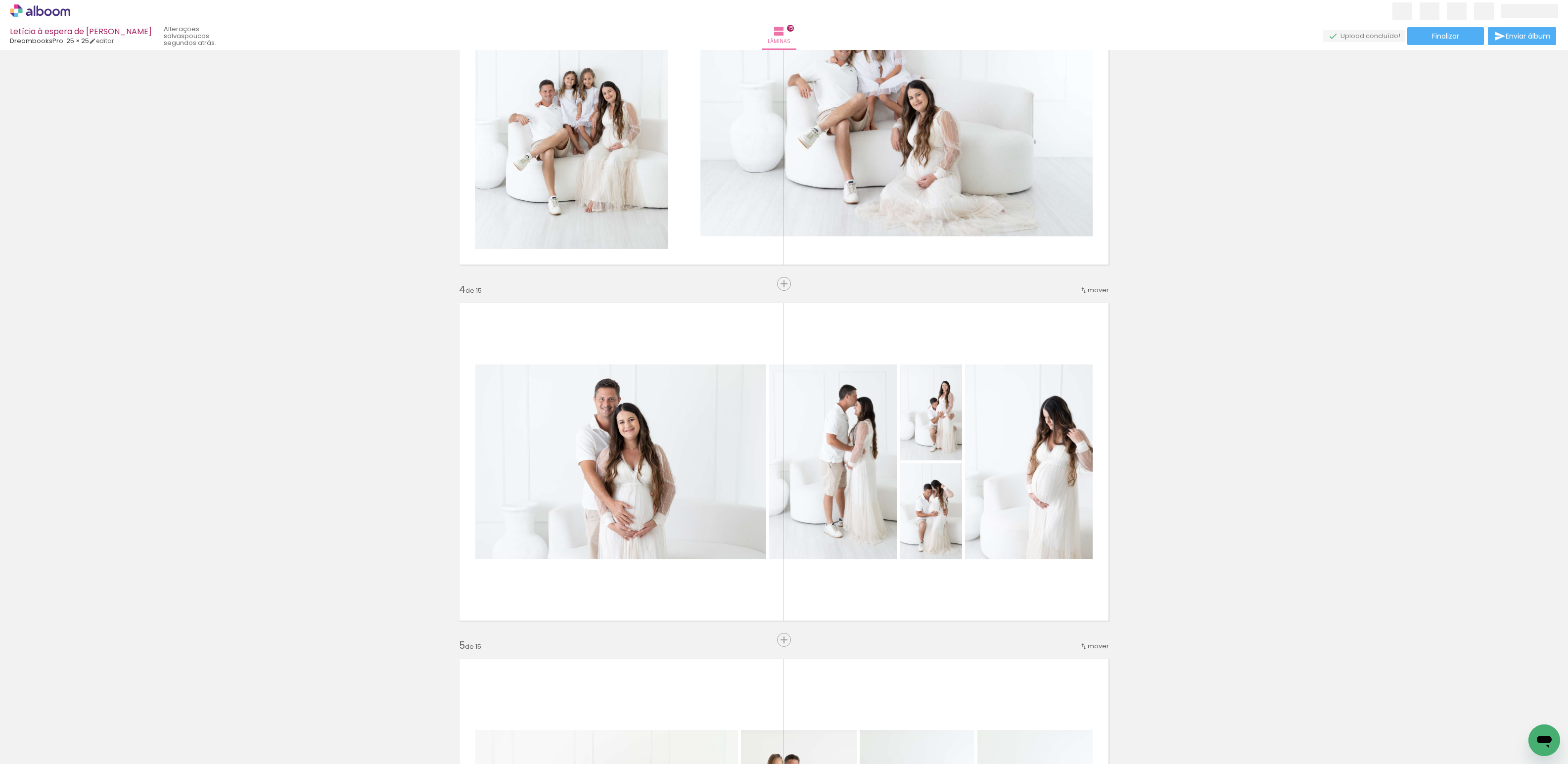
scroll to position [797, 0]
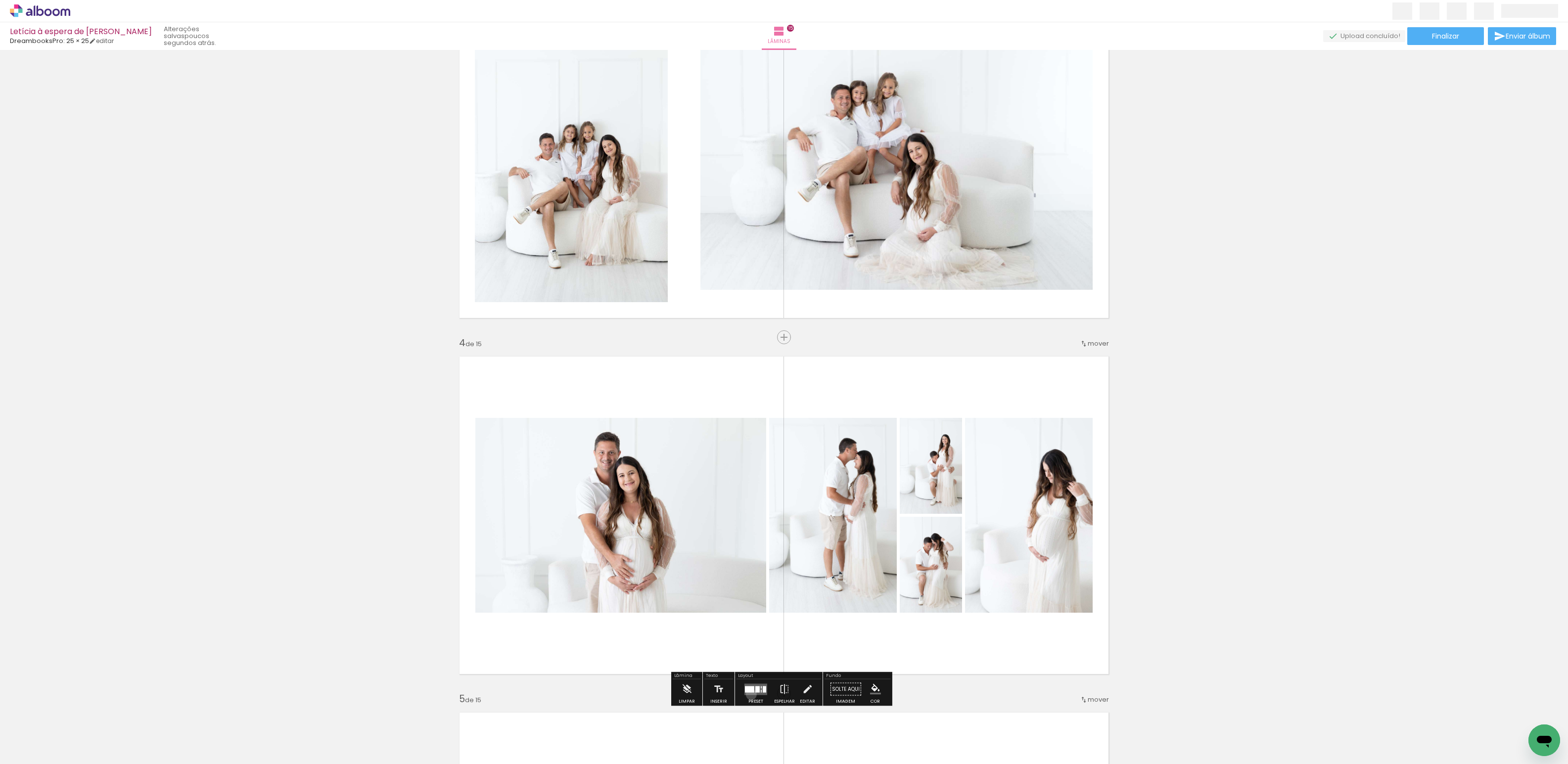
click at [749, 695] on quentale-layouter at bounding box center [755, 689] width 23 height 12
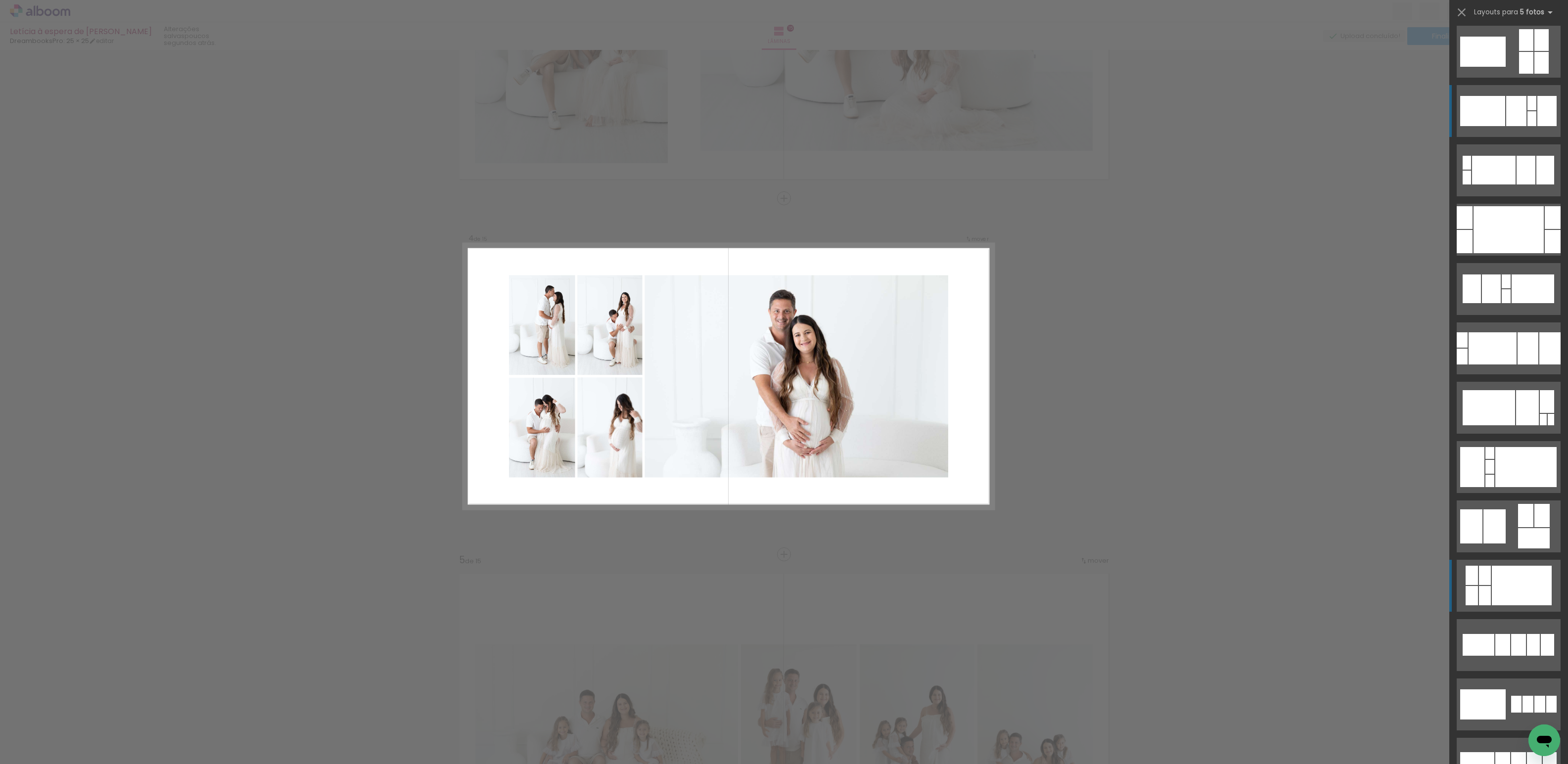
scroll to position [0, 0]
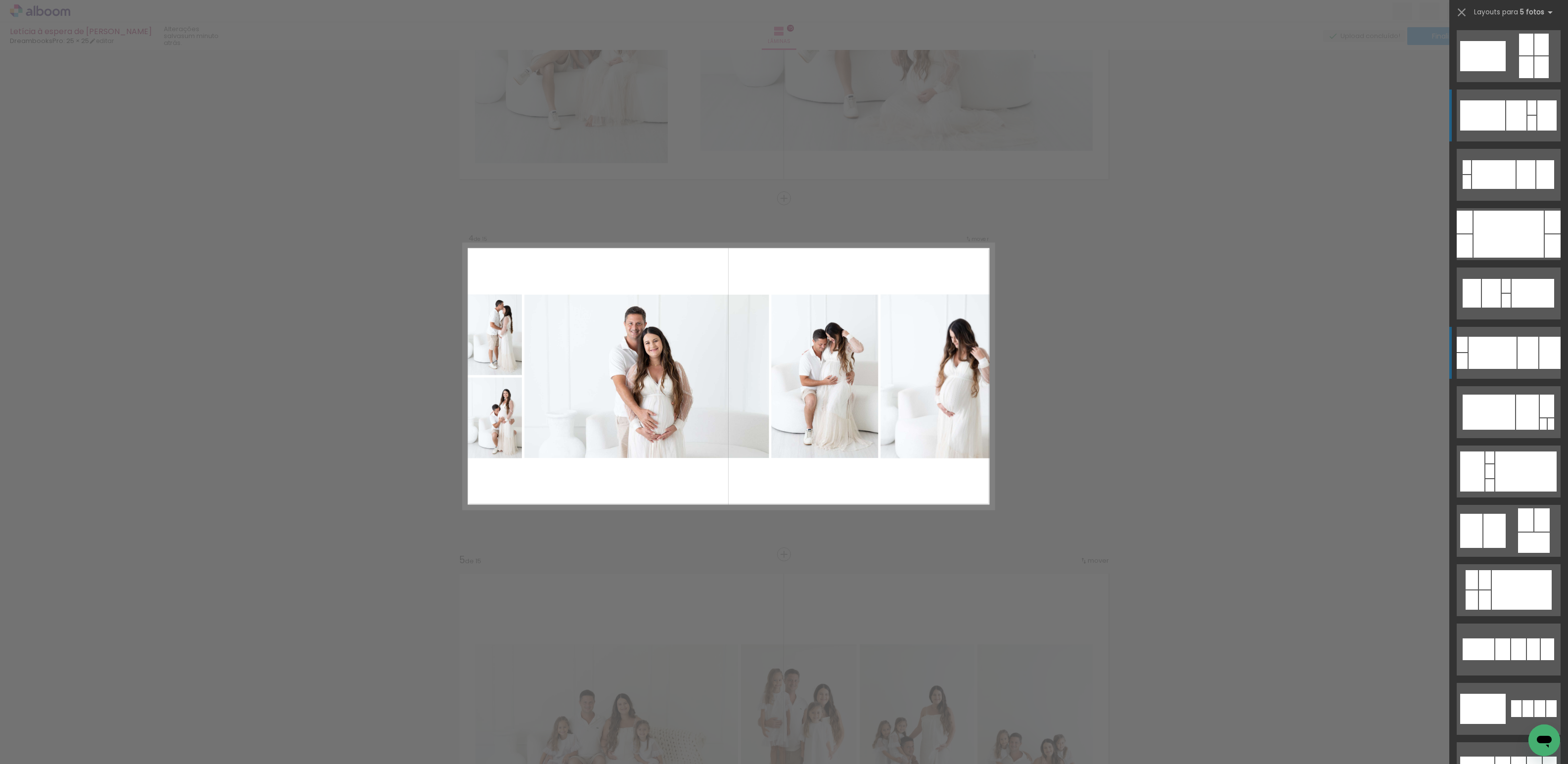
click at [1528, 356] on div at bounding box center [1528, 352] width 21 height 32
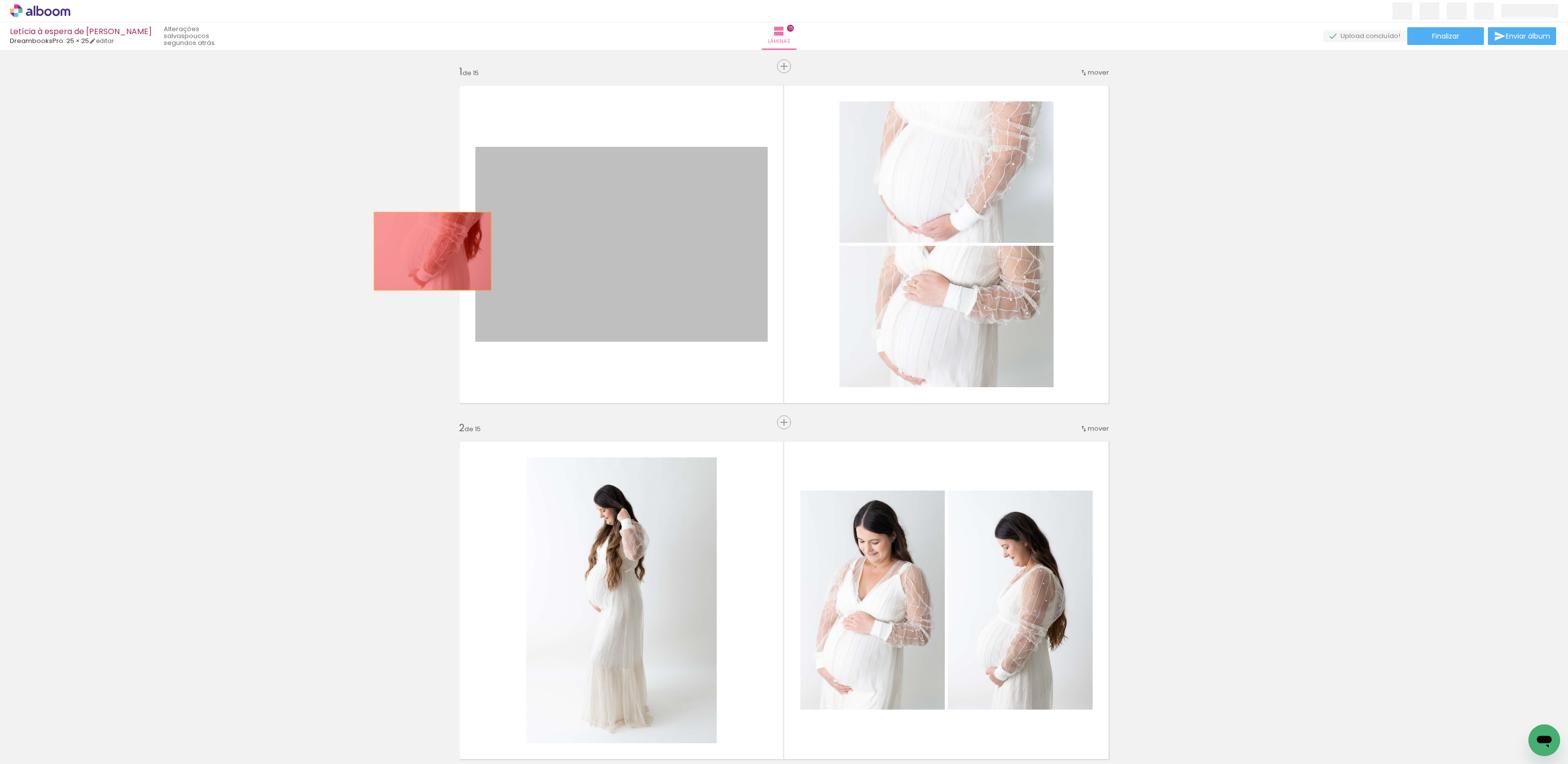
drag, startPoint x: 716, startPoint y: 256, endPoint x: 432, endPoint y: 251, distance: 284.0
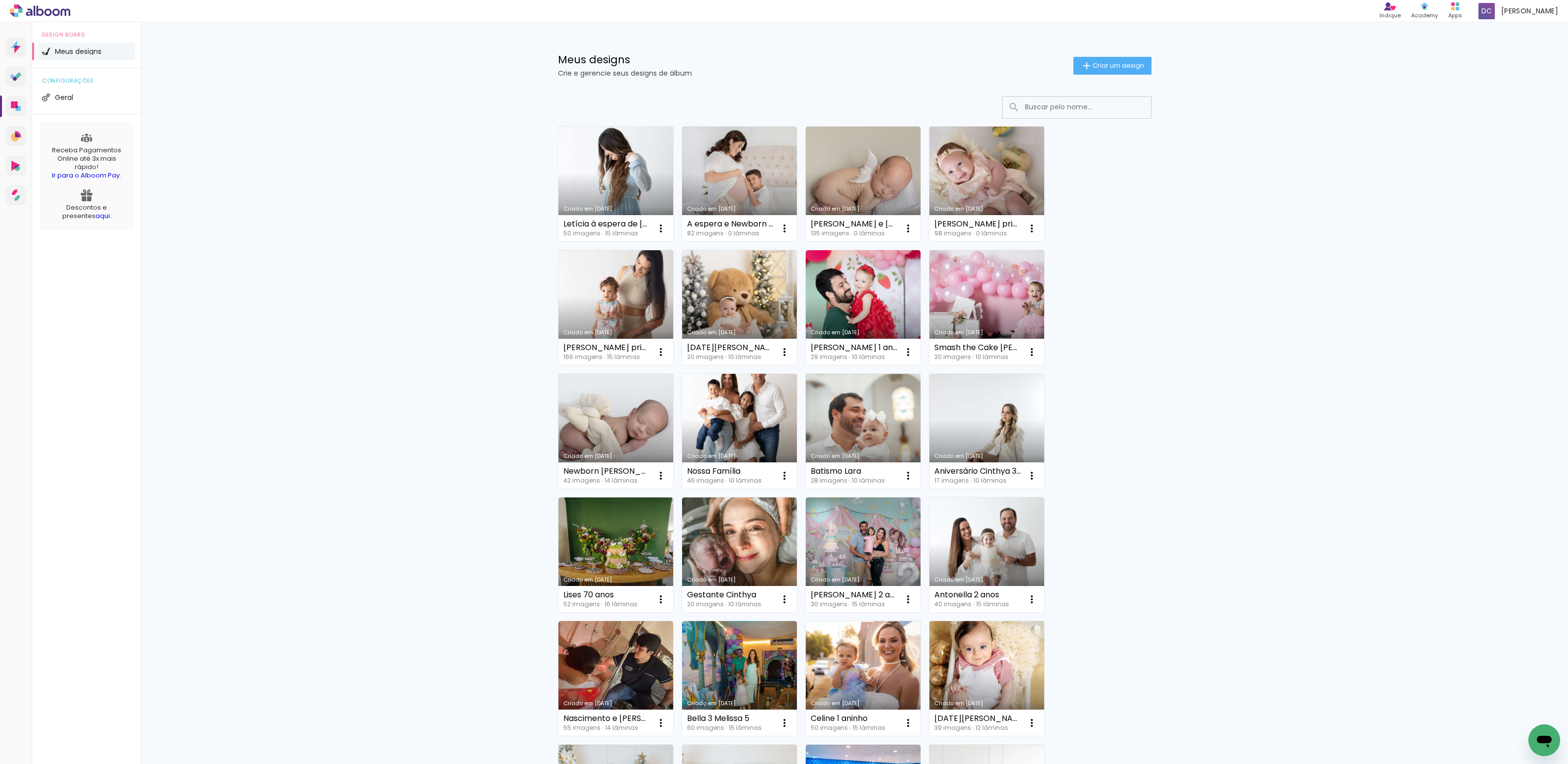
click at [968, 165] on link "Criado em [DATE]" at bounding box center [987, 184] width 115 height 115
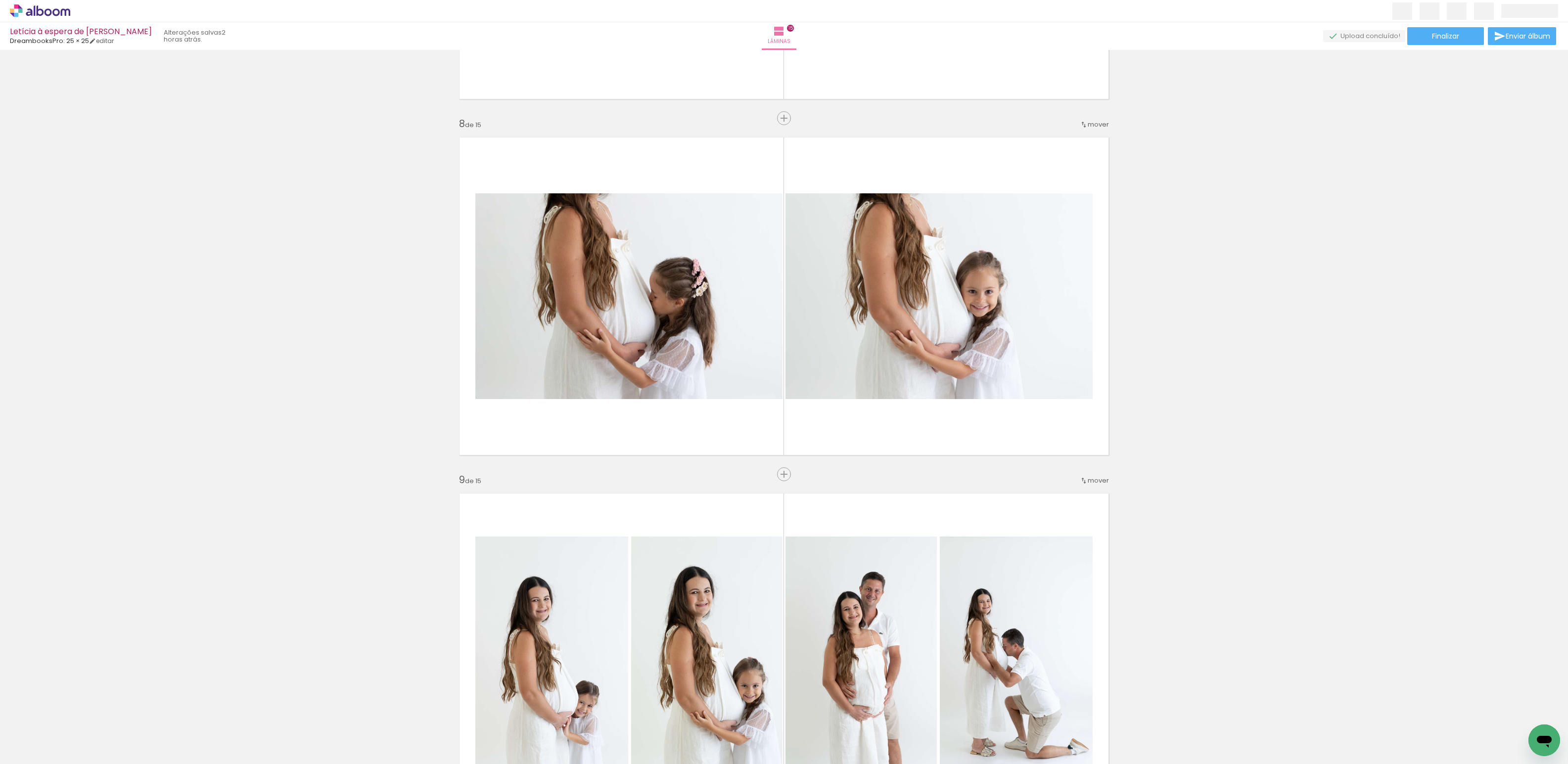
scroll to position [0, 1286]
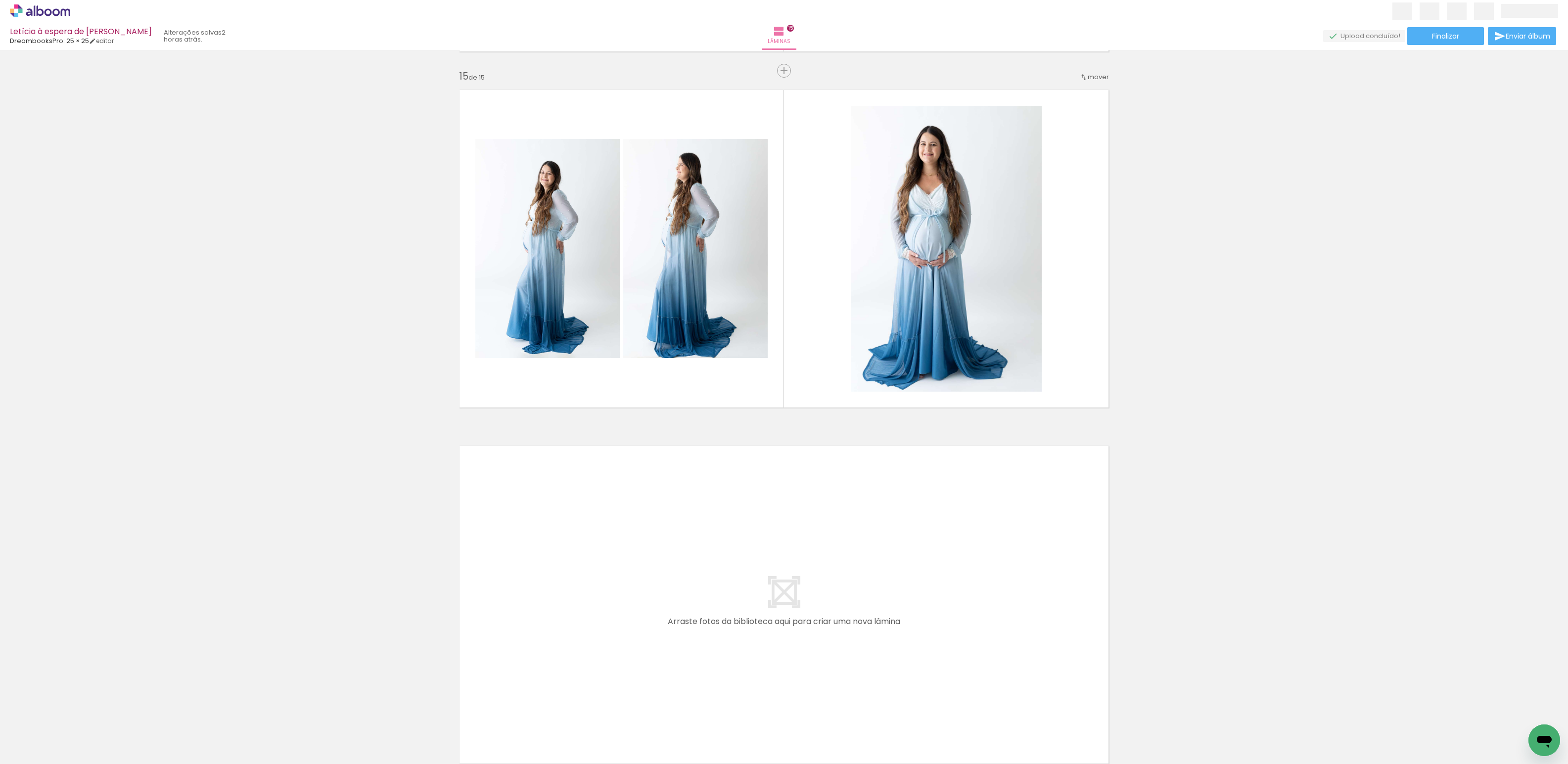
scroll to position [5085, 0]
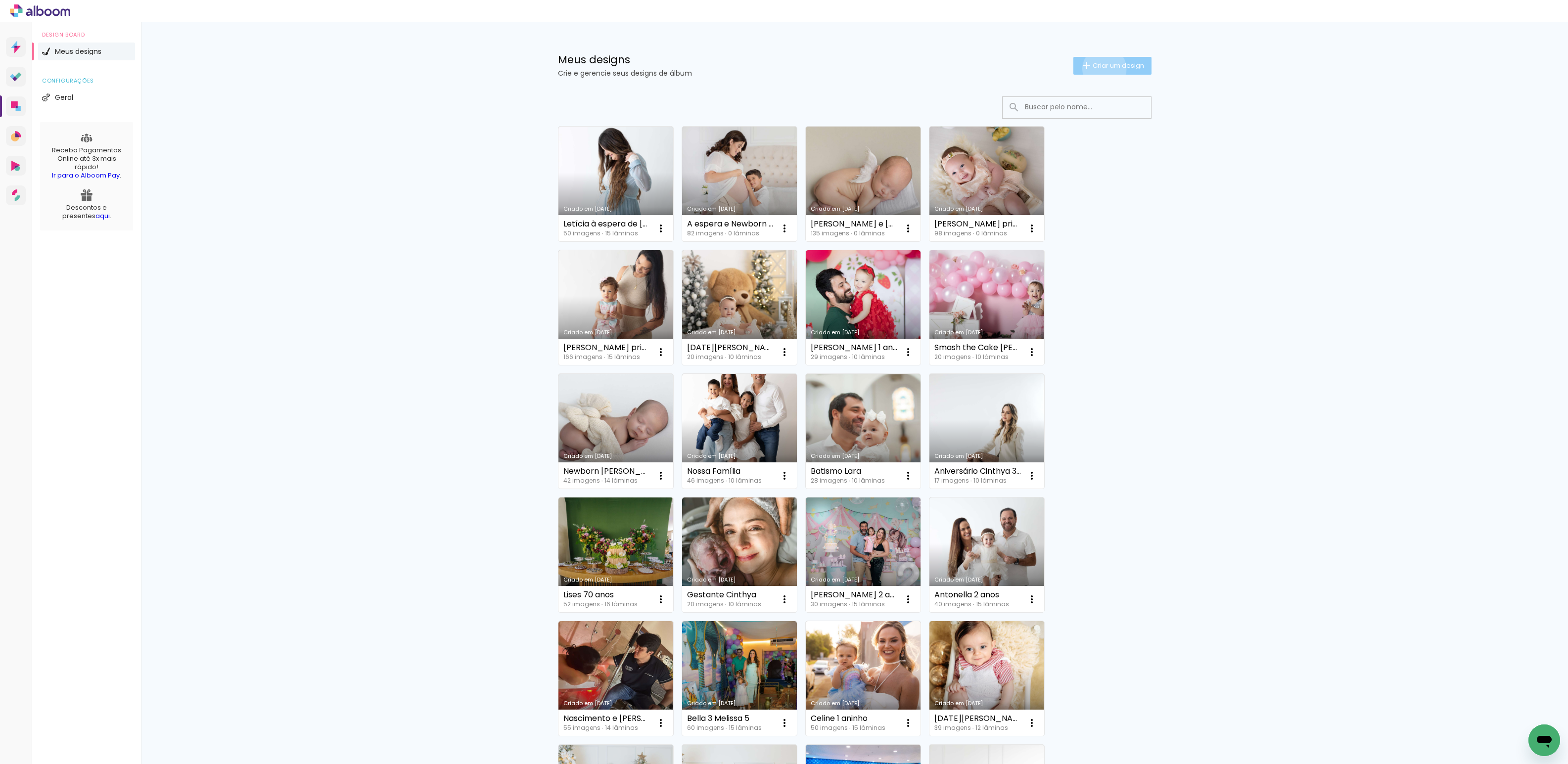
click at [1099, 69] on span "Criar um design" at bounding box center [1118, 65] width 52 height 7
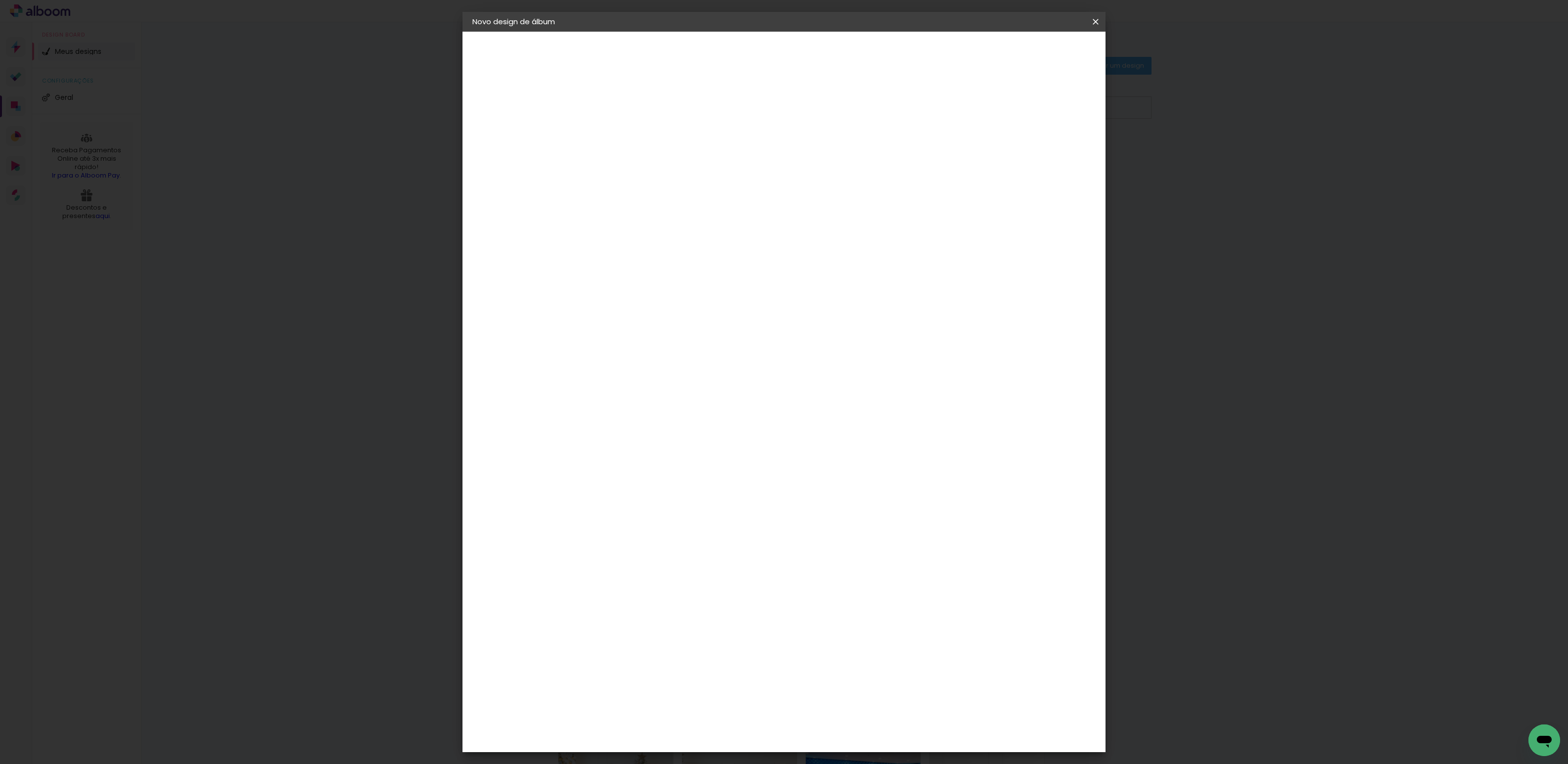
click at [634, 138] on input at bounding box center [634, 133] width 0 height 15
type input "Newborn [PERSON_NAME]"
type paper-input "Newborn [PERSON_NAME]"
click at [0, 0] on slot "Avançar" at bounding box center [0, 0] width 0 height 0
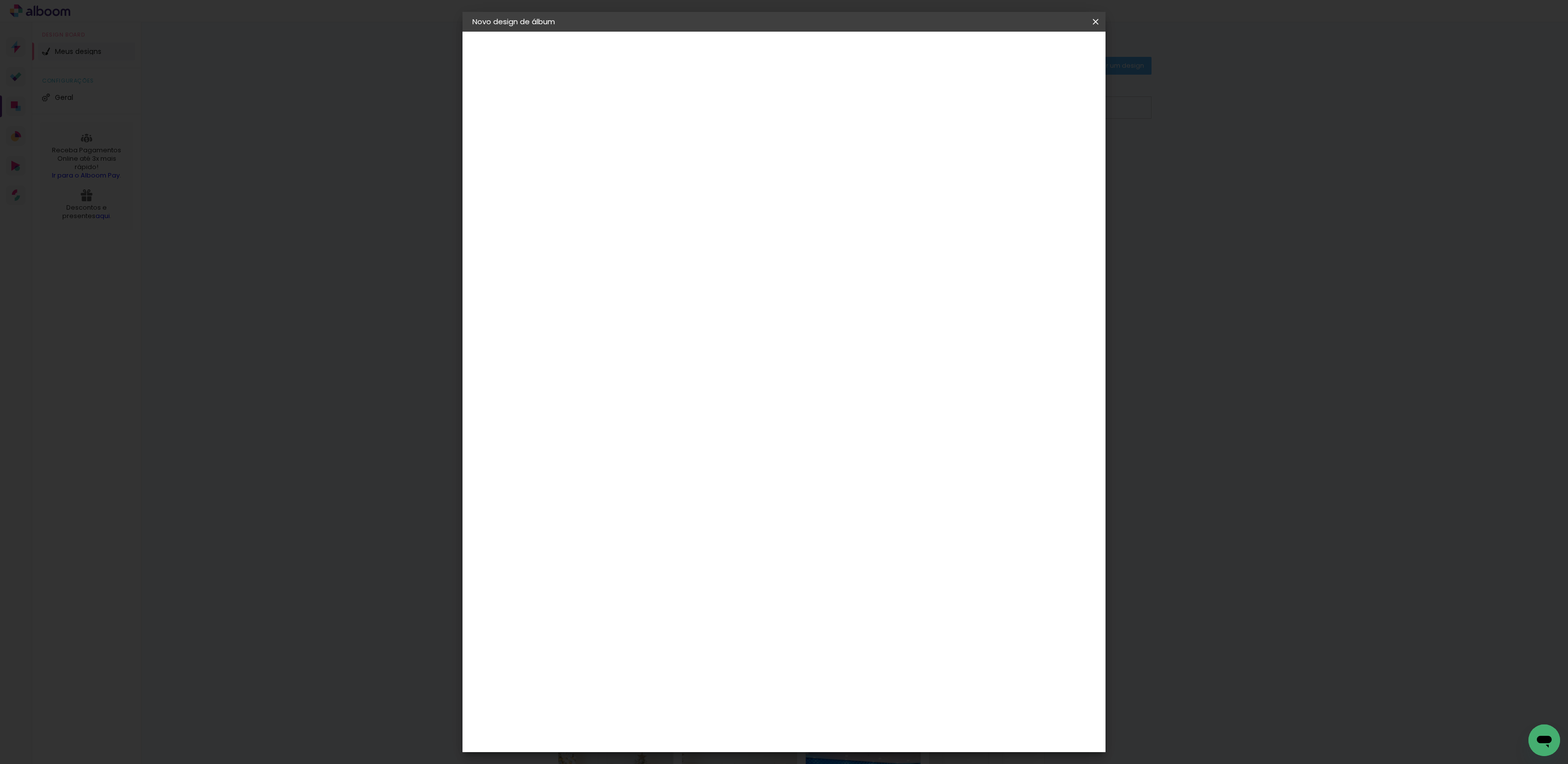
click at [676, 558] on div "DreambooksPro" at bounding box center [660, 561] width 65 height 8
click at [819, 58] on paper-button "Avançar" at bounding box center [795, 52] width 49 height 17
click at [673, 165] on input "text" at bounding box center [653, 172] width 38 height 15
click at [803, 165] on paper-item "Álbum" at bounding box center [848, 164] width 198 height 20
type input "Álbum"
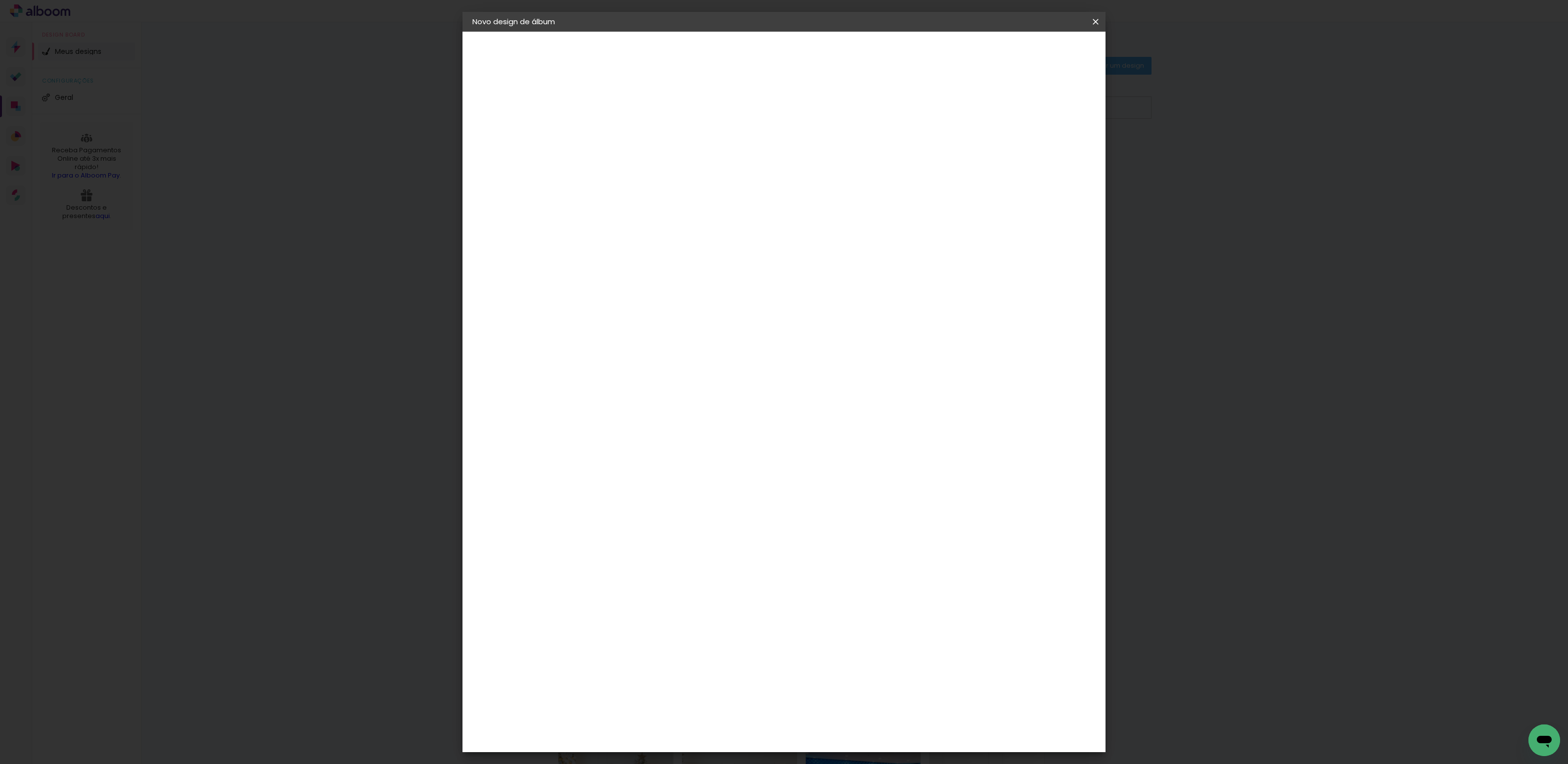
click at [701, 429] on span "20 × 20" at bounding box center [678, 439] width 46 height 20
click at [0, 0] on slot "Avançar" at bounding box center [0, 0] width 0 height 0
click at [1044, 57] on paper-button "Iniciar design" at bounding box center [1011, 52] width 65 height 17
